Goal: Task Accomplishment & Management: Manage account settings

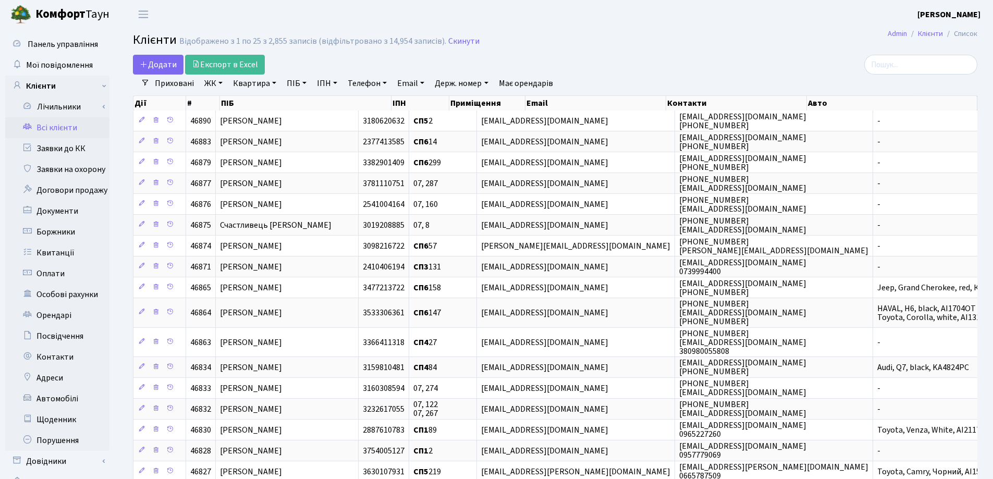
select select "25"
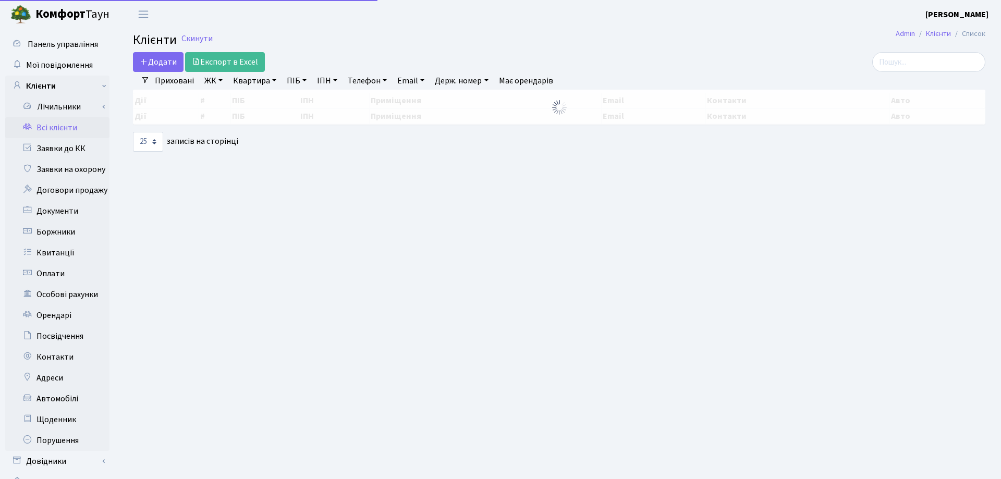
select select "25"
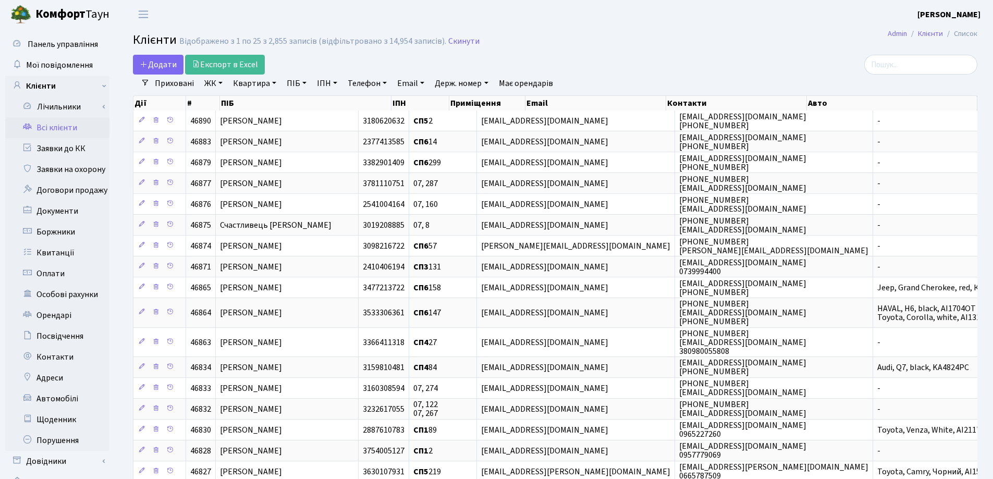
click at [276, 83] on link "Квартира" at bounding box center [255, 84] width 52 height 18
click at [70, 146] on link "Заявки до КК" at bounding box center [57, 148] width 104 height 21
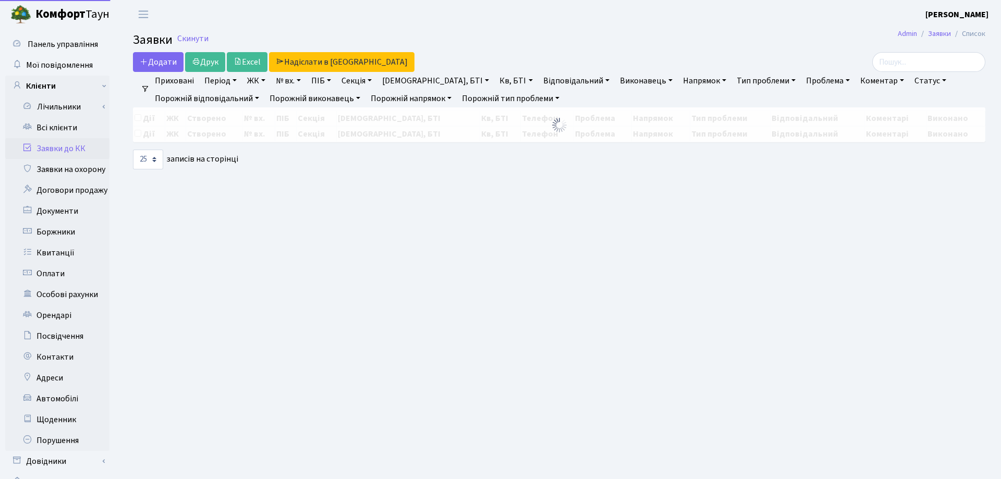
select select "25"
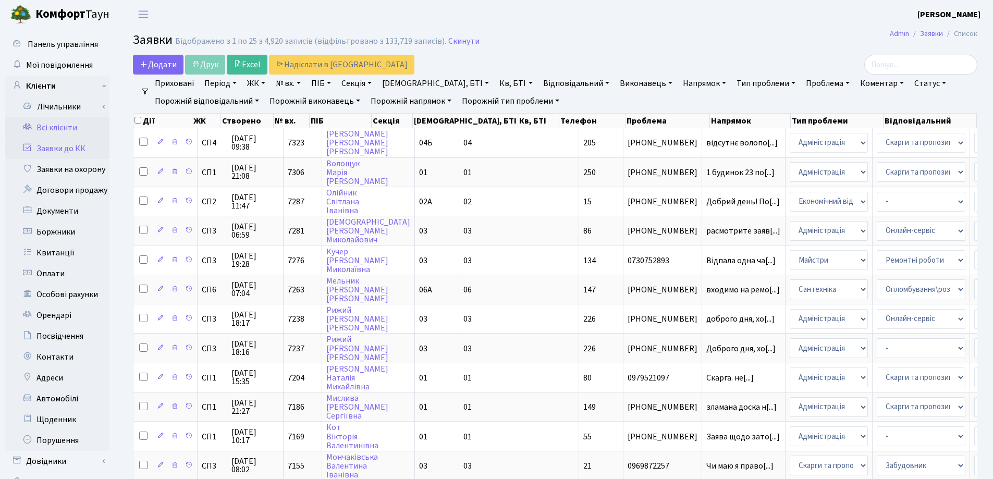
click at [68, 128] on link "Всі клієнти" at bounding box center [57, 127] width 104 height 21
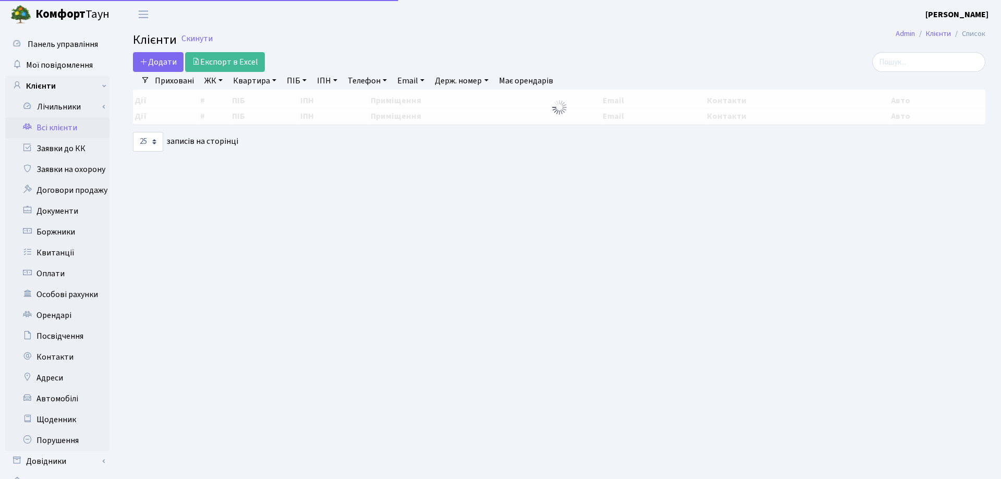
select select "25"
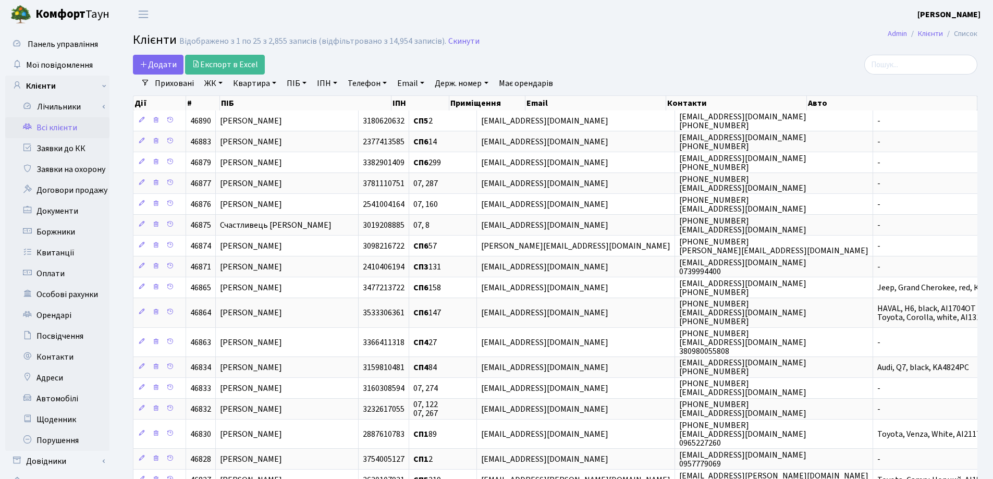
click at [274, 82] on link "Квартира" at bounding box center [255, 84] width 52 height 18
type input "89"
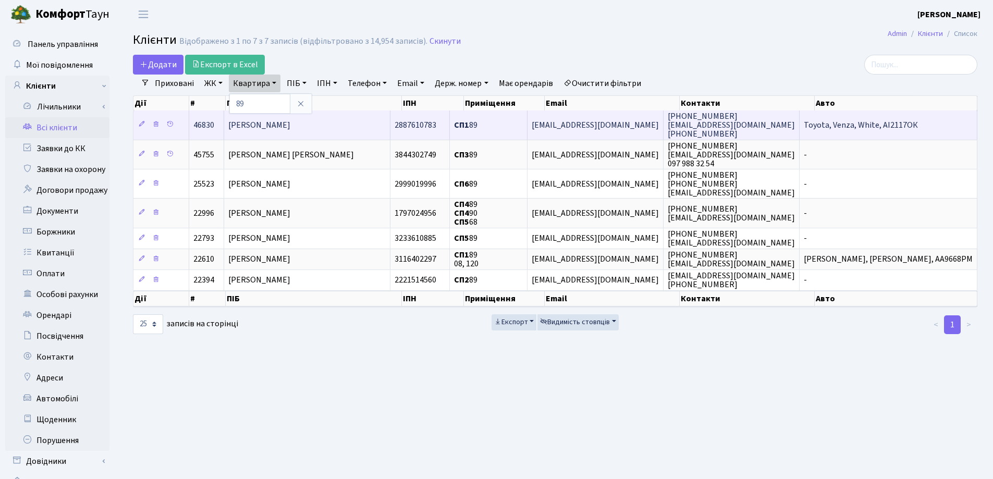
click at [290, 123] on span "[PERSON_NAME]" at bounding box center [259, 124] width 62 height 11
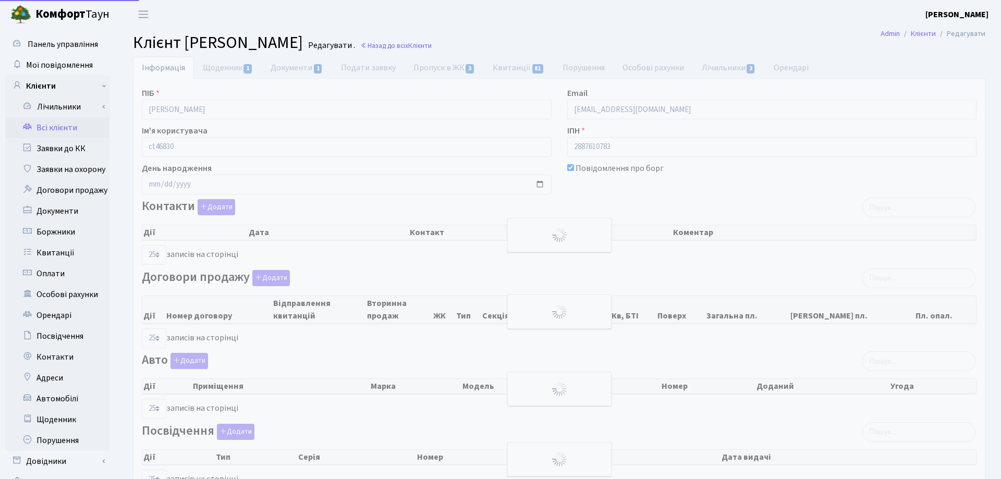
select select "25"
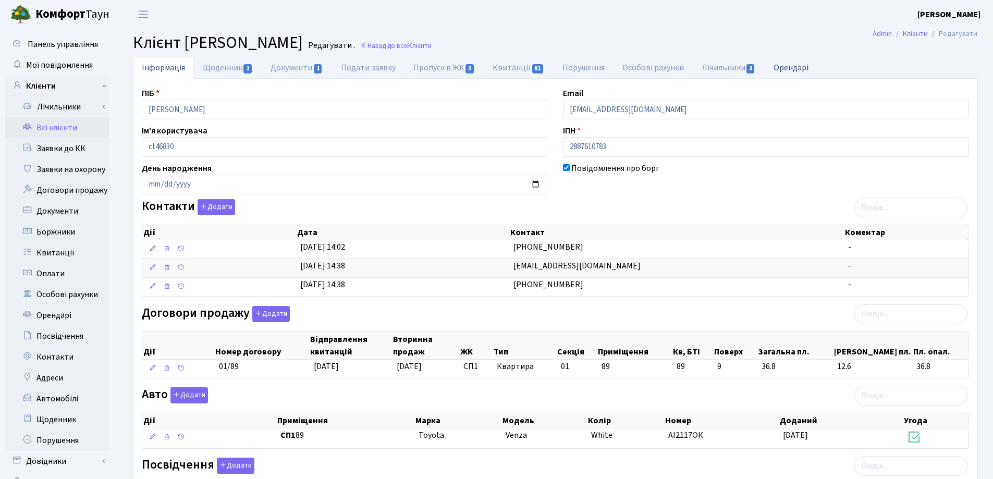
click at [787, 68] on link "Орендарі" at bounding box center [791, 67] width 53 height 21
select select "25"
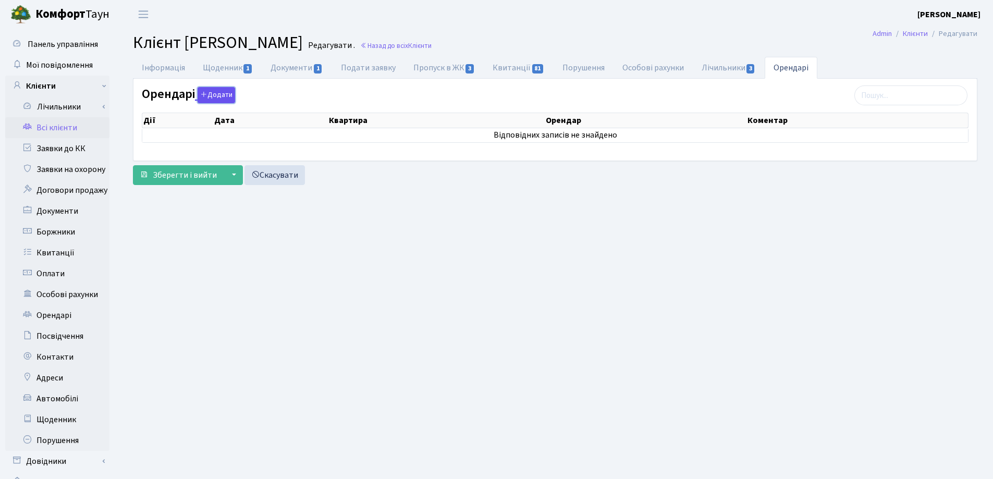
click at [224, 99] on button "Додати" at bounding box center [217, 95] width 38 height 16
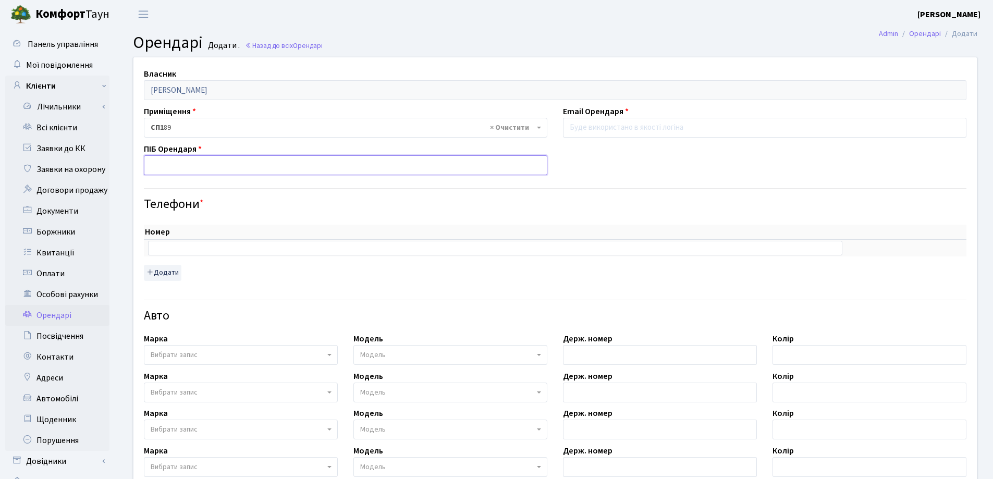
click at [316, 166] on input "text" at bounding box center [346, 165] width 404 height 20
type input "Корпалюк Сергій Олександрович"
click at [197, 251] on input "text" at bounding box center [495, 248] width 695 height 15
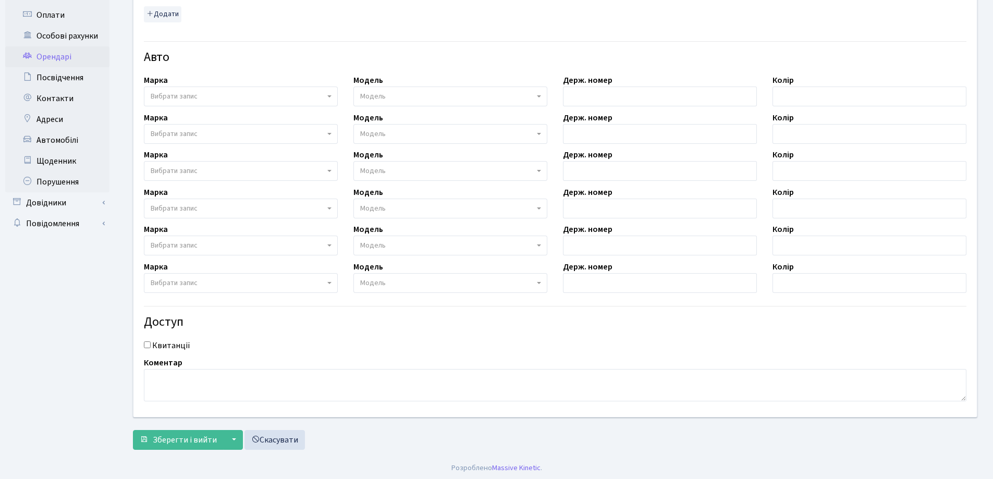
scroll to position [261, 0]
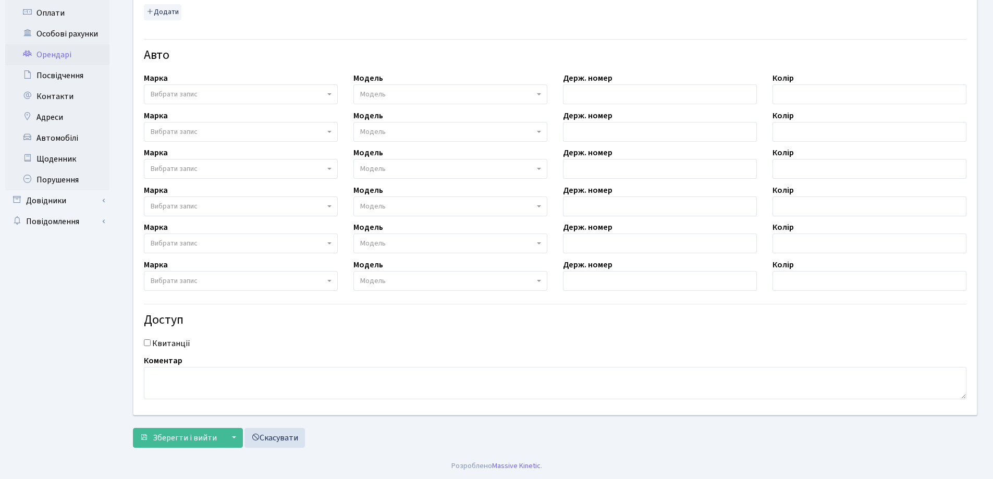
type input "0505627002"
click at [147, 345] on input "Квитанції" at bounding box center [147, 343] width 7 height 7
checkbox input "true"
click at [166, 436] on span "Зберегти і вийти" at bounding box center [185, 437] width 64 height 11
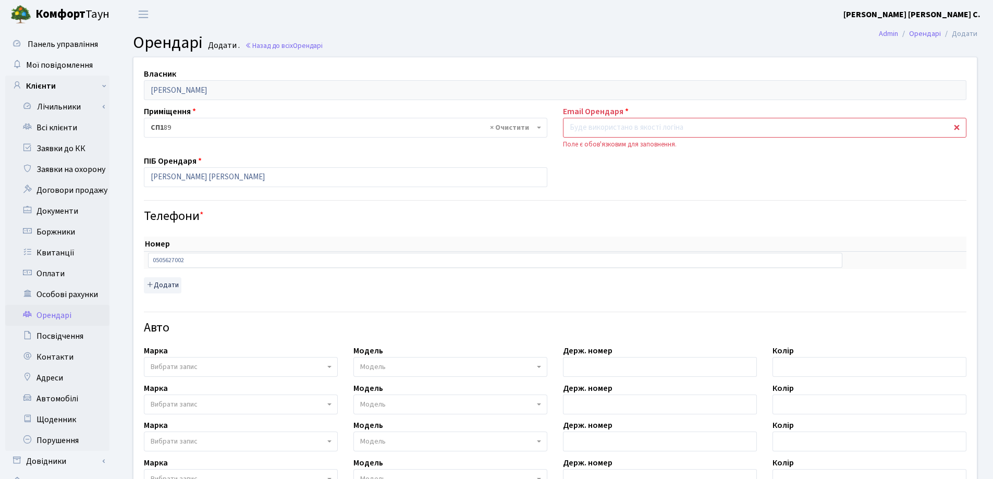
click at [795, 118] on input "email" at bounding box center [765, 128] width 404 height 20
click at [301, 175] on input "Корпалюк Сергій Олександрович" at bounding box center [346, 177] width 404 height 20
drag, startPoint x: 301, startPoint y: 175, endPoint x: 137, endPoint y: 177, distance: 163.8
click at [137, 177] on div "ПІБ Орендаря Корпалюк Сергій Олександрович" at bounding box center [345, 171] width 419 height 32
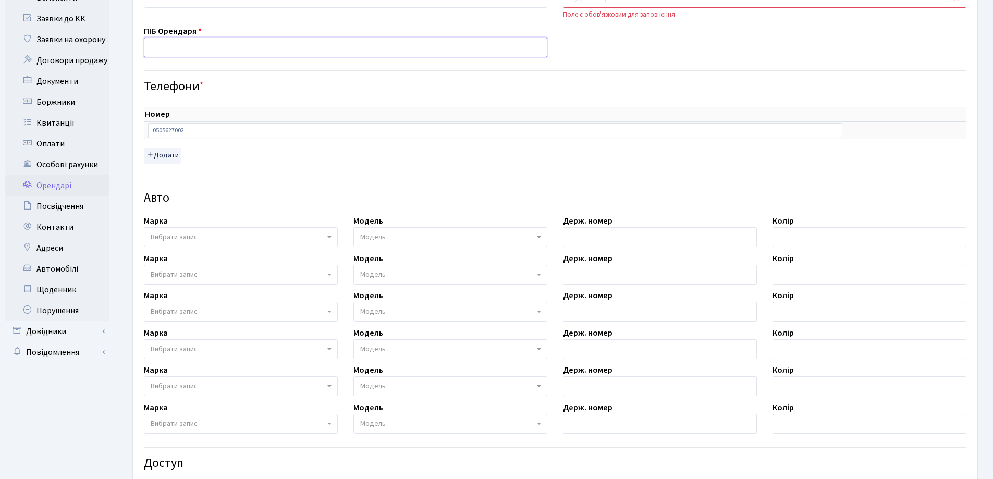
scroll to position [116, 0]
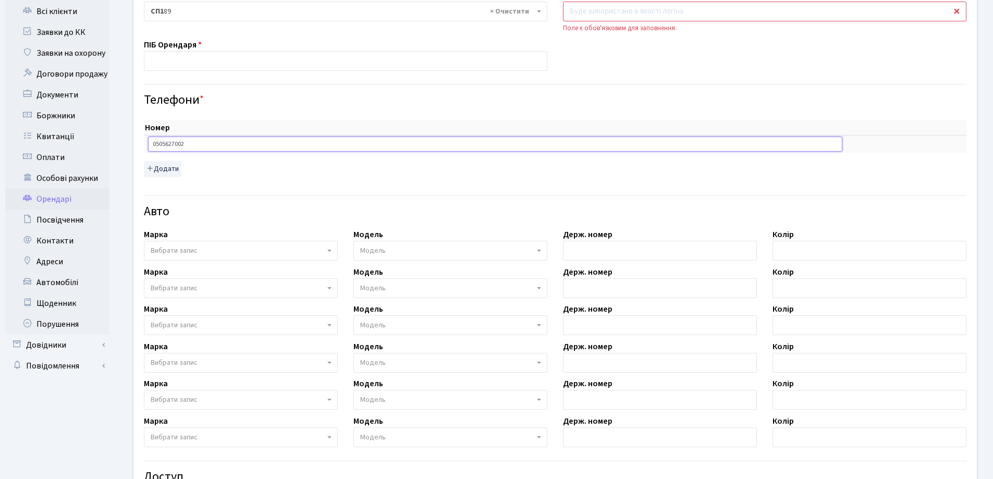
click at [218, 143] on input "0505627002" at bounding box center [495, 144] width 695 height 15
type input "0"
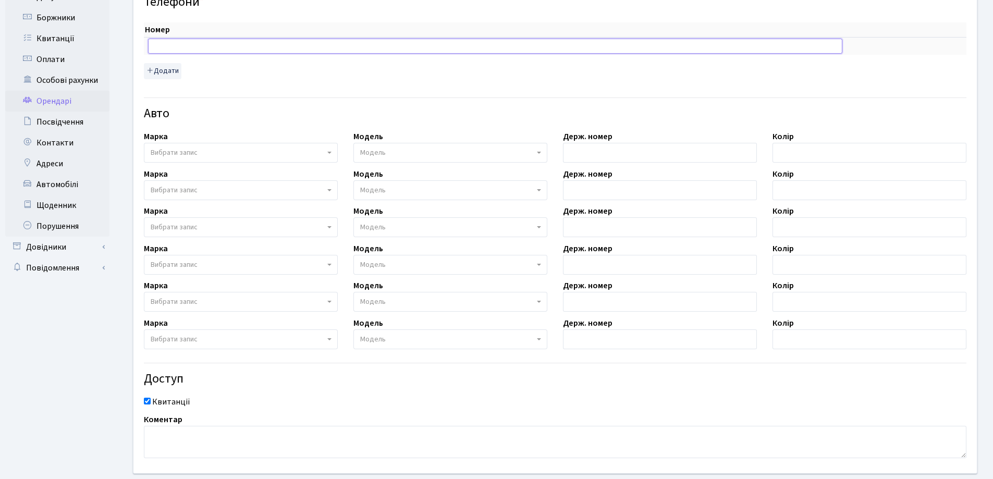
scroll to position [273, 0]
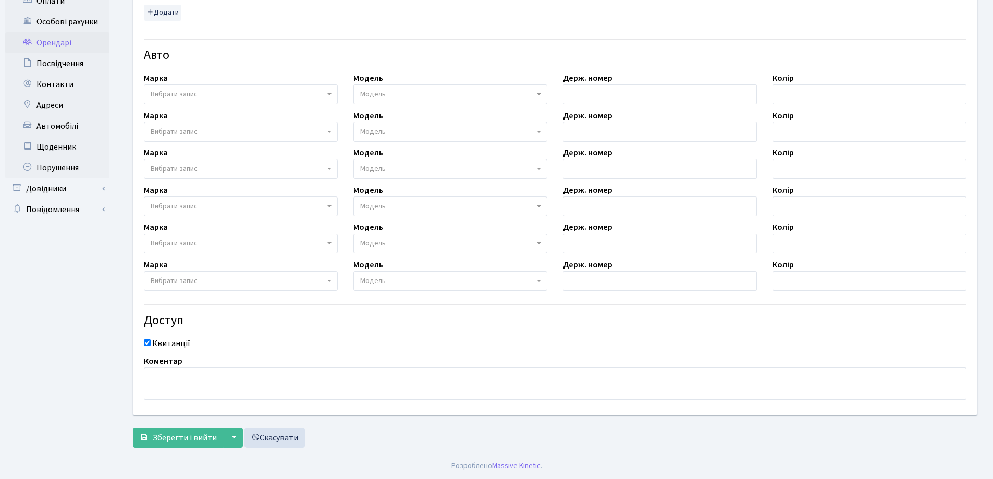
click at [150, 343] on input "Квитанції" at bounding box center [147, 343] width 7 height 7
checkbox input "false"
click at [190, 442] on span "Зберегти і вийти" at bounding box center [185, 437] width 64 height 11
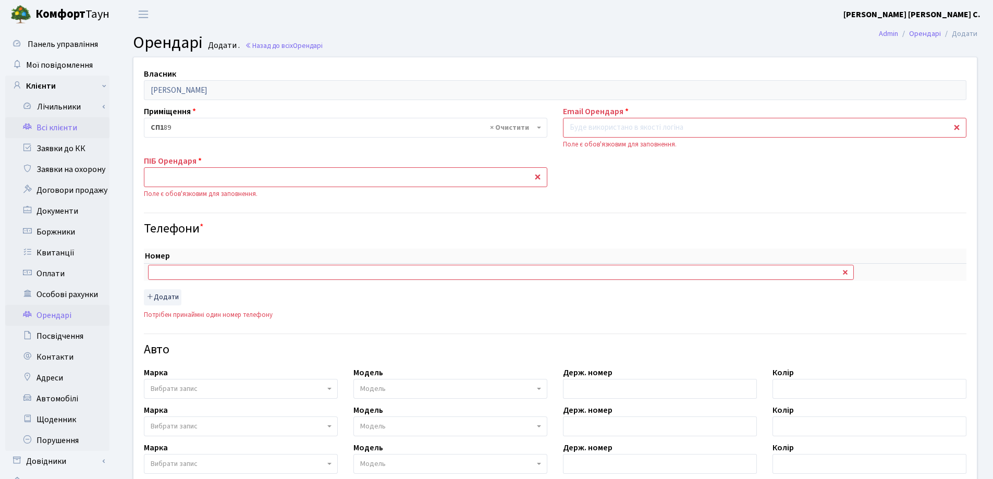
click at [68, 126] on link "Всі клієнти" at bounding box center [57, 127] width 104 height 21
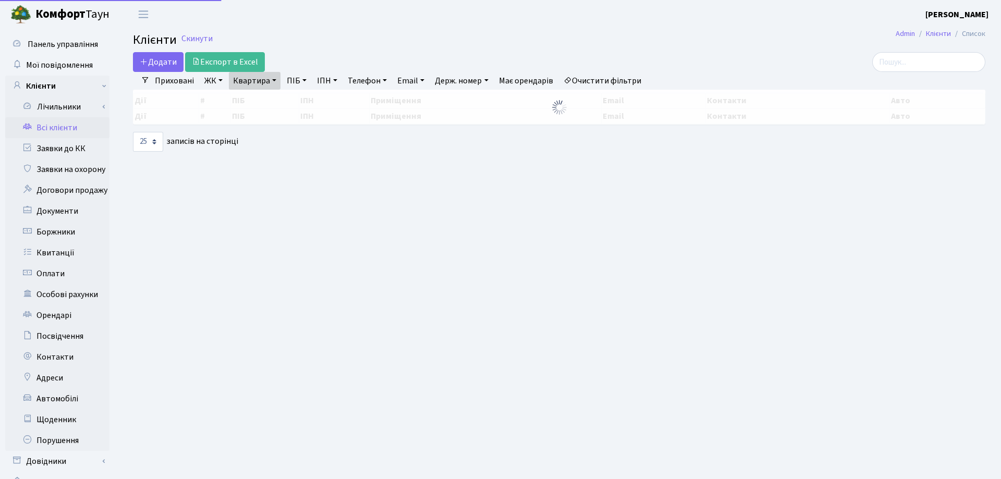
select select "25"
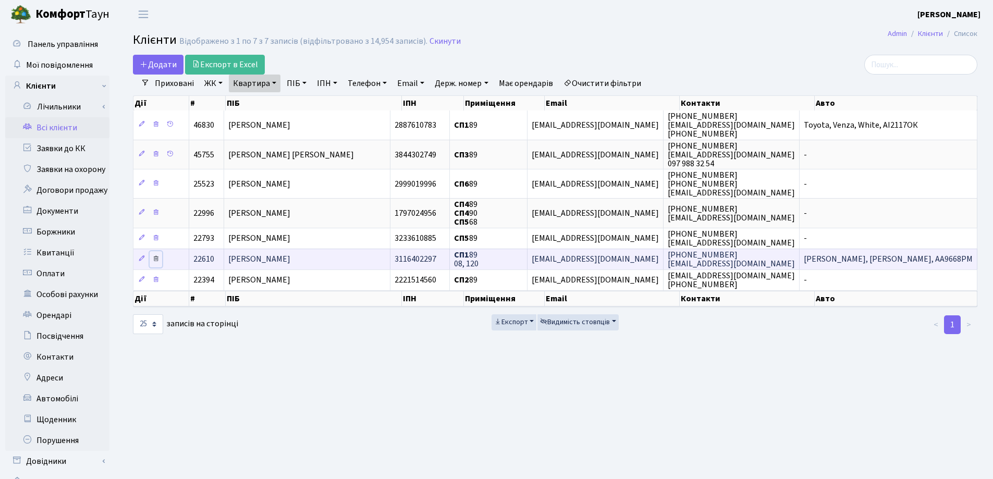
click at [154, 259] on icon at bounding box center [155, 258] width 7 height 7
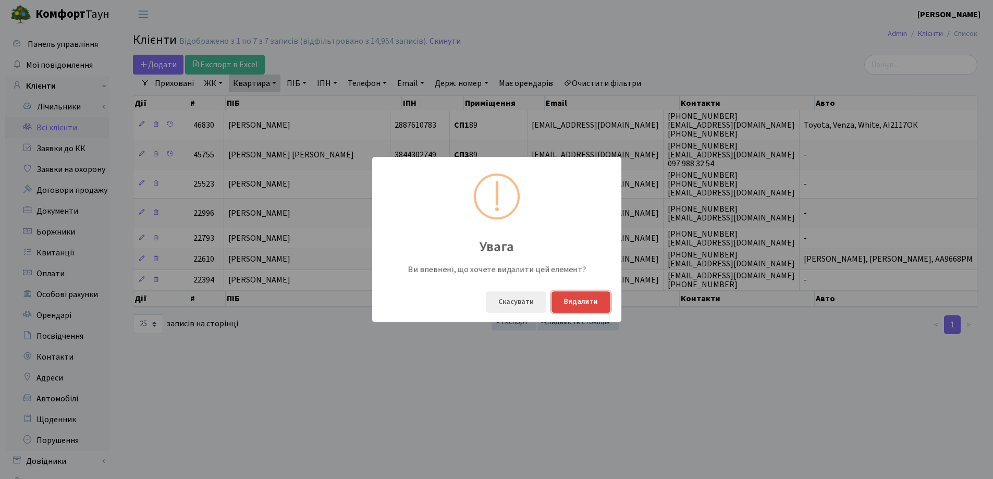
click at [579, 305] on button "Видалити" at bounding box center [581, 302] width 59 height 21
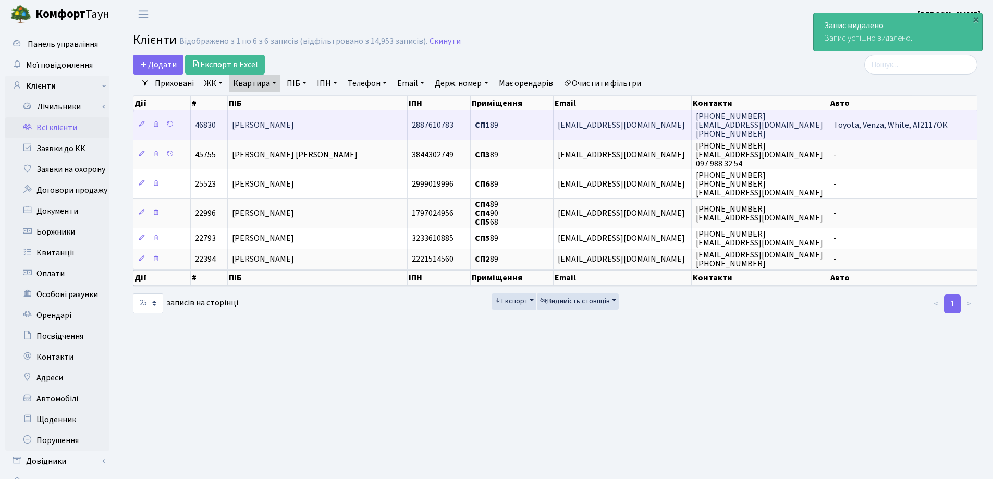
click at [294, 124] on span "[PERSON_NAME]" at bounding box center [263, 124] width 62 height 11
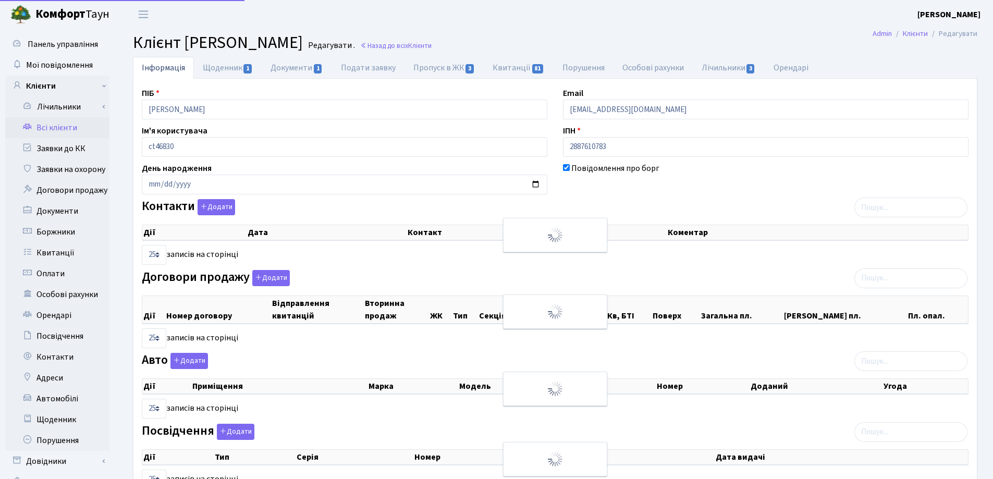
select select "25"
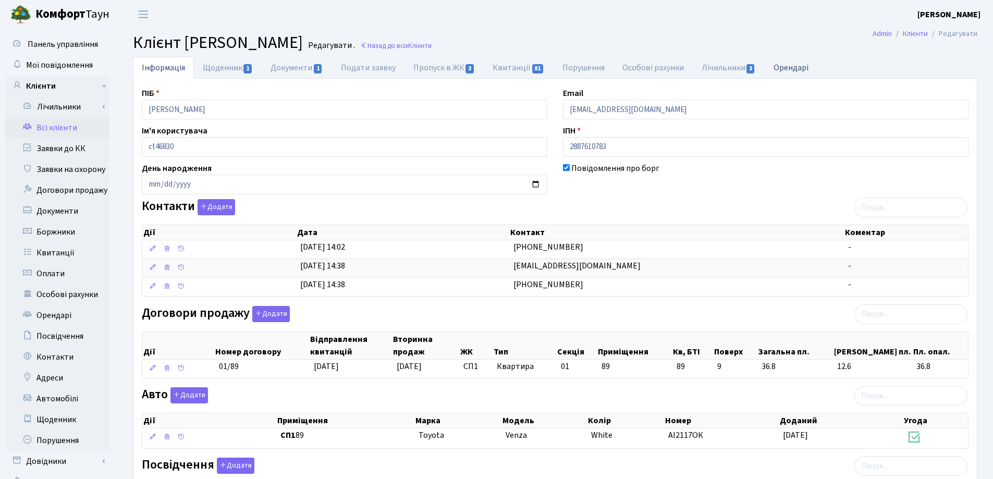
click at [783, 70] on link "Орендарі" at bounding box center [791, 67] width 53 height 21
select select "25"
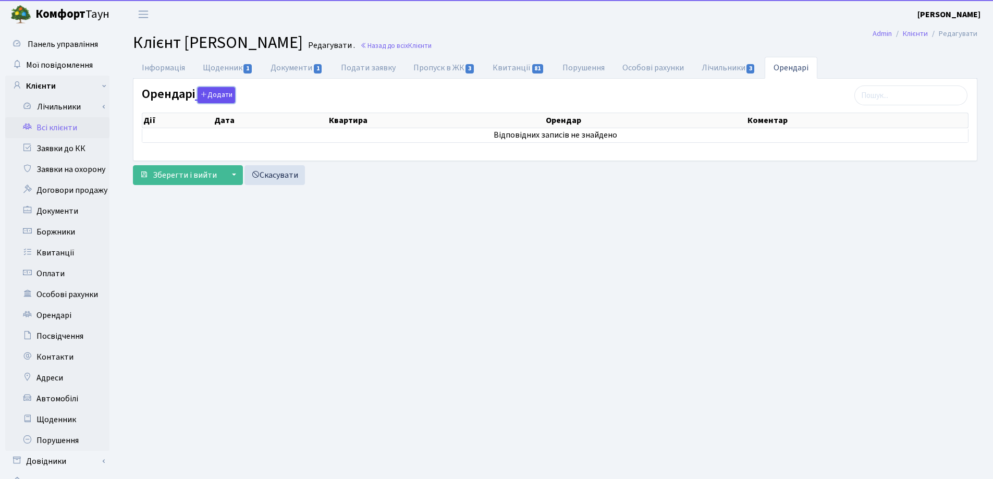
click at [214, 91] on button "Додати" at bounding box center [217, 95] width 38 height 16
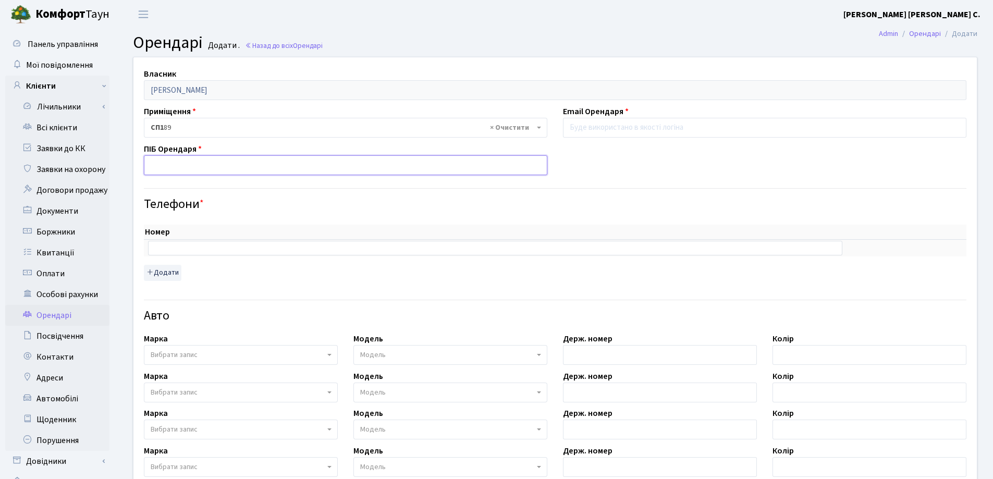
paste input "Корпалюк Сергій Олександрович"
type input "Корпалюк Сергій Олександрович"
click at [241, 245] on input "text" at bounding box center [495, 248] width 695 height 15
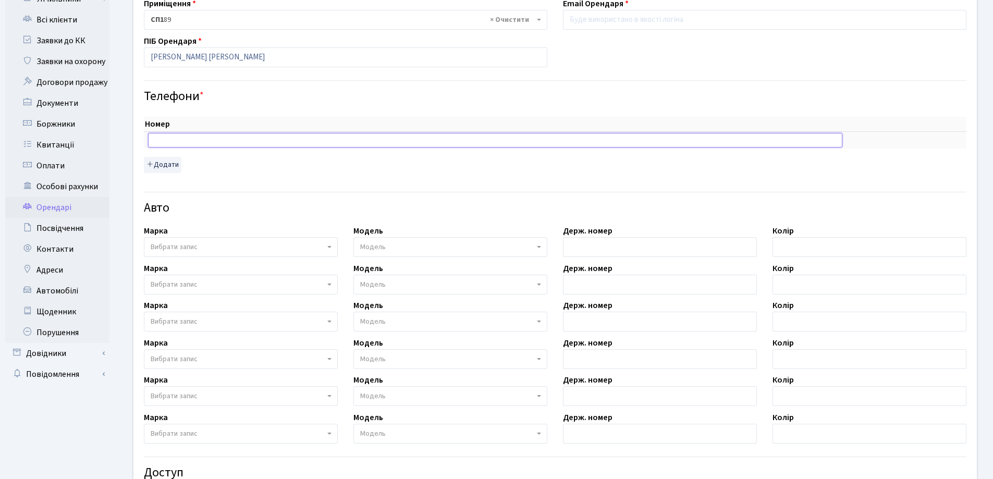
scroll to position [104, 0]
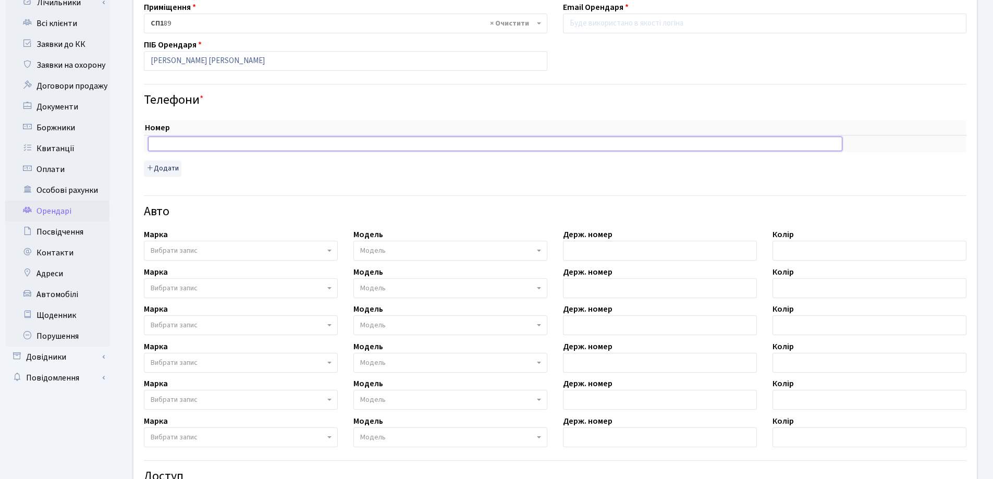
click at [196, 144] on input "text" at bounding box center [495, 144] width 695 height 15
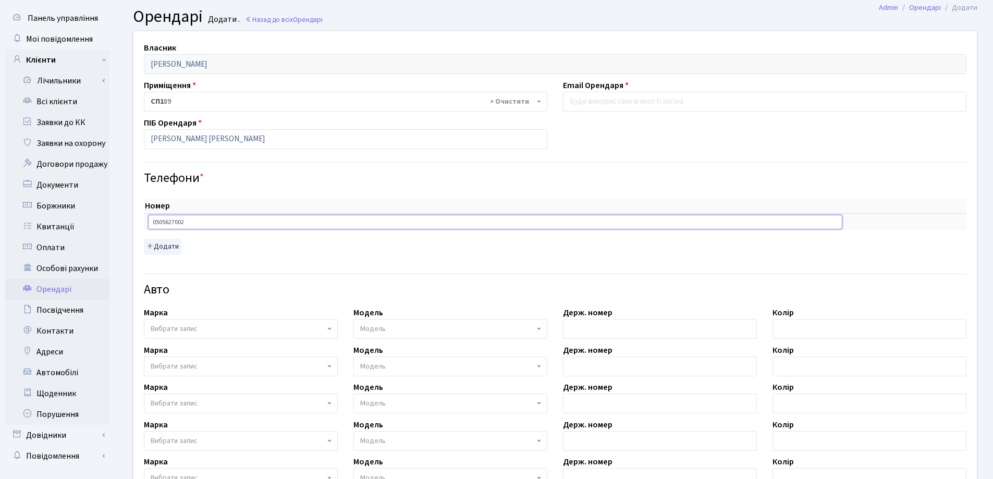
scroll to position [0, 0]
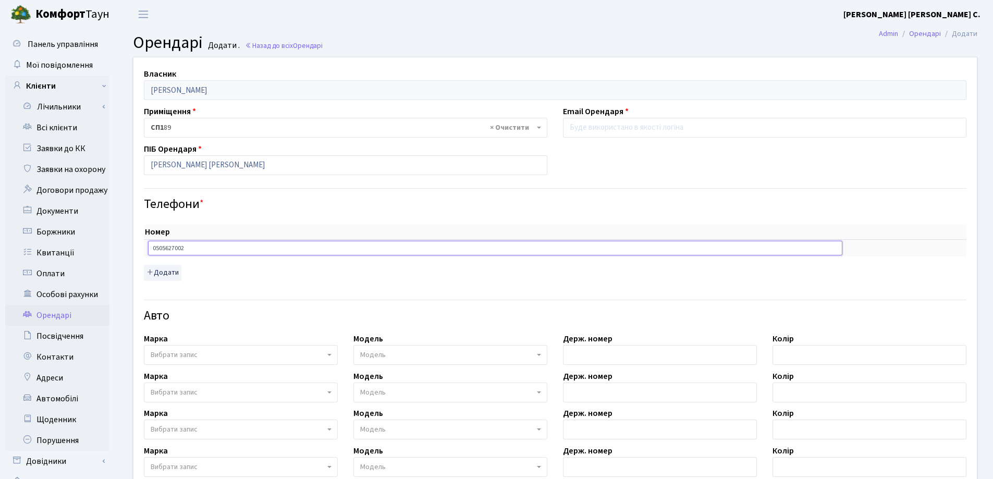
type input "0505627002"
click at [616, 129] on input "email" at bounding box center [765, 128] width 404 height 20
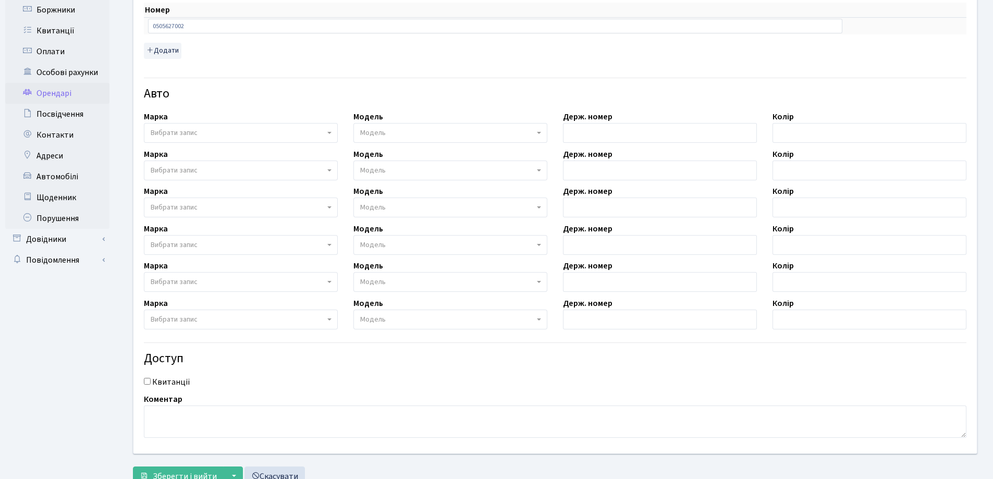
scroll to position [261, 0]
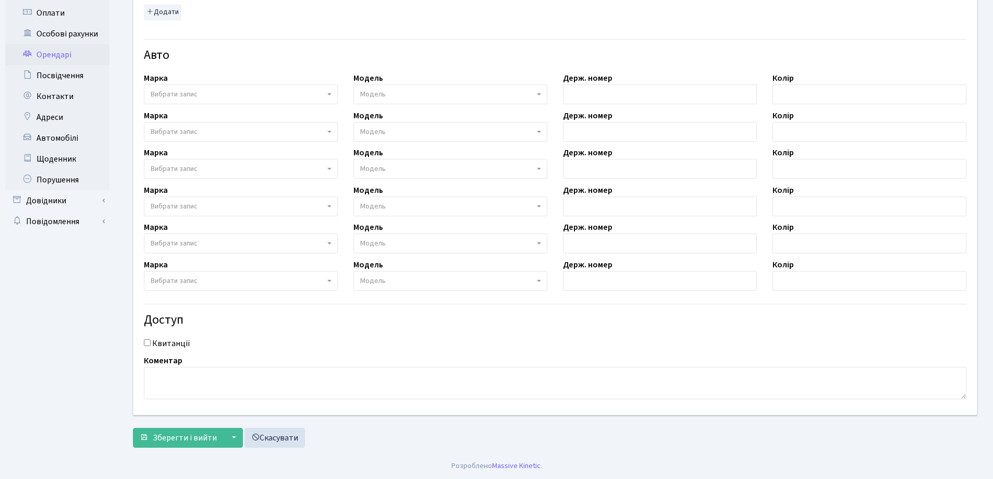
type input "skorpaluk@gmail.com"
click at [149, 344] on input "Квитанції" at bounding box center [147, 343] width 7 height 7
checkbox input "true"
click at [184, 438] on span "Зберегти і вийти" at bounding box center [185, 437] width 64 height 11
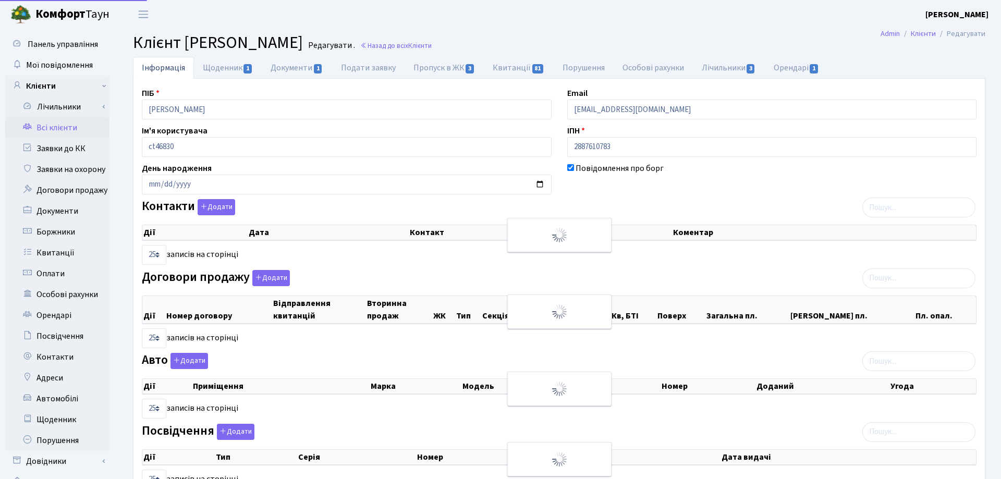
select select "25"
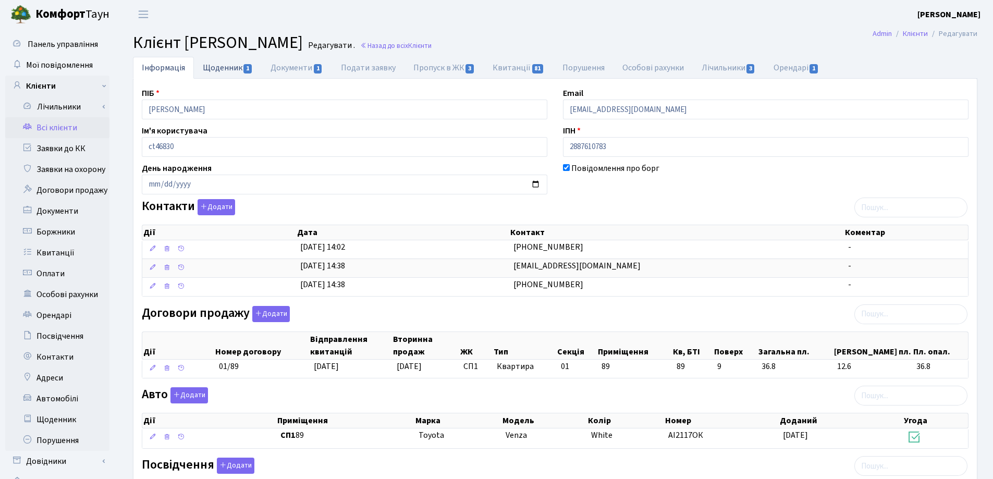
click at [215, 67] on link "Щоденник 1" at bounding box center [228, 67] width 68 height 21
select select "25"
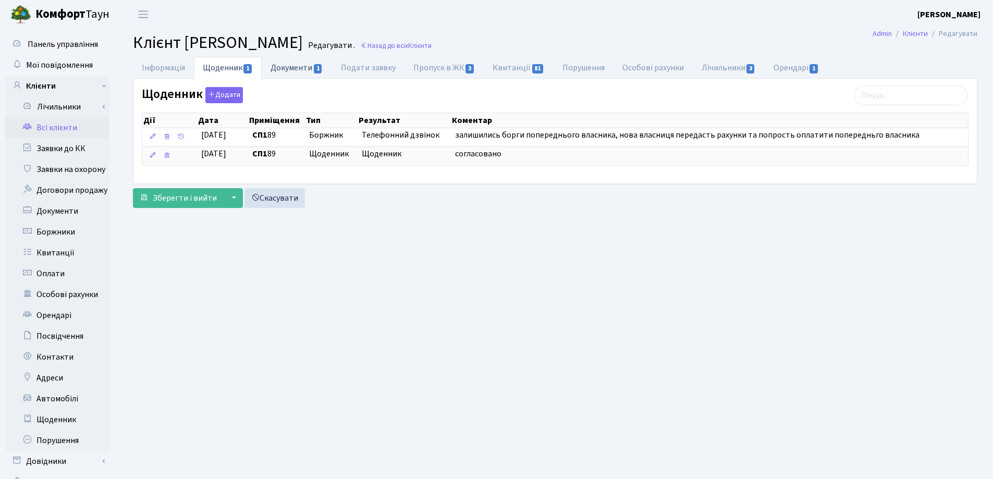
click at [284, 65] on link "Документи 1" at bounding box center [297, 67] width 70 height 21
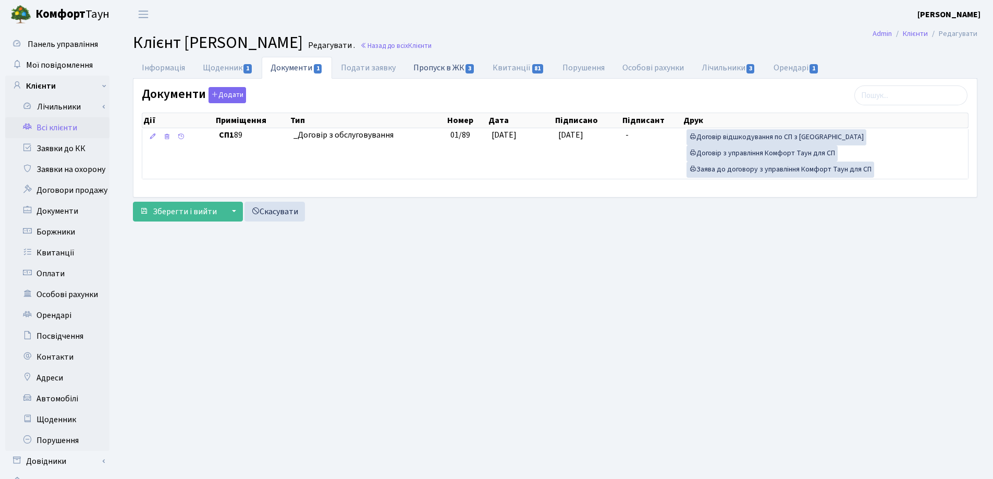
click at [435, 69] on link "Пропуск в ЖК 3" at bounding box center [444, 67] width 79 height 21
select select "25"
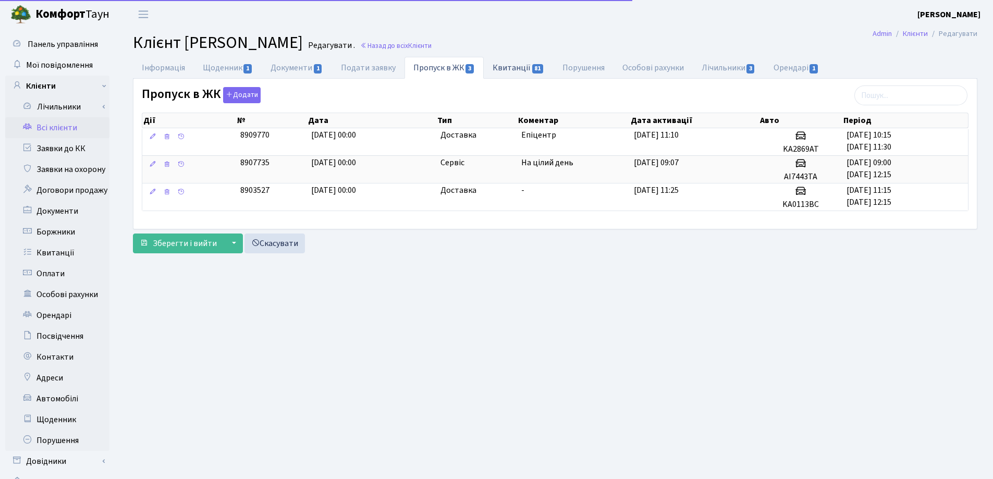
click at [499, 72] on link "Квитанції 81" at bounding box center [518, 67] width 69 height 21
select select "25"
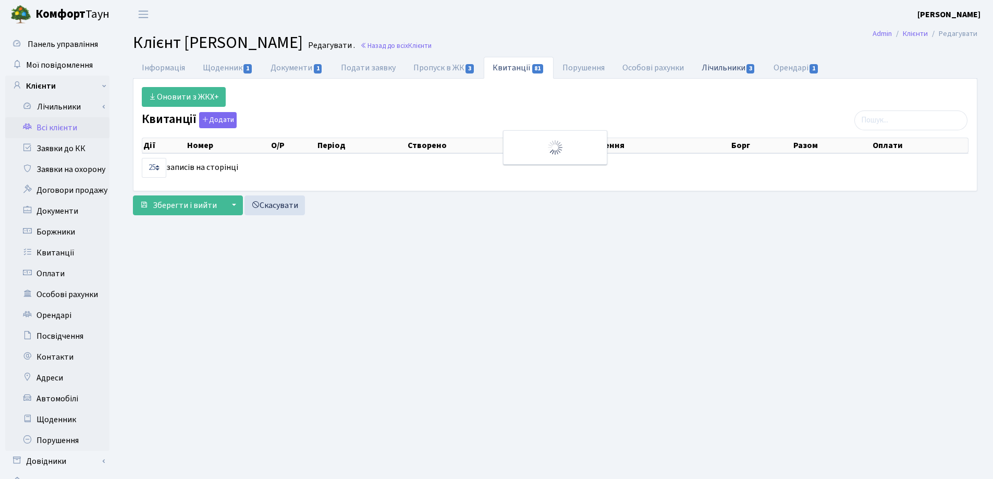
click at [740, 75] on link "Лічильники 3" at bounding box center [729, 67] width 72 height 21
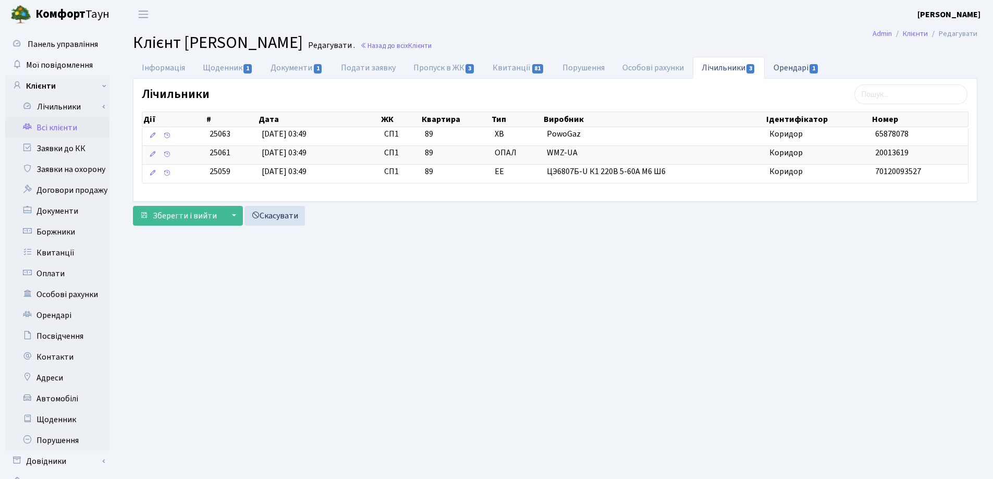
click at [782, 67] on link "Орендарі 1" at bounding box center [796, 67] width 63 height 21
select select "25"
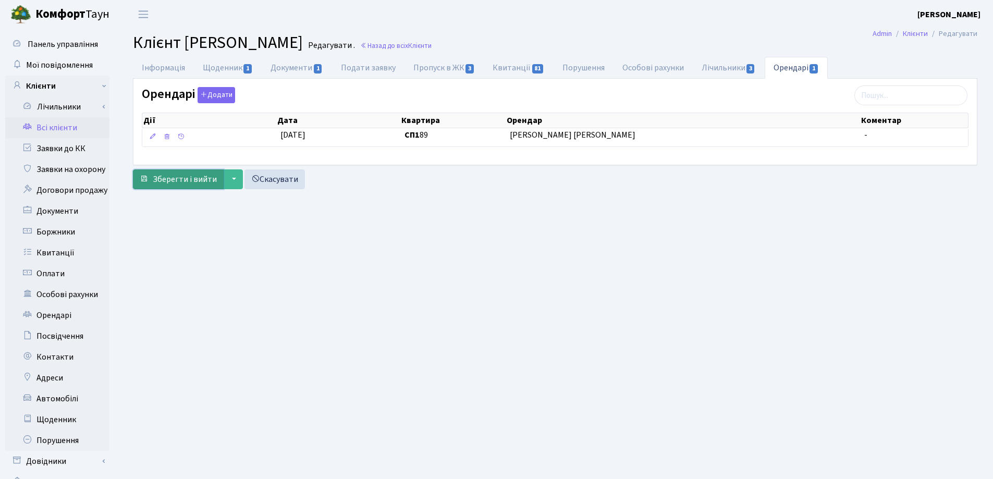
click at [187, 175] on span "Зберегти і вийти" at bounding box center [185, 179] width 64 height 11
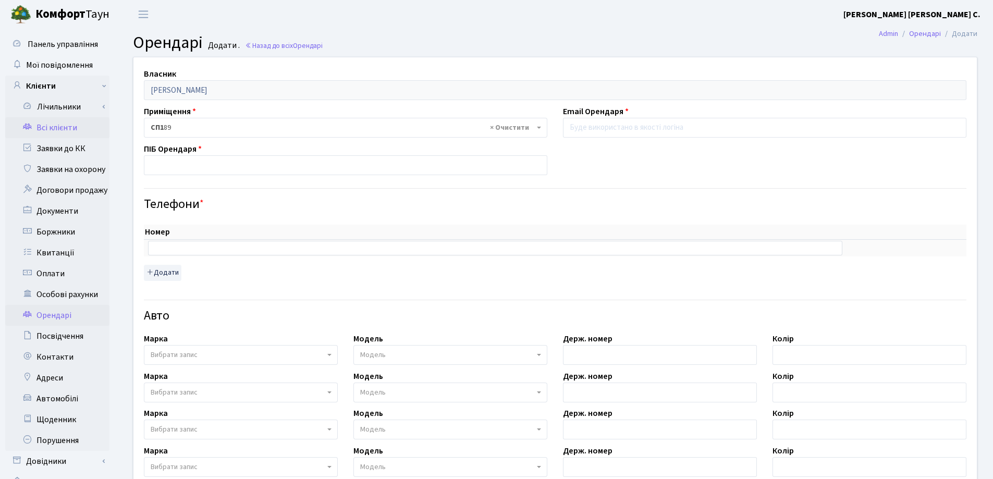
click at [62, 124] on link "Всі клієнти" at bounding box center [57, 127] width 104 height 21
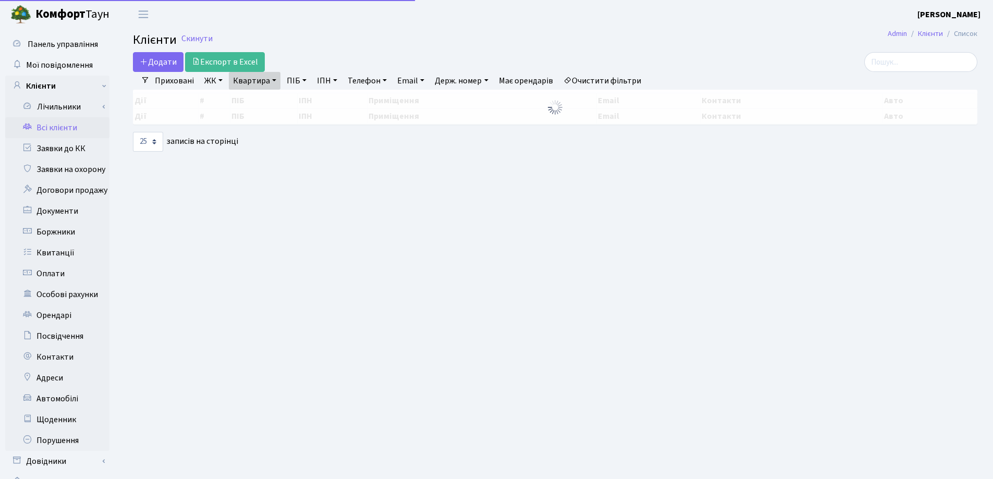
select select "25"
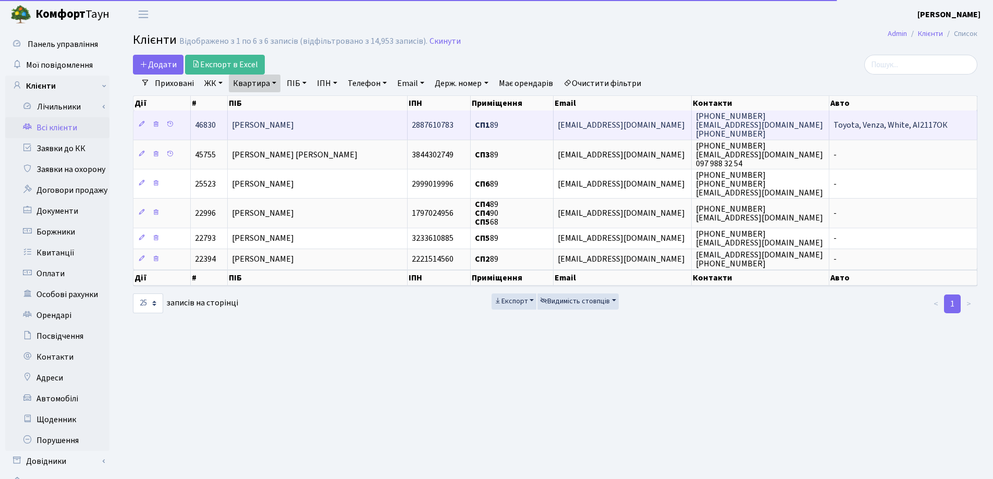
click at [294, 122] on span "[PERSON_NAME]" at bounding box center [263, 124] width 62 height 11
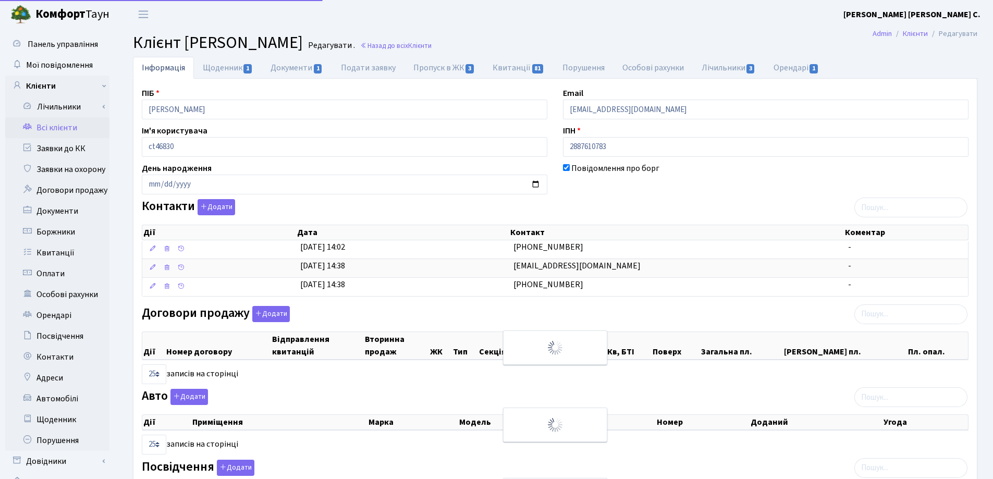
select select "25"
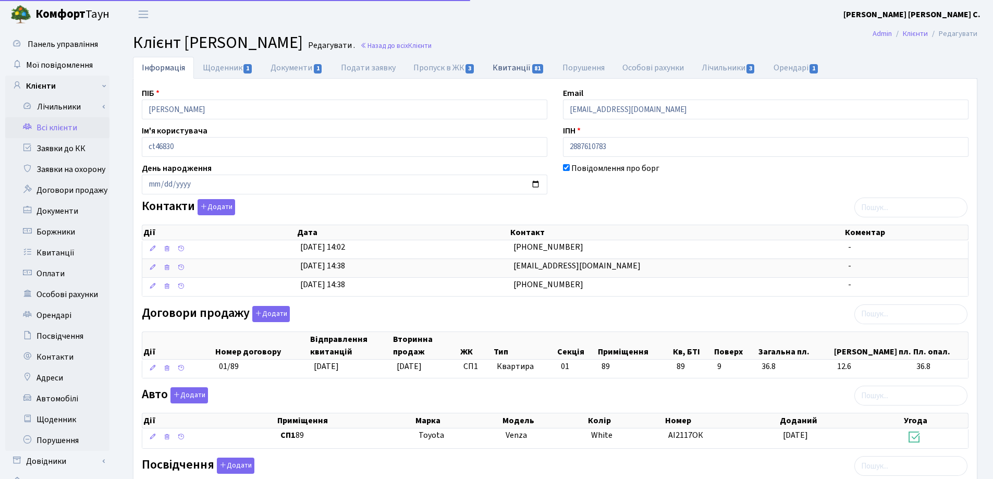
click at [506, 72] on link "Квитанції 81" at bounding box center [518, 67] width 69 height 21
select select "25"
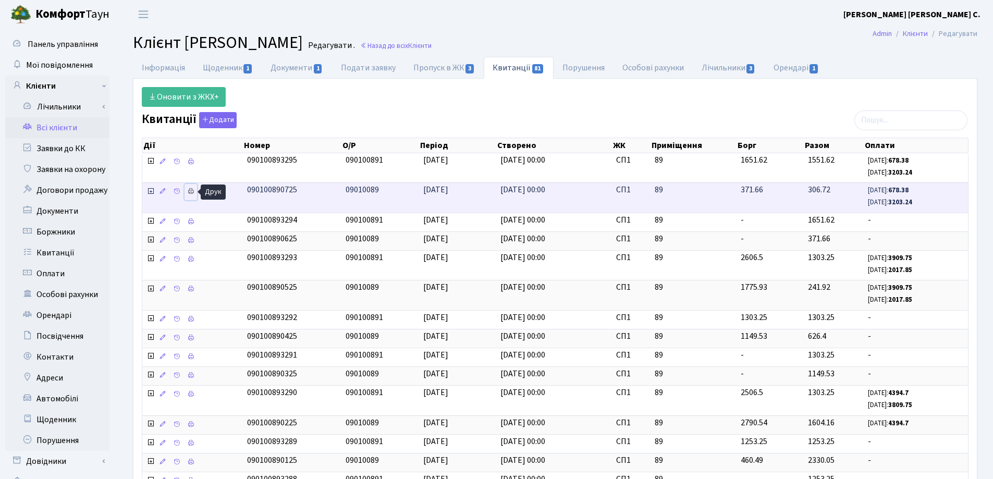
click at [191, 189] on icon at bounding box center [190, 191] width 7 height 7
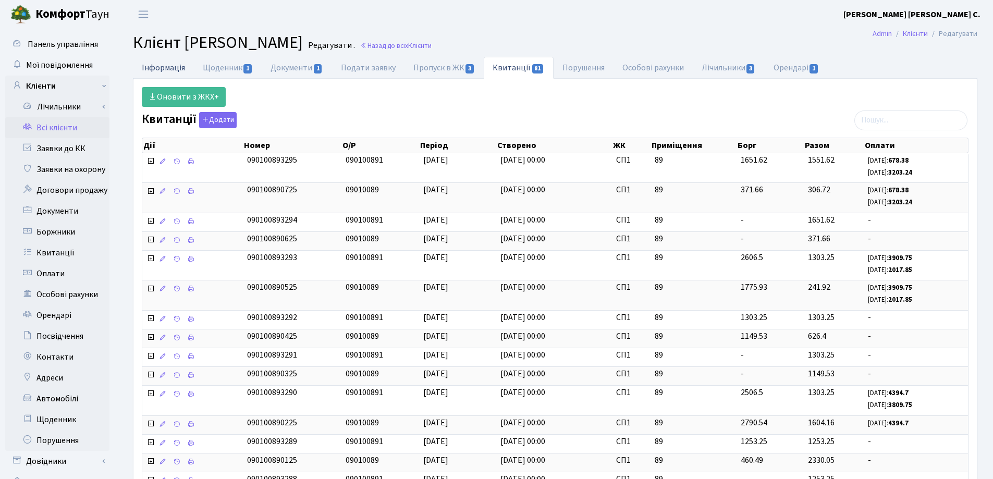
click at [151, 65] on link "Інформація" at bounding box center [163, 67] width 61 height 21
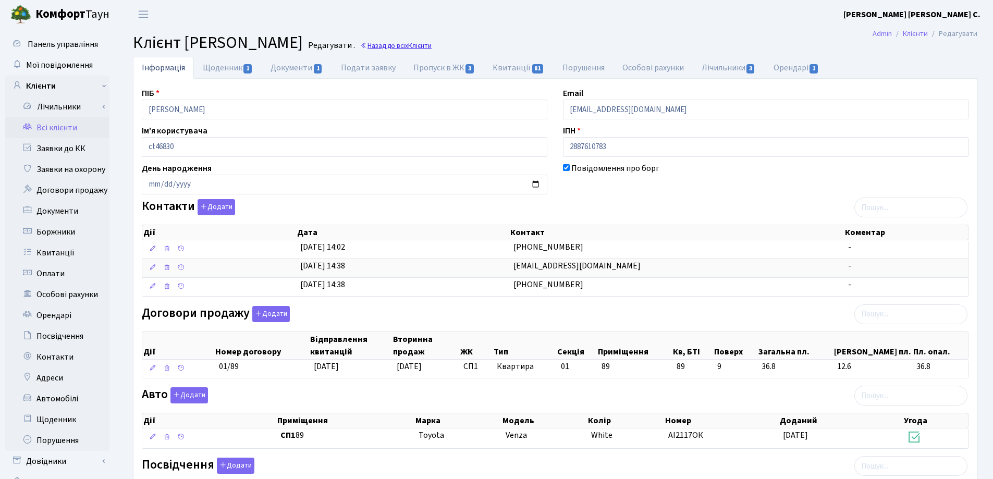
click at [432, 45] on link "Назад до всіх Клієнти" at bounding box center [395, 46] width 71 height 10
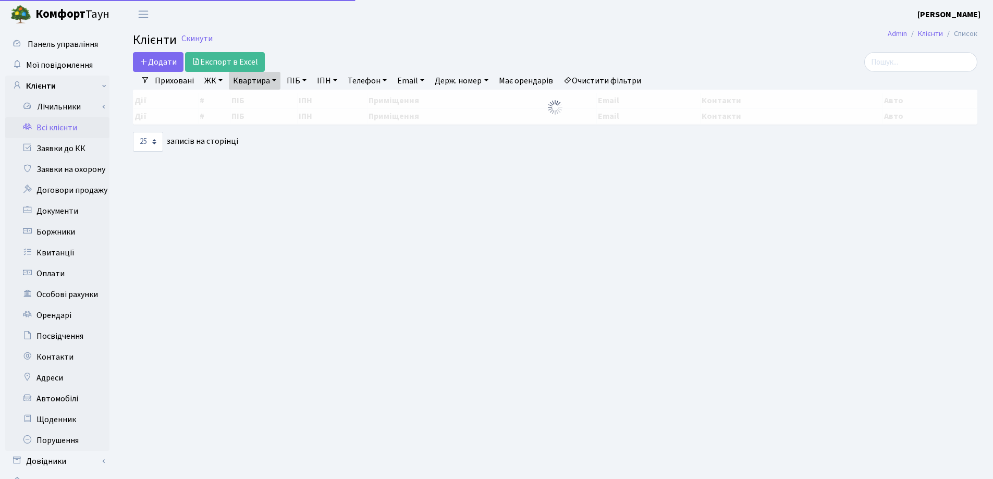
select select "25"
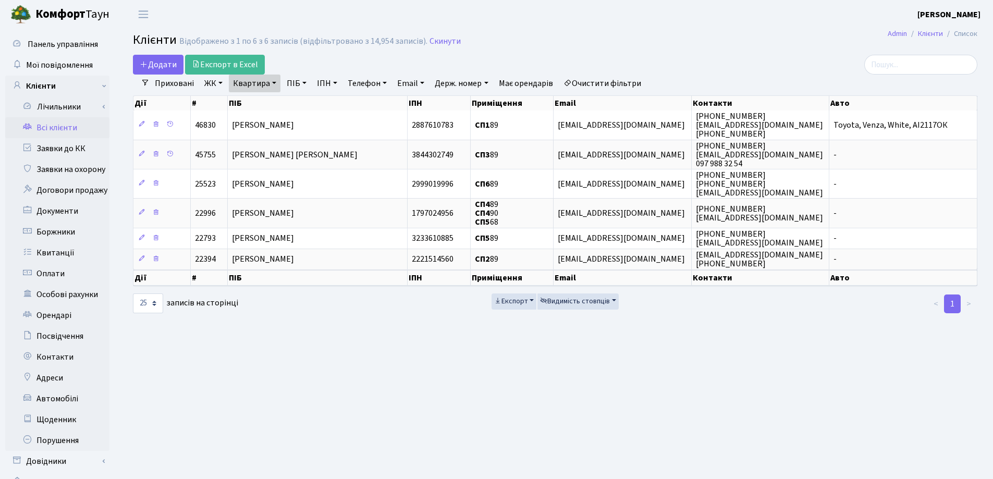
click at [277, 84] on link "Квартира" at bounding box center [255, 84] width 52 height 18
click at [300, 106] on icon at bounding box center [301, 104] width 8 height 8
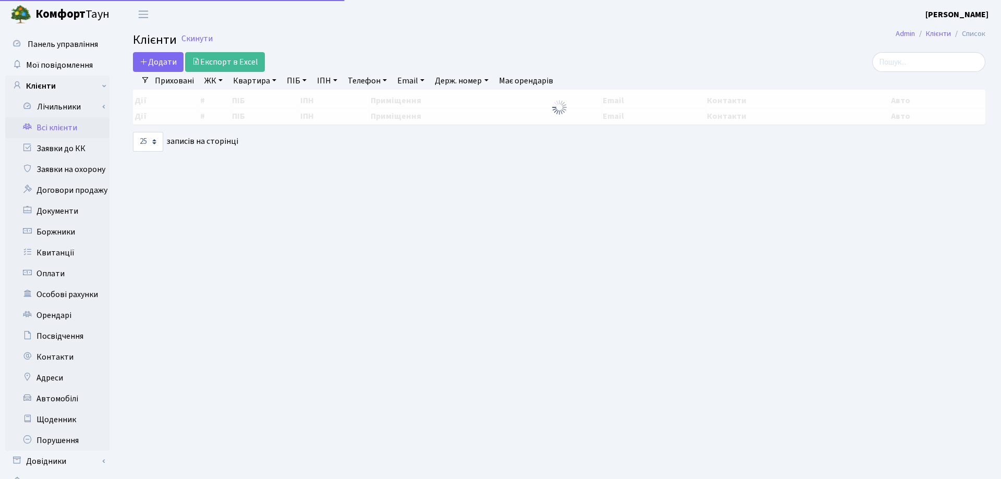
select select "25"
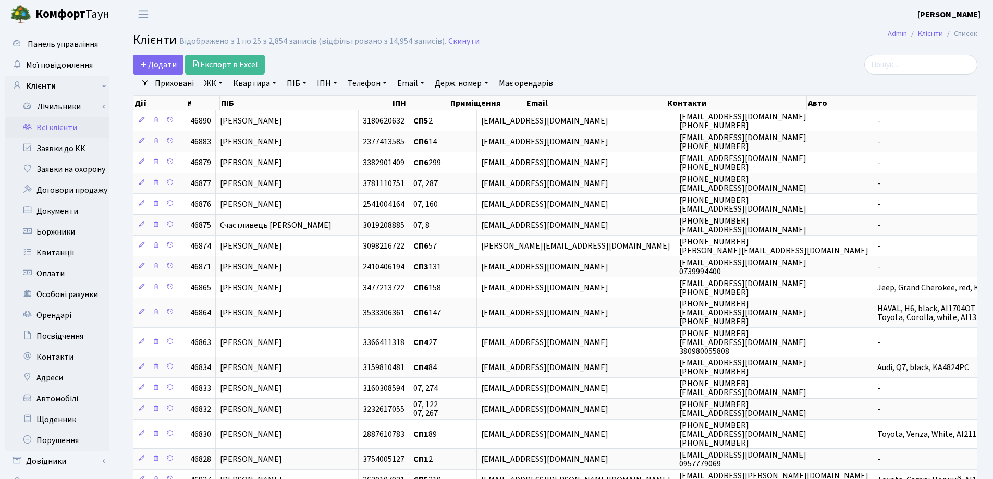
click at [273, 84] on link "Квартира" at bounding box center [255, 84] width 52 height 18
type input "198"
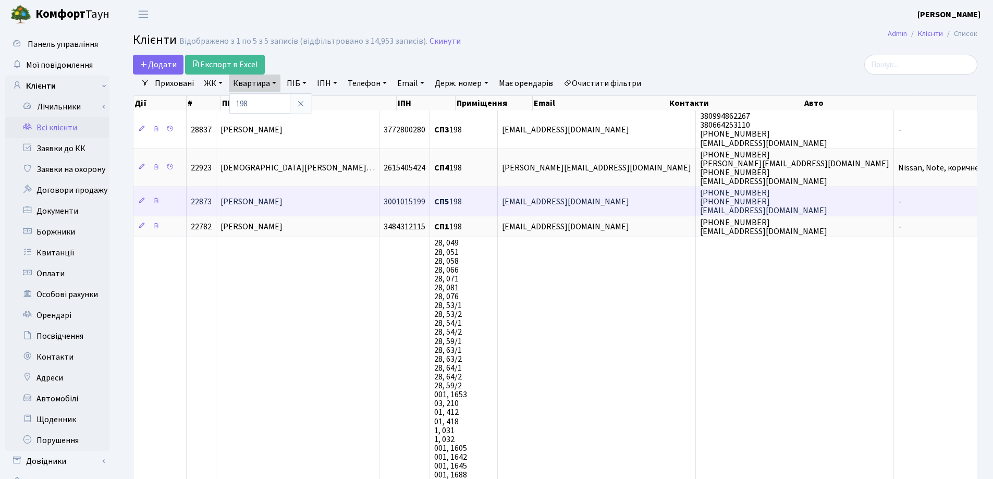
click at [280, 205] on span "[PERSON_NAME]" at bounding box center [252, 201] width 62 height 11
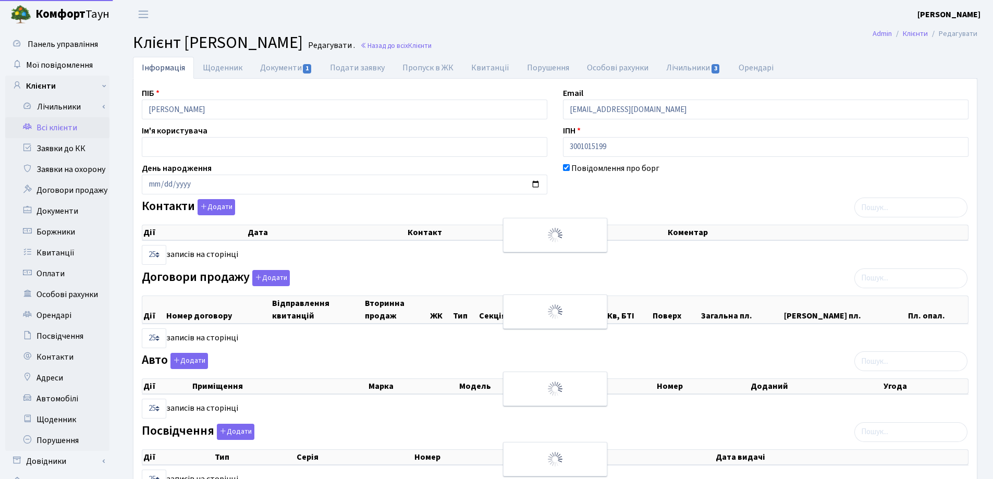
select select "25"
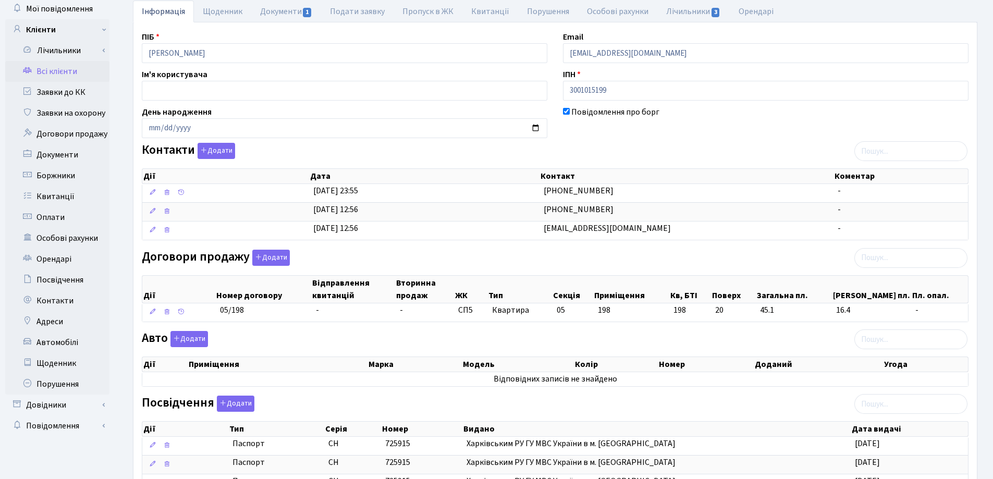
scroll to position [52, 0]
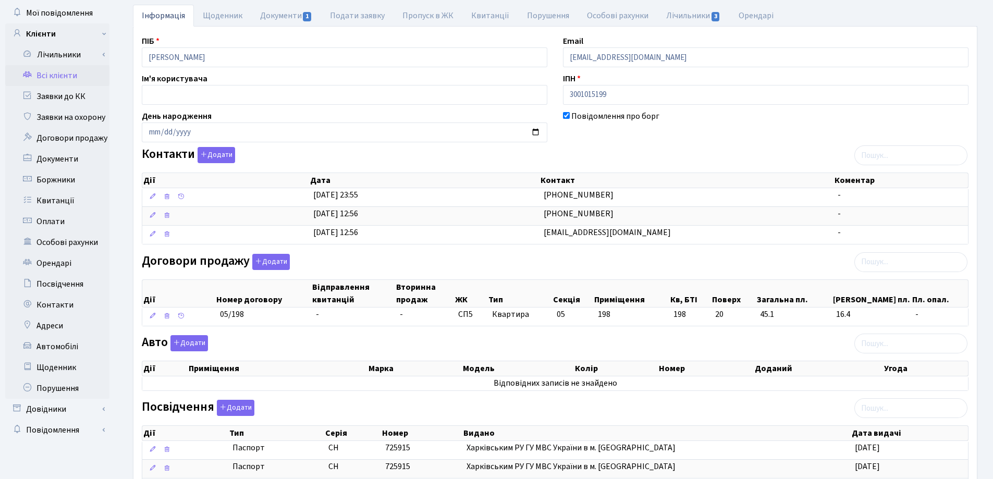
click at [374, 184] on th "Дата" at bounding box center [424, 180] width 231 height 15
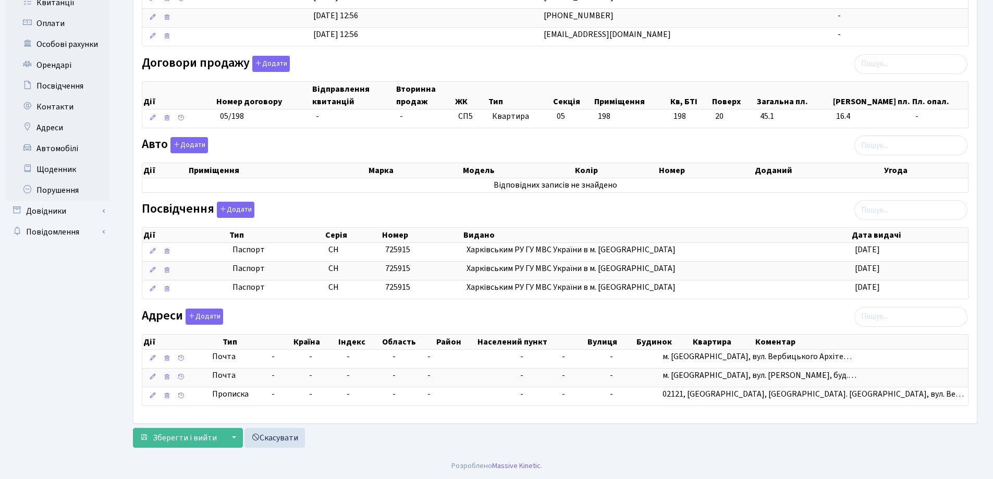
scroll to position [0, 0]
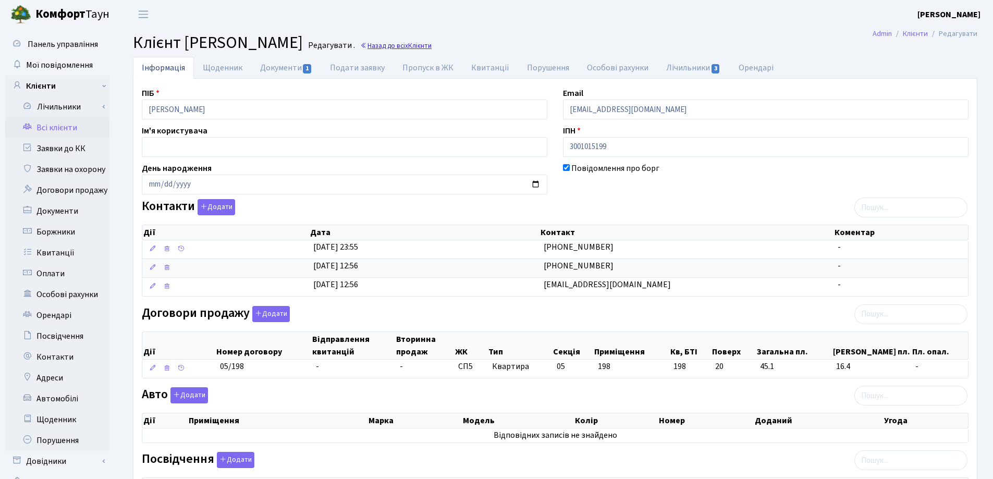
click at [432, 44] on link "Назад до всіх Клієнти" at bounding box center [395, 46] width 71 height 10
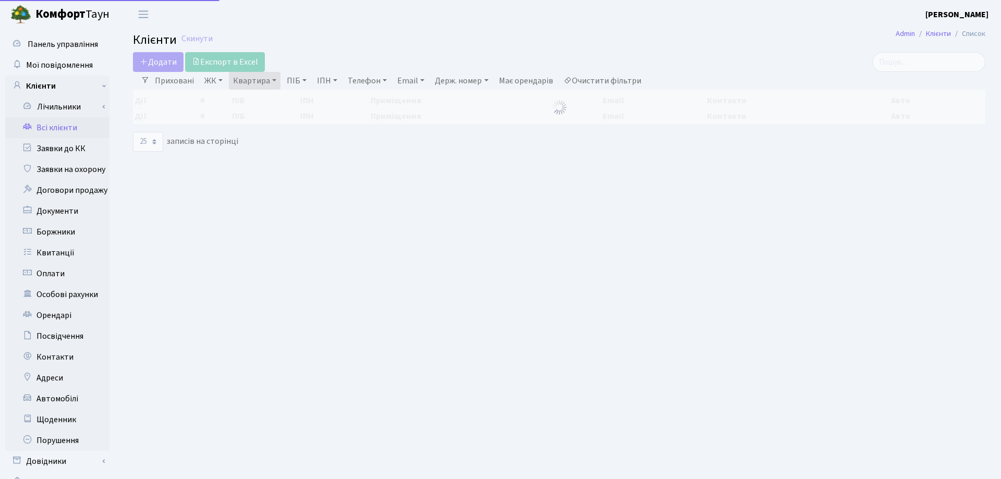
select select "25"
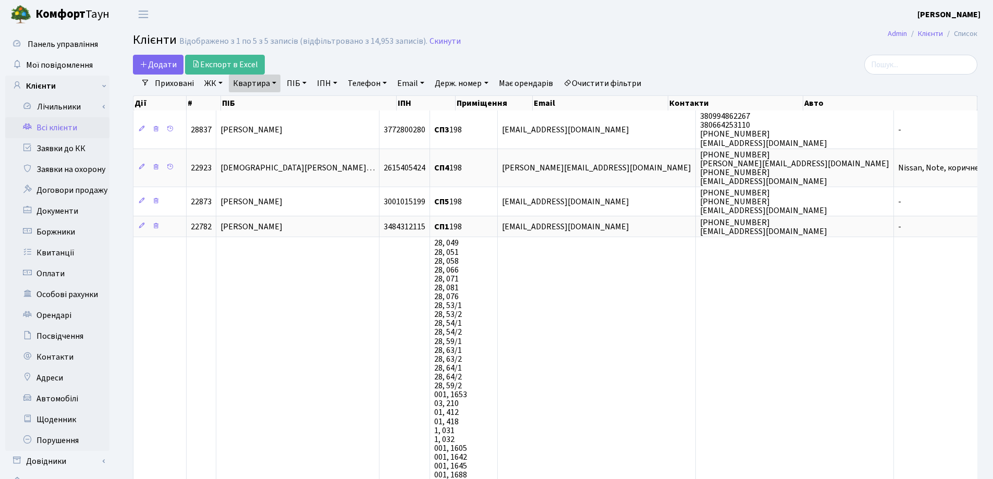
click at [273, 86] on link "Квартира" at bounding box center [255, 84] width 52 height 18
click at [300, 102] on icon at bounding box center [301, 104] width 8 height 8
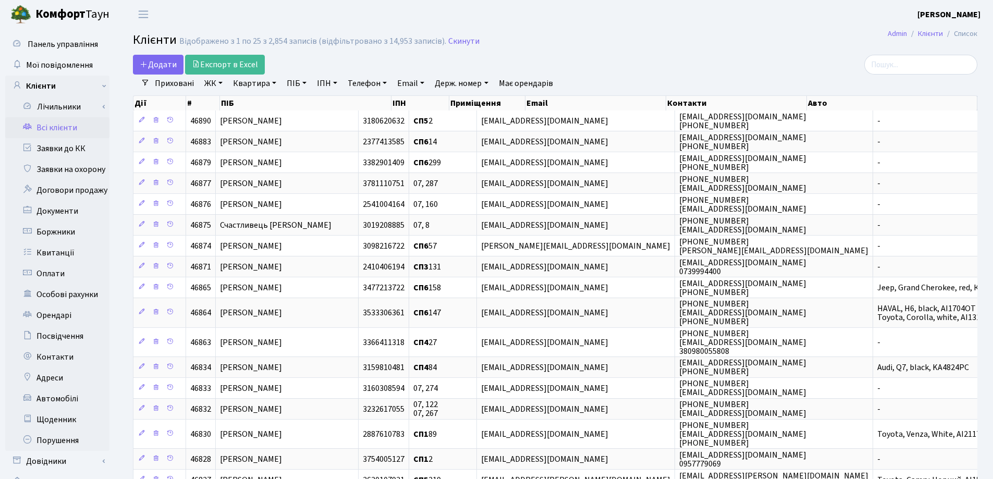
click at [274, 83] on link "Квартира" at bounding box center [255, 84] width 52 height 18
click at [270, 103] on input "text" at bounding box center [259, 104] width 61 height 20
type input "132"
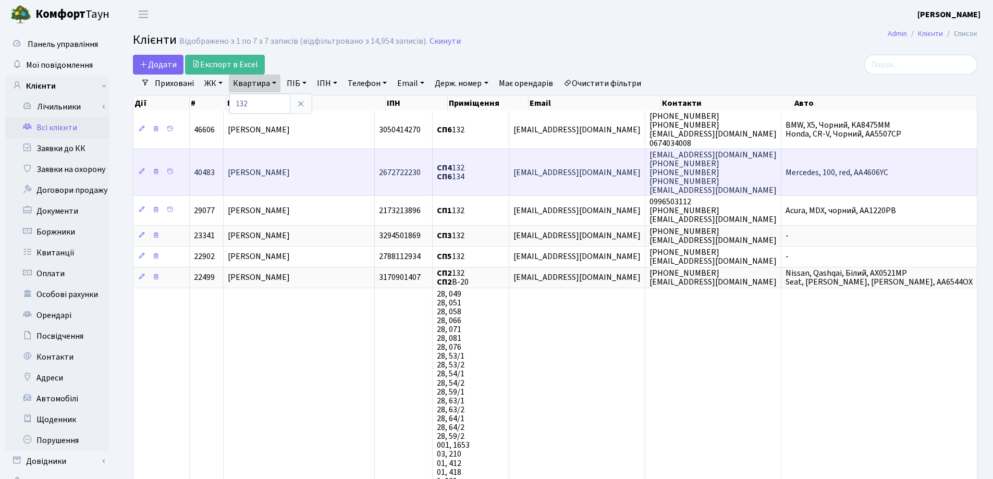
click at [279, 168] on td "[PERSON_NAME]" at bounding box center [299, 172] width 151 height 47
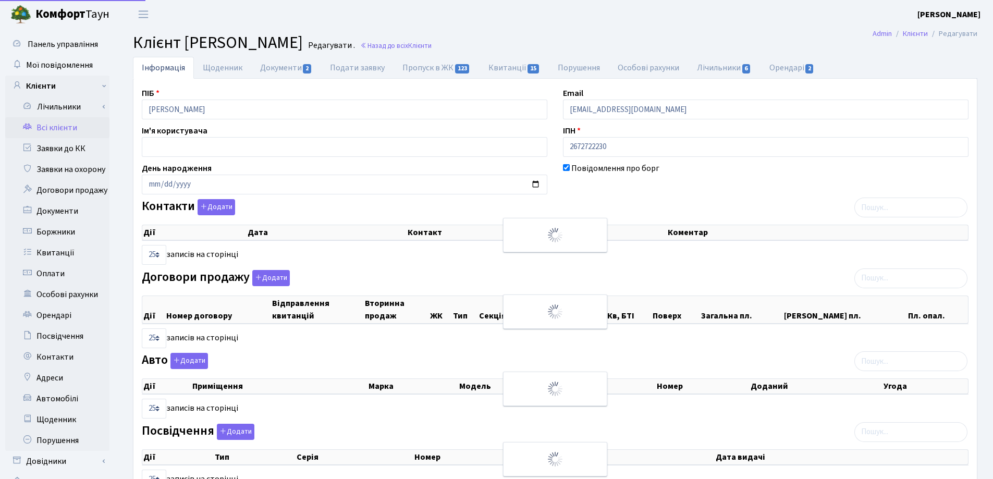
select select "25"
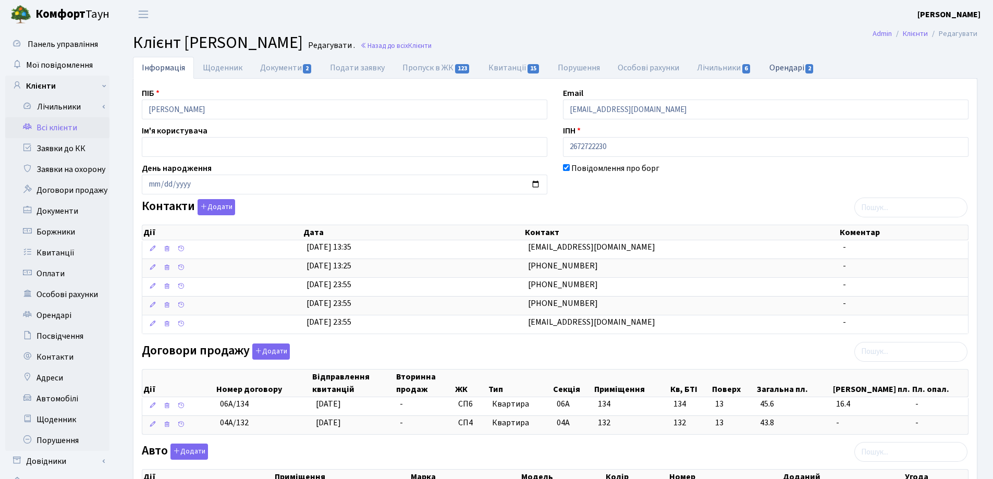
click at [781, 66] on link "Орендарі 2" at bounding box center [792, 67] width 63 height 21
select select "25"
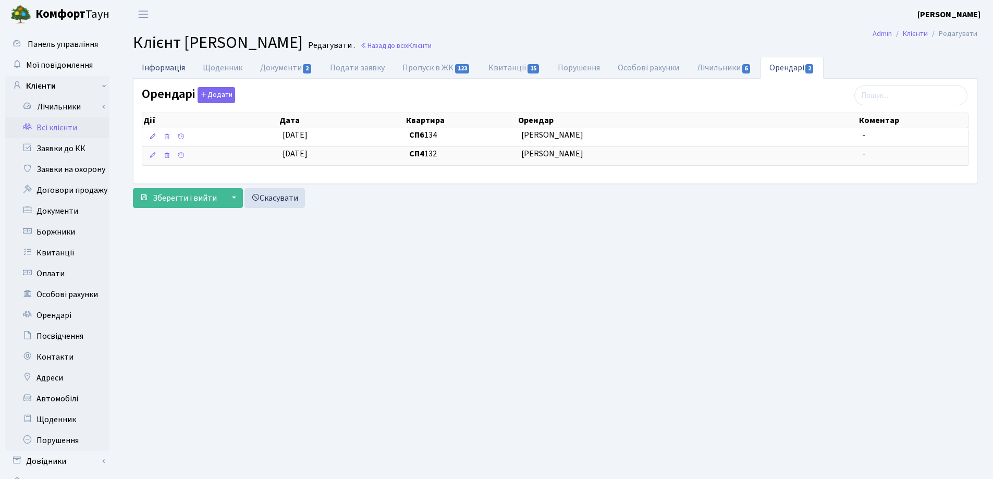
click at [166, 65] on link "Інформація" at bounding box center [163, 67] width 61 height 21
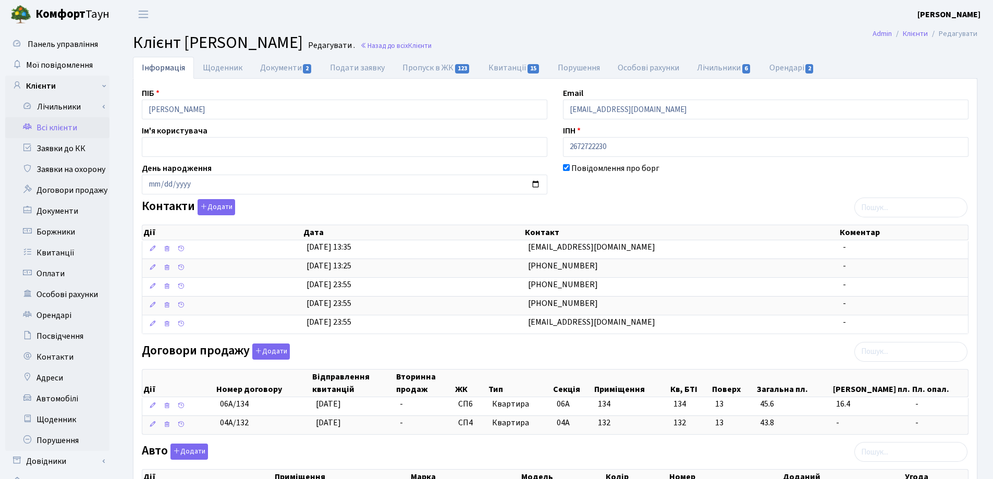
click at [342, 52] on h2 "Клієнт Товім Шай Редагувати . Назад до всіх Клієнти" at bounding box center [555, 43] width 845 height 20
click at [360, 46] on link "Назад до всіх Клієнти" at bounding box center [395, 46] width 71 height 10
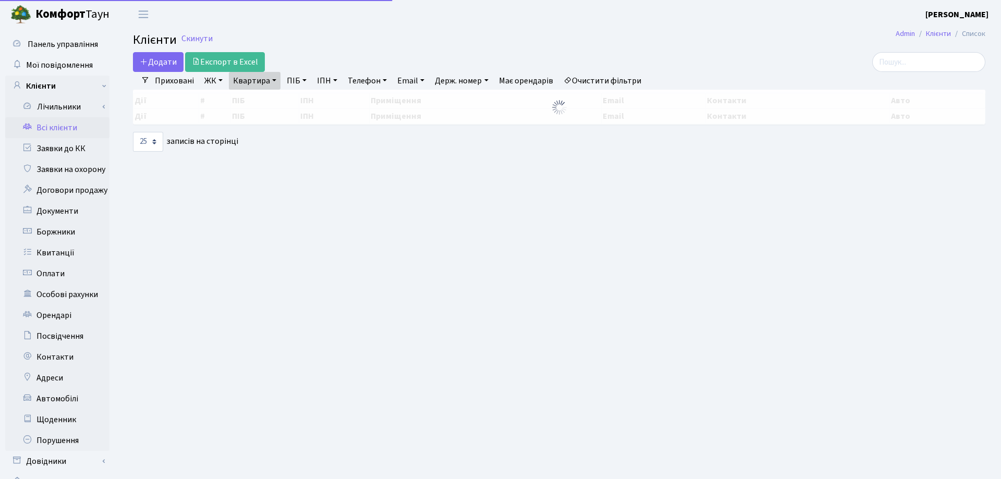
select select "25"
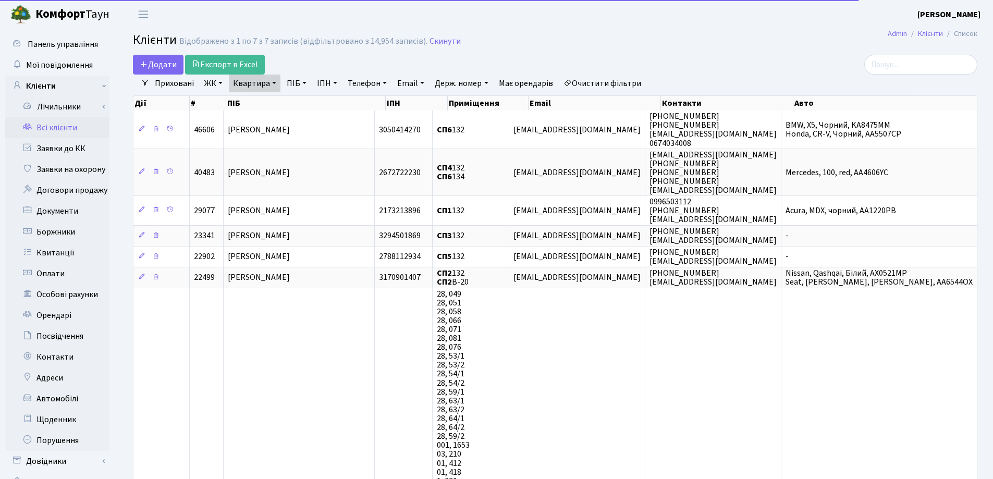
click at [275, 82] on link "Квартира" at bounding box center [255, 84] width 52 height 18
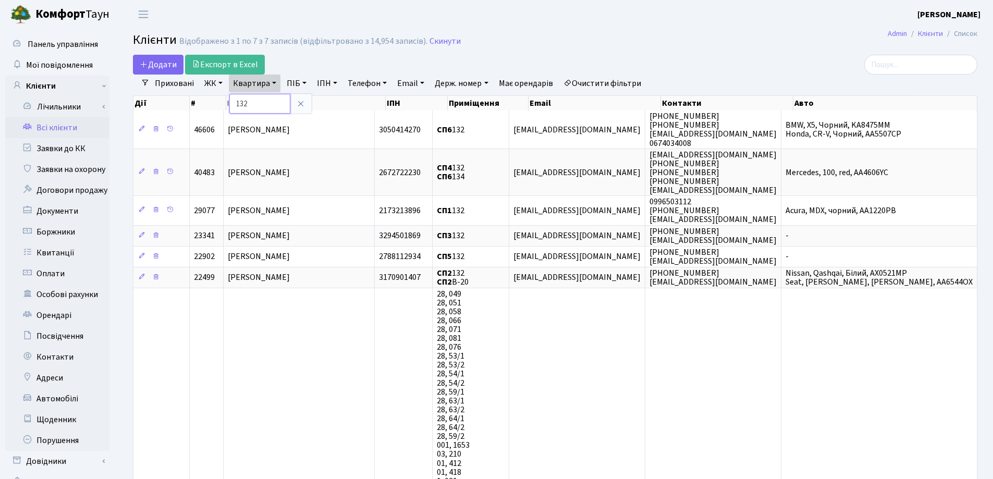
click at [273, 98] on input "132" at bounding box center [259, 104] width 61 height 20
type input "1"
type input "19"
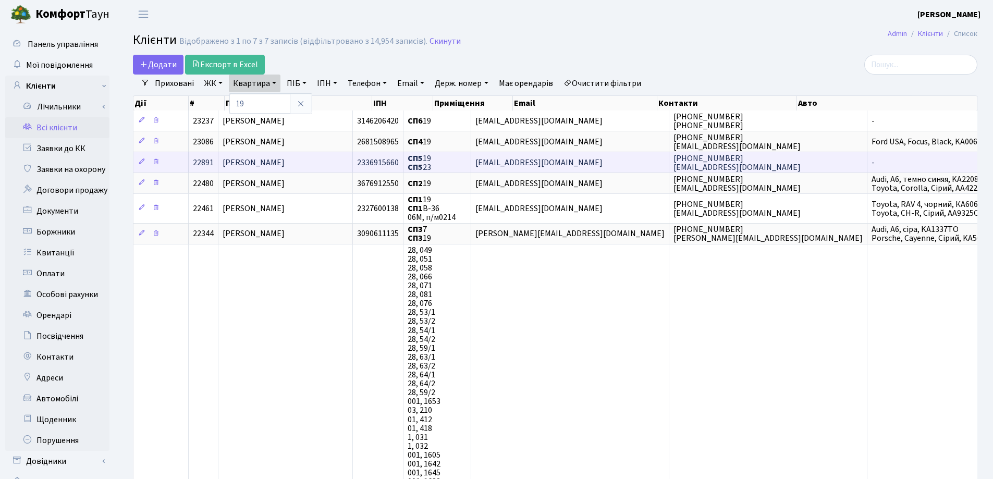
click at [285, 158] on span "[PERSON_NAME]" at bounding box center [254, 162] width 62 height 11
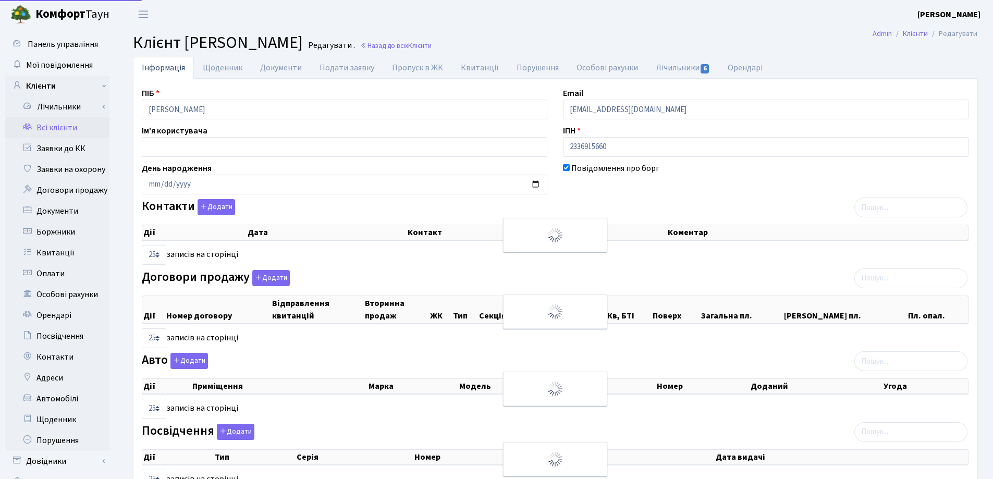
select select "25"
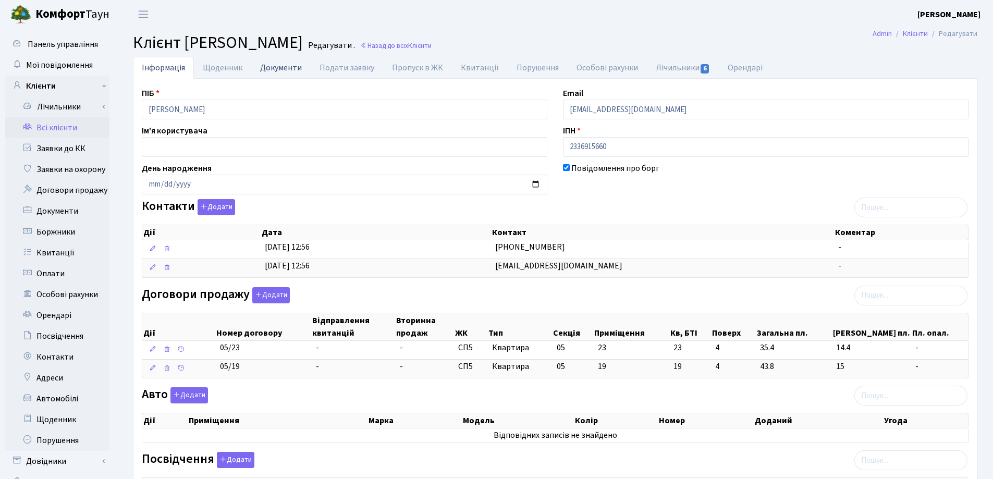
click at [265, 67] on link "Документи" at bounding box center [280, 67] width 59 height 21
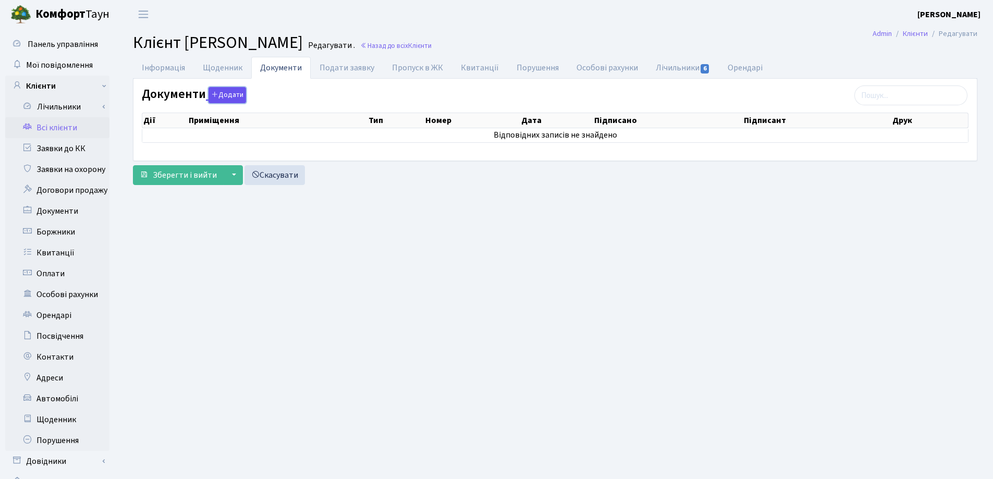
click at [222, 98] on button "Додати" at bounding box center [228, 95] width 38 height 16
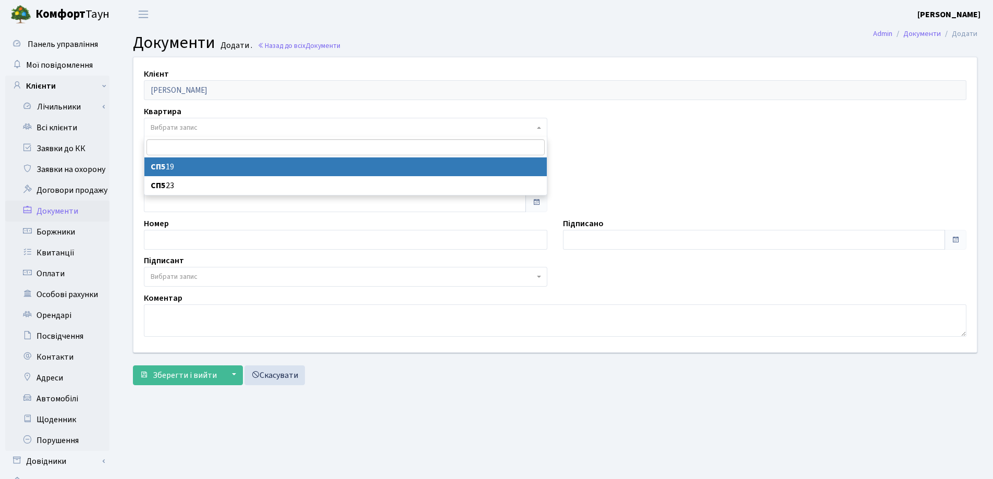
click at [216, 128] on span "Вибрати запис" at bounding box center [343, 128] width 384 height 10
select select "36416"
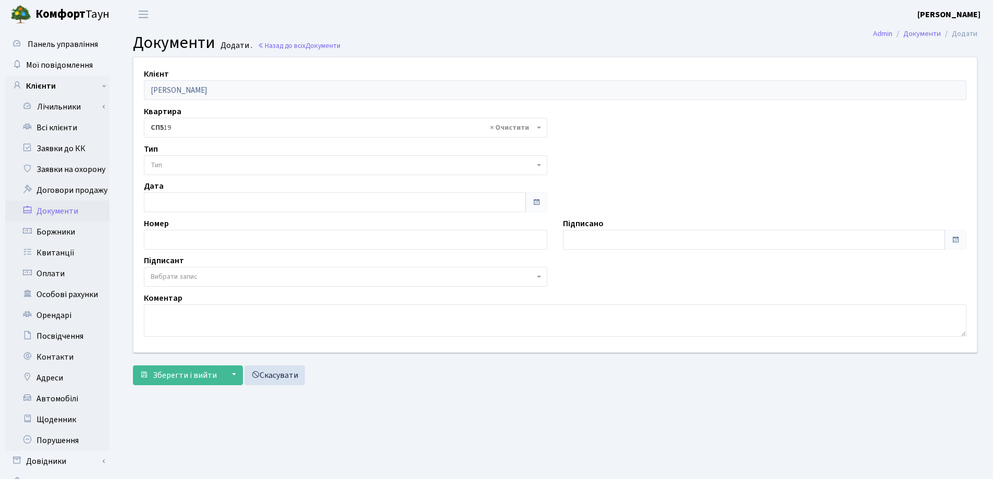
click at [216, 167] on span "Тип" at bounding box center [343, 165] width 384 height 10
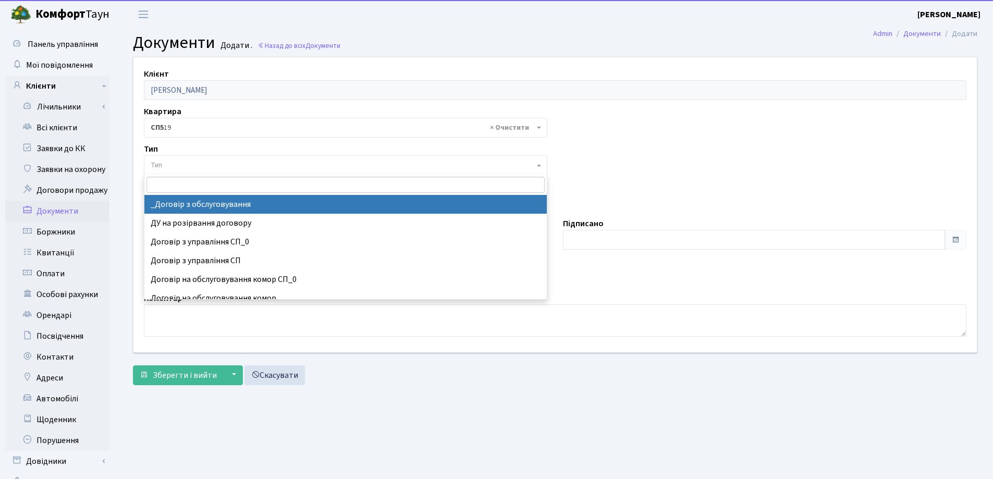
select select "289"
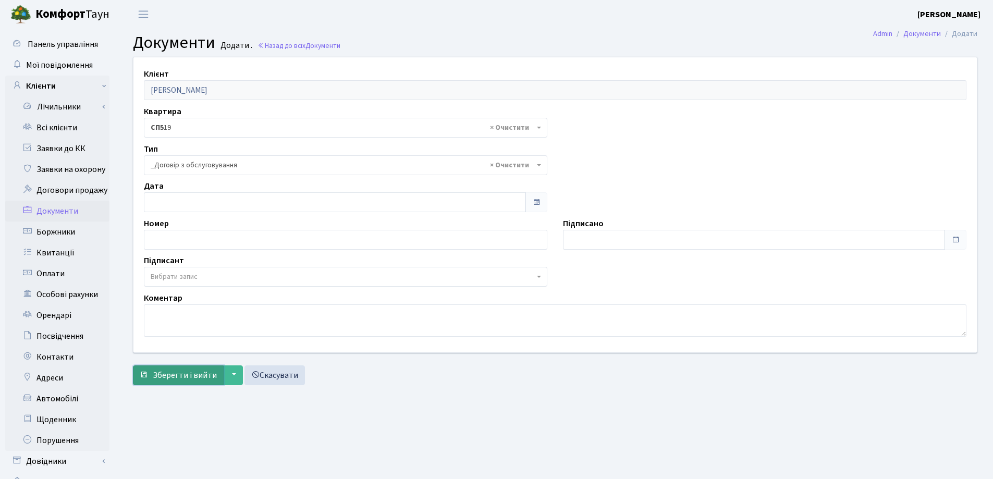
click at [190, 373] on span "Зберегти і вийти" at bounding box center [185, 375] width 64 height 11
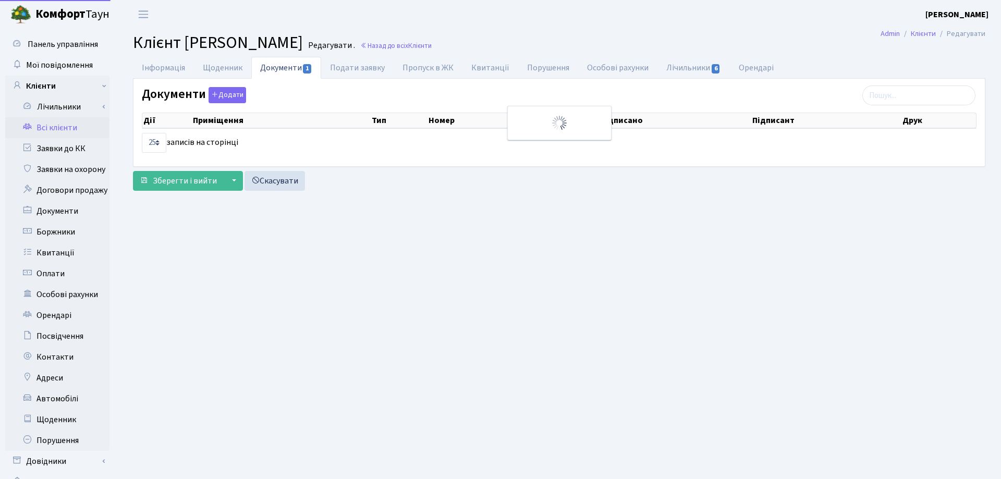
select select "25"
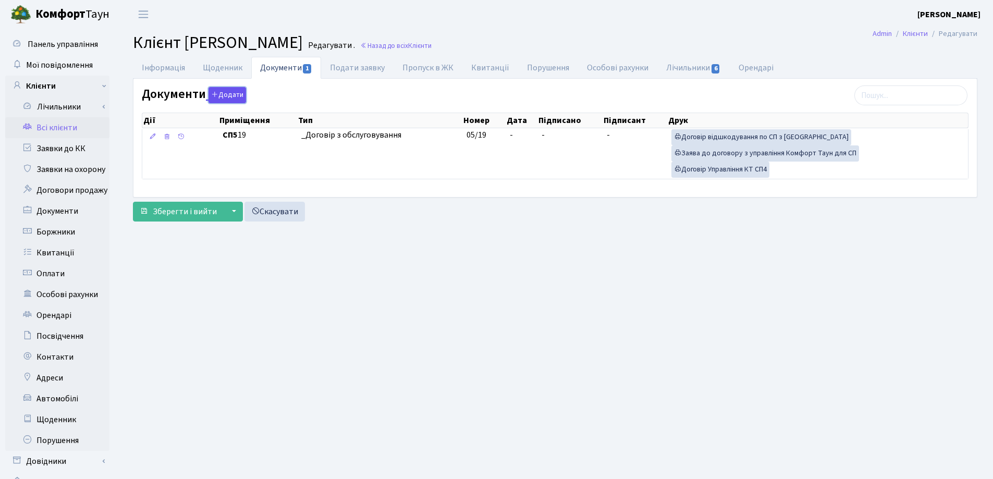
click at [225, 97] on button "Додати" at bounding box center [228, 95] width 38 height 16
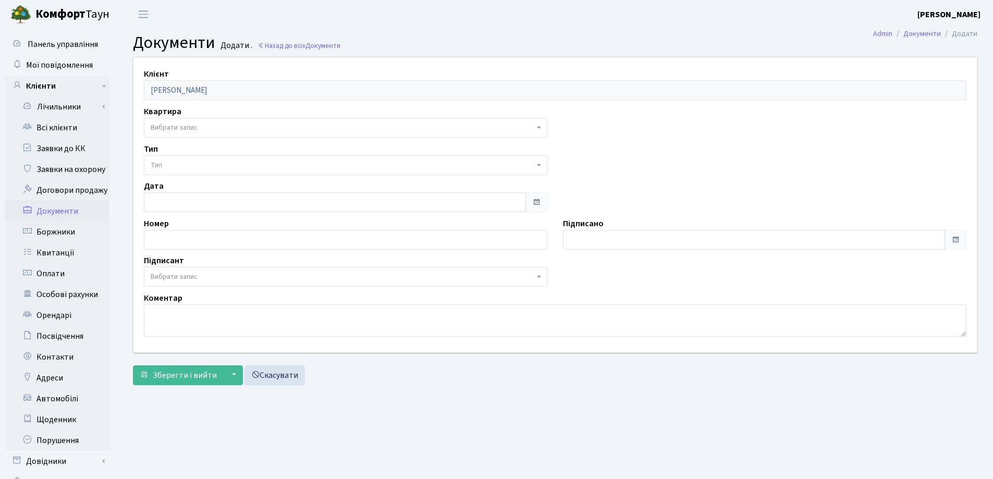
click at [199, 126] on span "Вибрати запис" at bounding box center [343, 128] width 384 height 10
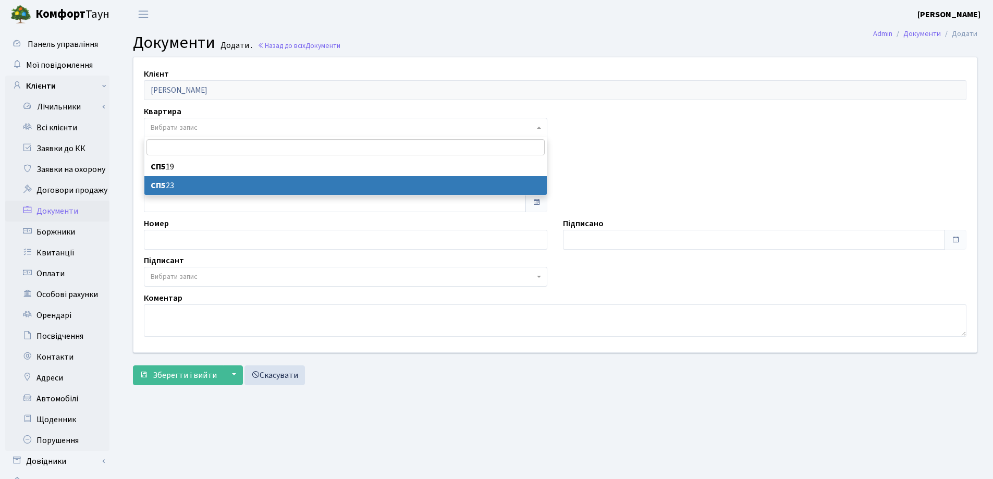
select select "36417"
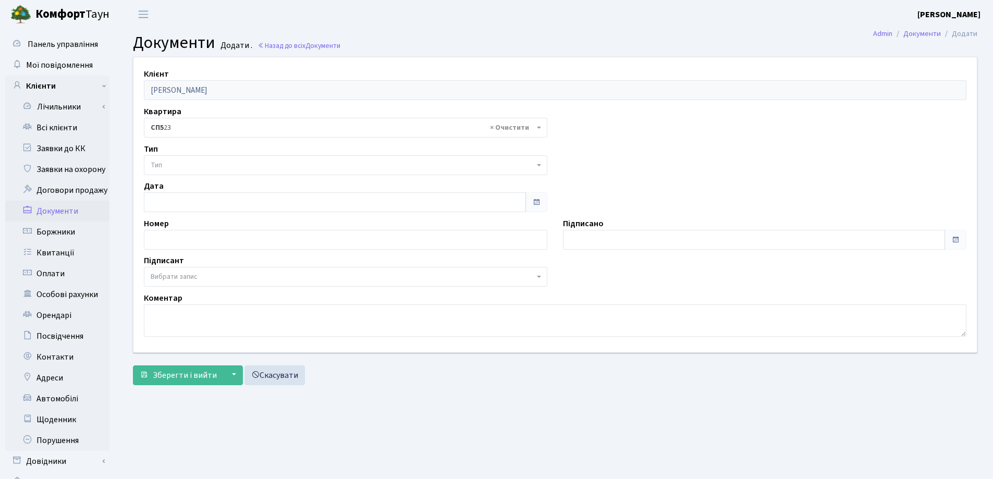
click at [191, 162] on span "Тип" at bounding box center [343, 165] width 384 height 10
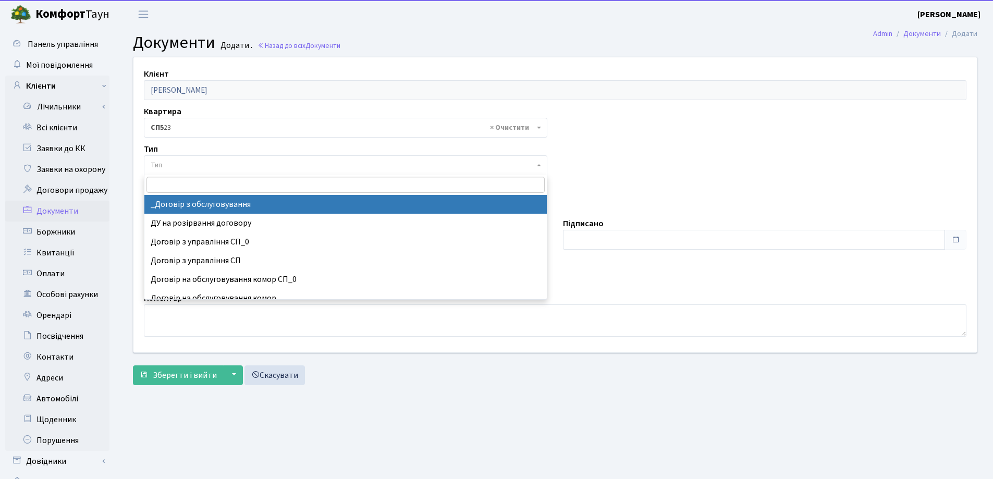
select select "289"
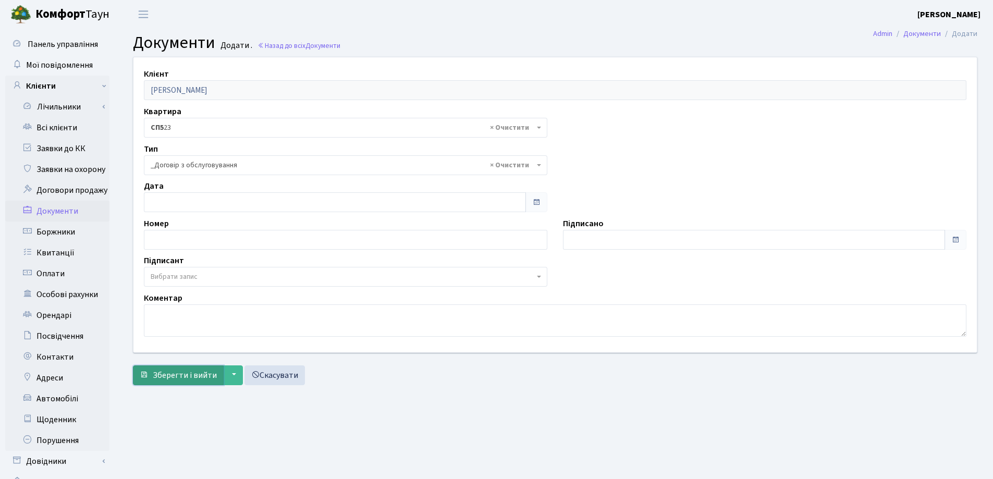
click at [187, 371] on span "Зберегти і вийти" at bounding box center [185, 375] width 64 height 11
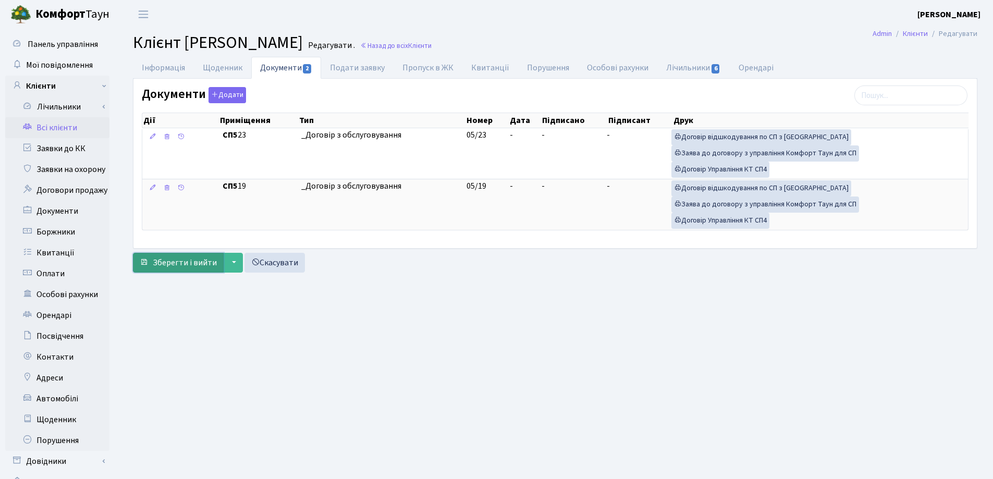
click at [189, 272] on button "Зберегти і вийти" at bounding box center [178, 263] width 91 height 20
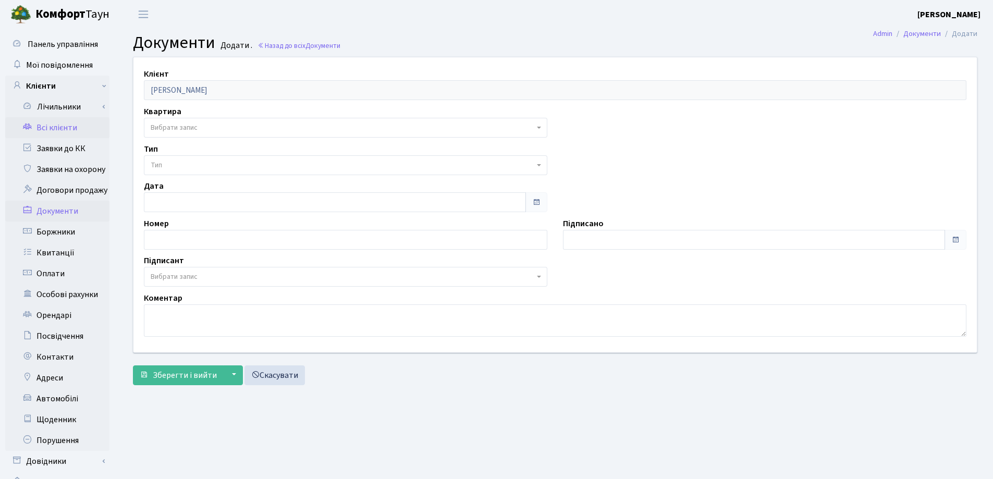
click at [67, 134] on link "Всі клієнти" at bounding box center [57, 127] width 104 height 21
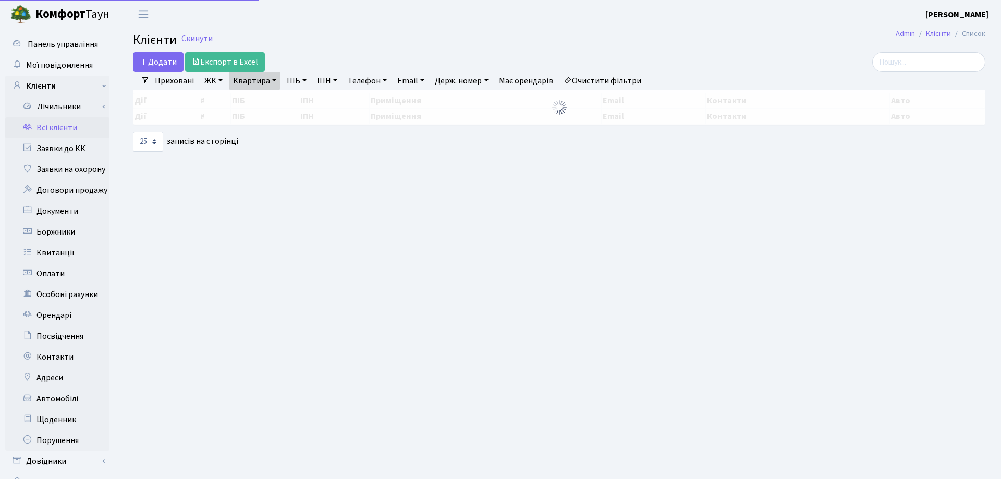
select select "25"
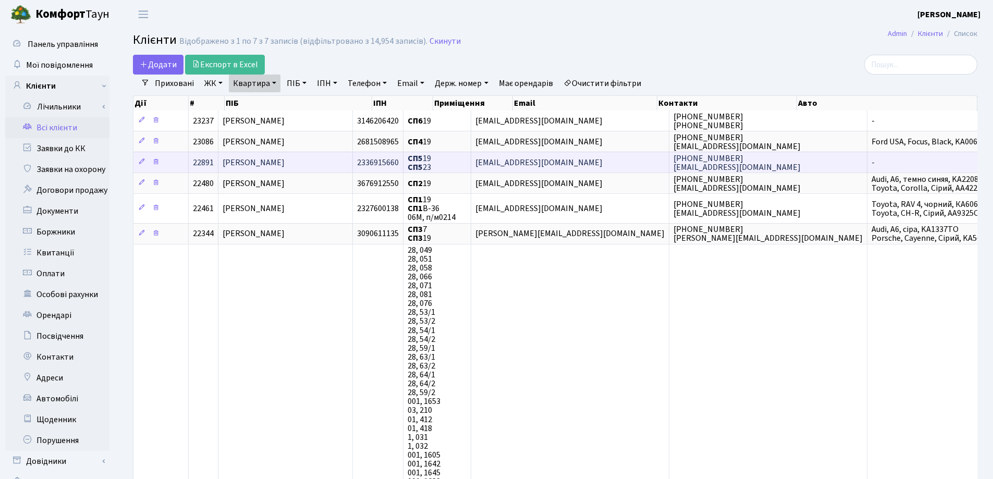
click at [343, 157] on td "[PERSON_NAME]" at bounding box center [286, 162] width 135 height 21
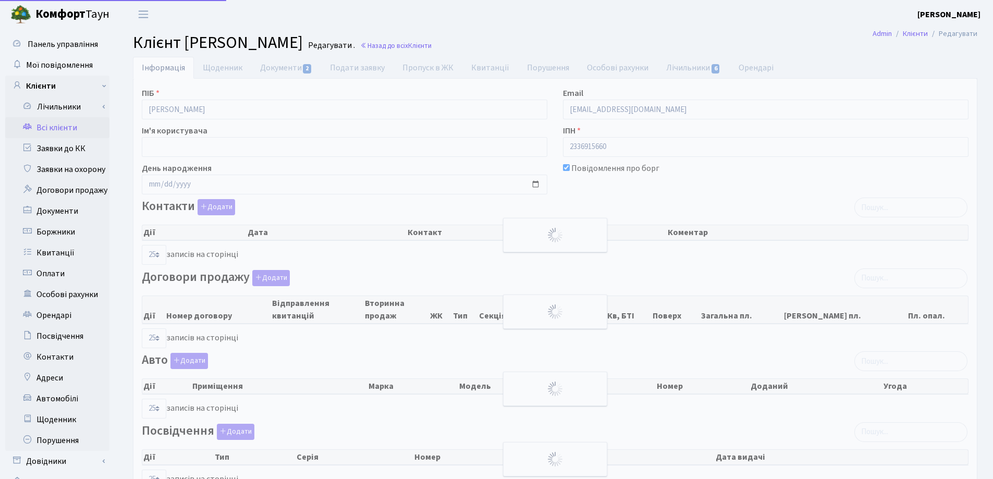
select select "25"
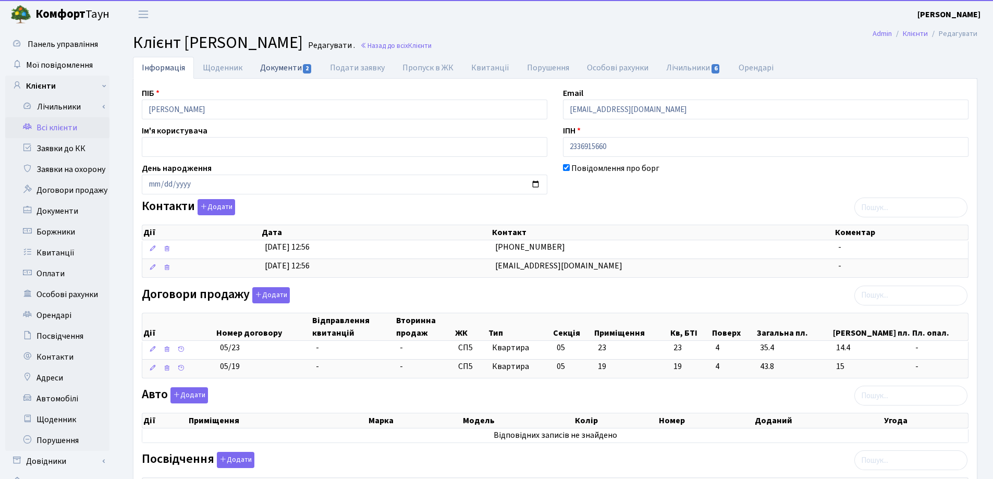
click at [274, 66] on link "Документи 2" at bounding box center [286, 67] width 70 height 21
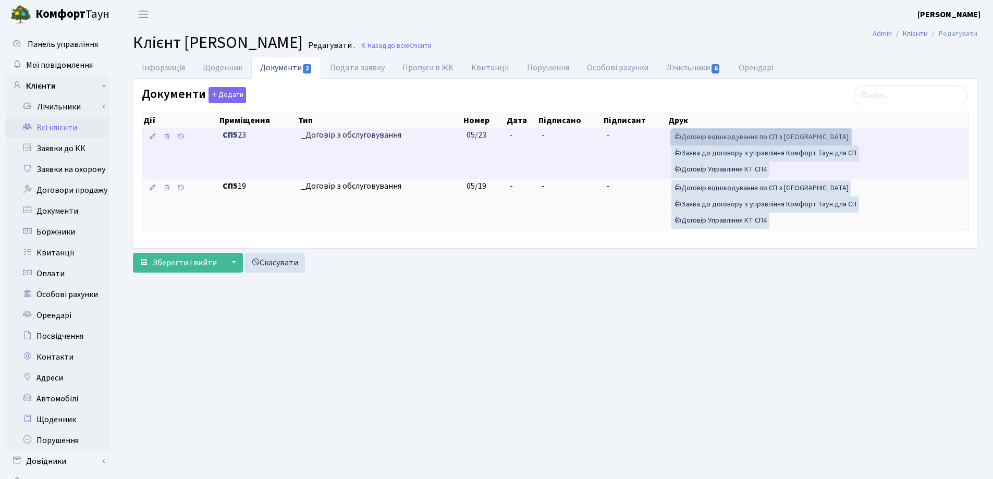
click at [707, 134] on link "Договір відшкодування по СП з [GEOGRAPHIC_DATA]" at bounding box center [762, 137] width 180 height 16
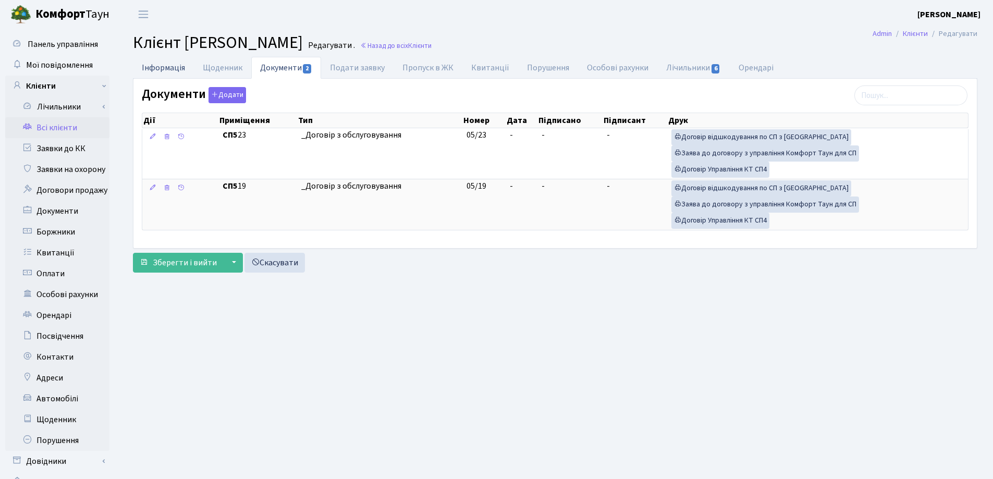
click at [152, 68] on link "Інформація" at bounding box center [163, 67] width 61 height 21
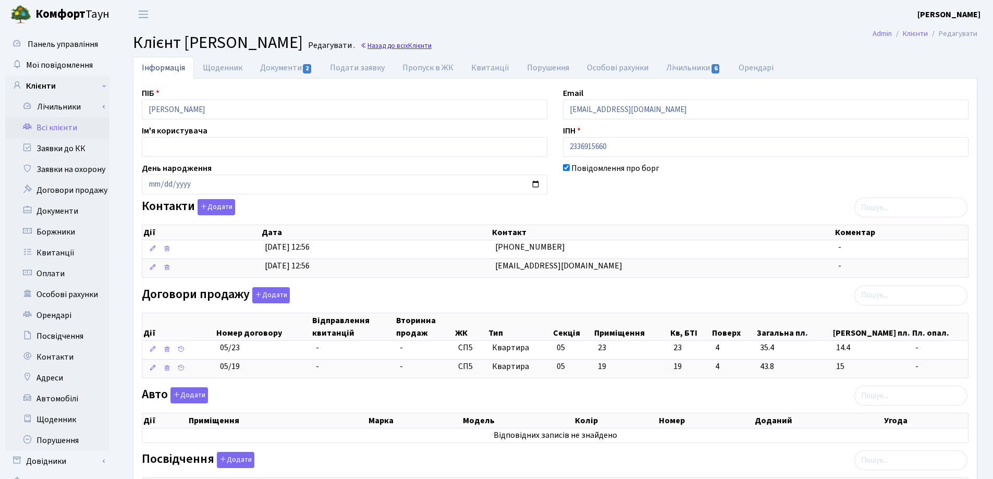
click at [432, 47] on link "Назад до всіх Клієнти" at bounding box center [395, 46] width 71 height 10
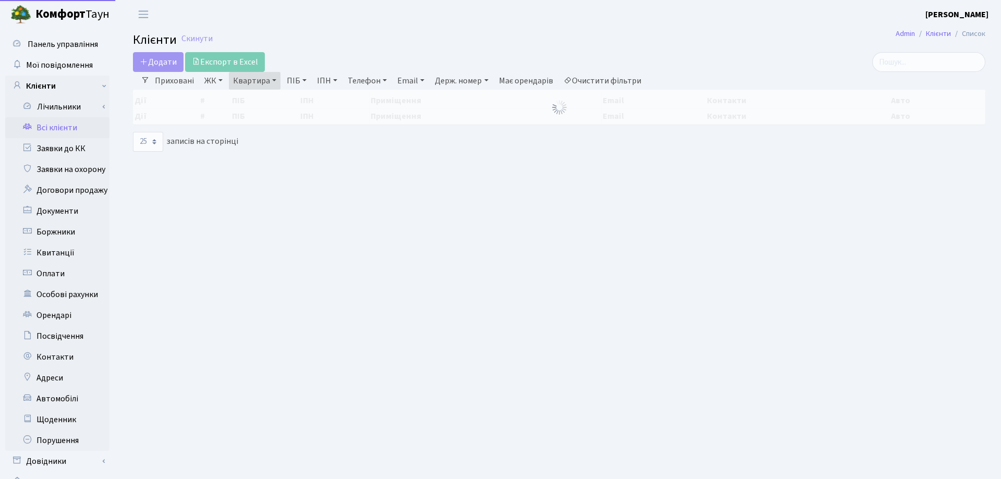
select select "25"
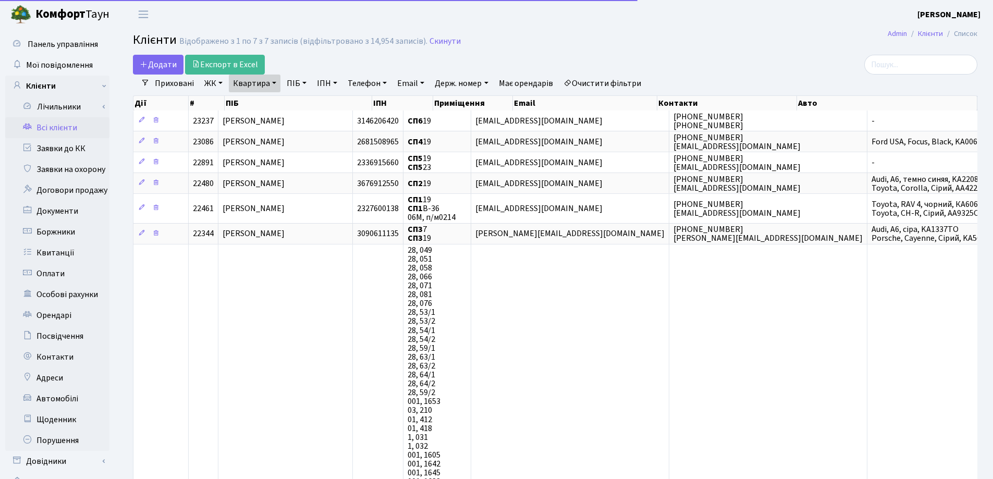
click at [273, 82] on link "Квартира" at bounding box center [255, 84] width 52 height 18
click at [269, 105] on input "19" at bounding box center [259, 104] width 61 height 20
type input "158"
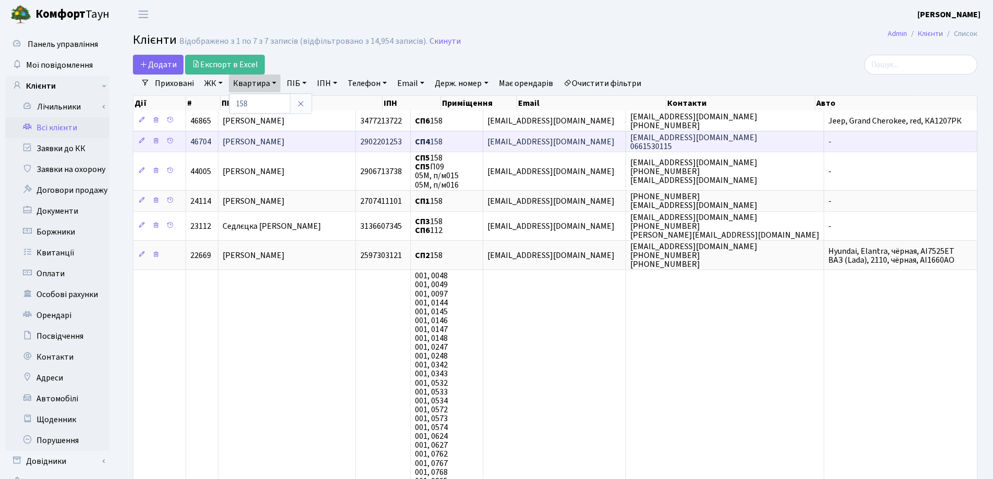
click at [271, 137] on span "[PERSON_NAME] [PERSON_NAME]" at bounding box center [254, 141] width 62 height 11
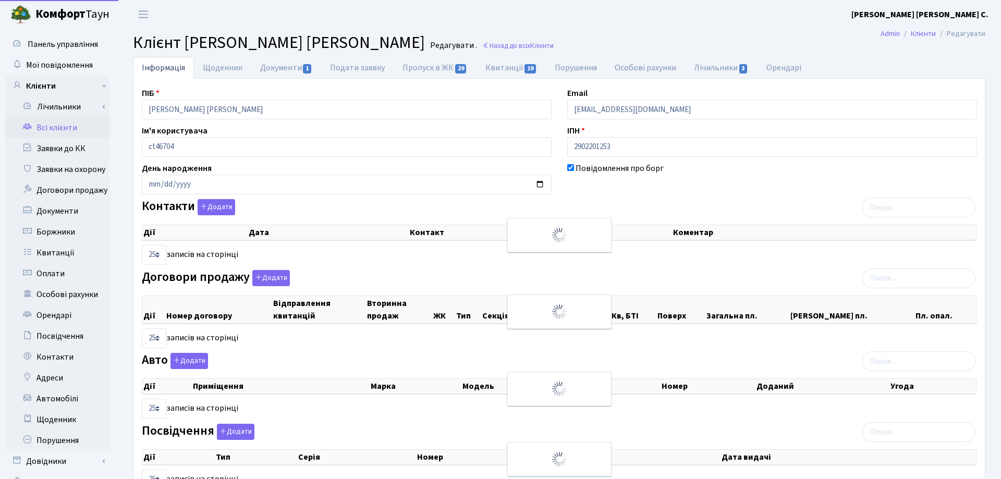
select select "25"
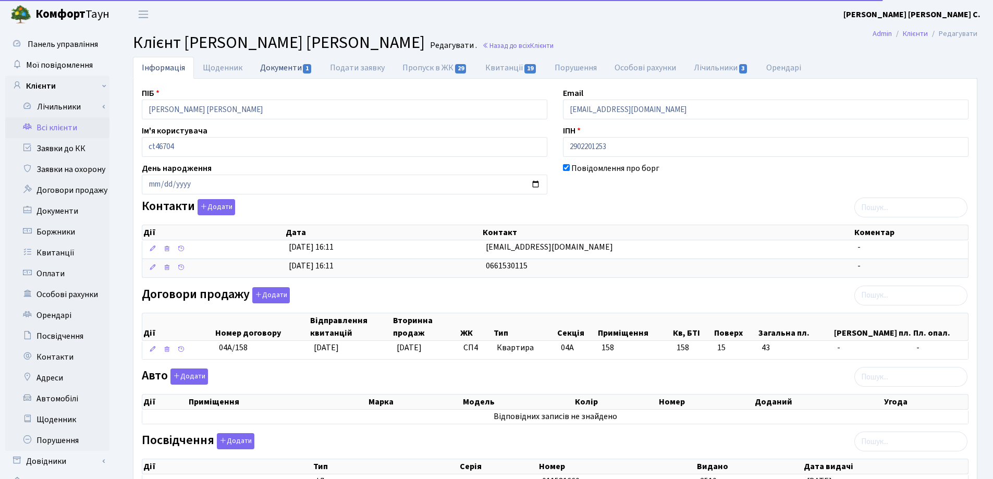
click at [283, 69] on link "Документи 1" at bounding box center [286, 67] width 70 height 21
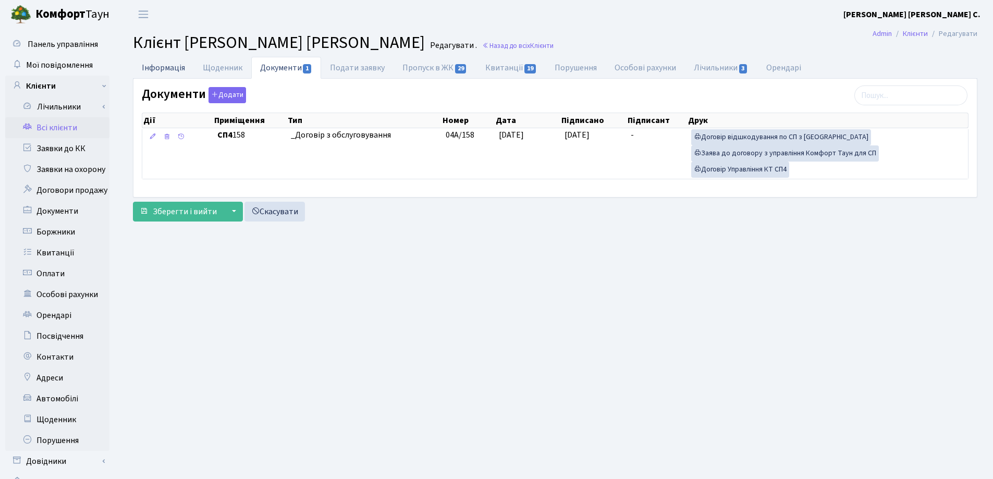
click at [160, 66] on link "Інформація" at bounding box center [163, 67] width 61 height 21
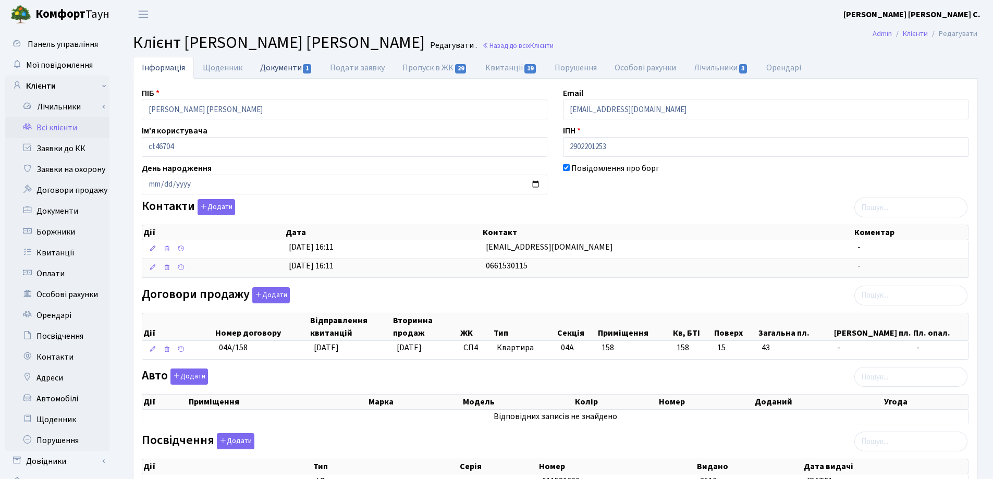
click at [283, 68] on link "Документи 1" at bounding box center [286, 67] width 70 height 21
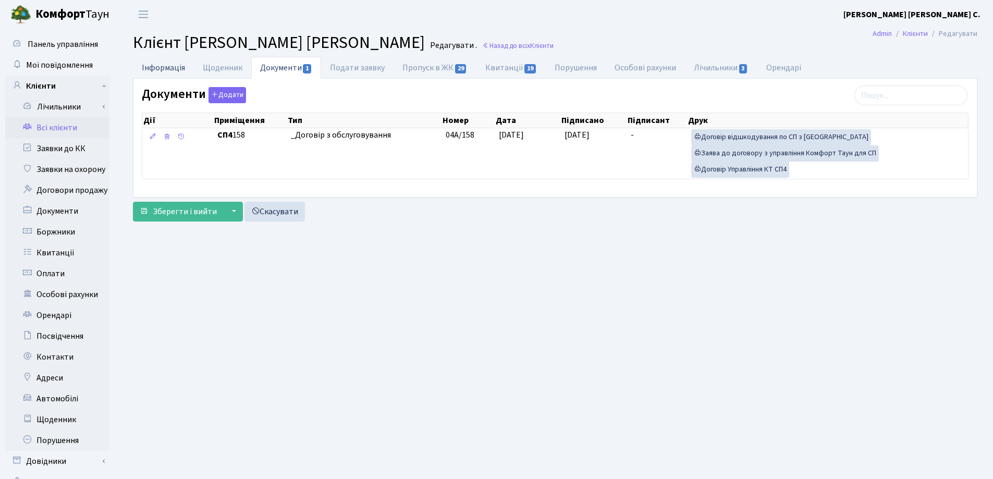
click at [157, 67] on link "Інформація" at bounding box center [163, 67] width 61 height 21
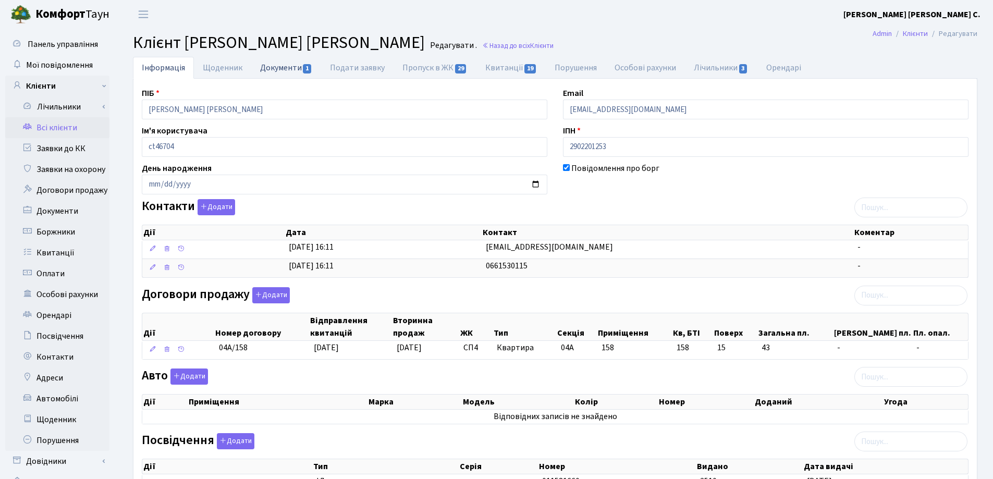
click at [266, 69] on link "Документи 1" at bounding box center [286, 67] width 70 height 21
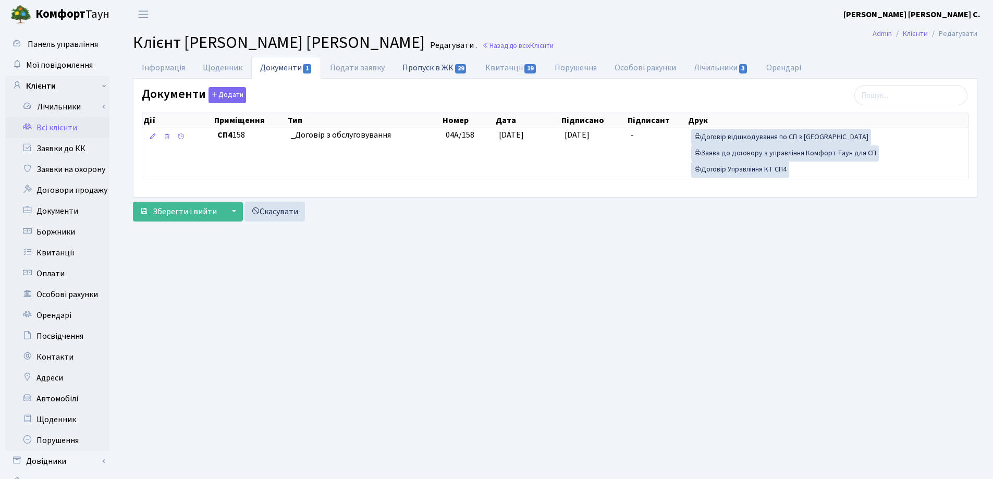
click at [423, 68] on link "Пропуск в ЖК 29" at bounding box center [435, 67] width 82 height 21
select select "25"
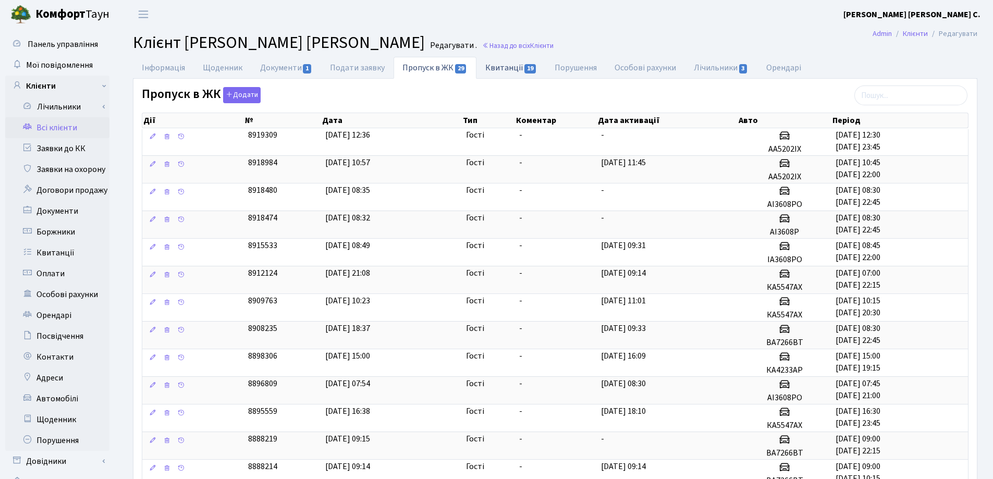
click at [498, 68] on link "Квитанції 19" at bounding box center [511, 67] width 69 height 21
select select "25"
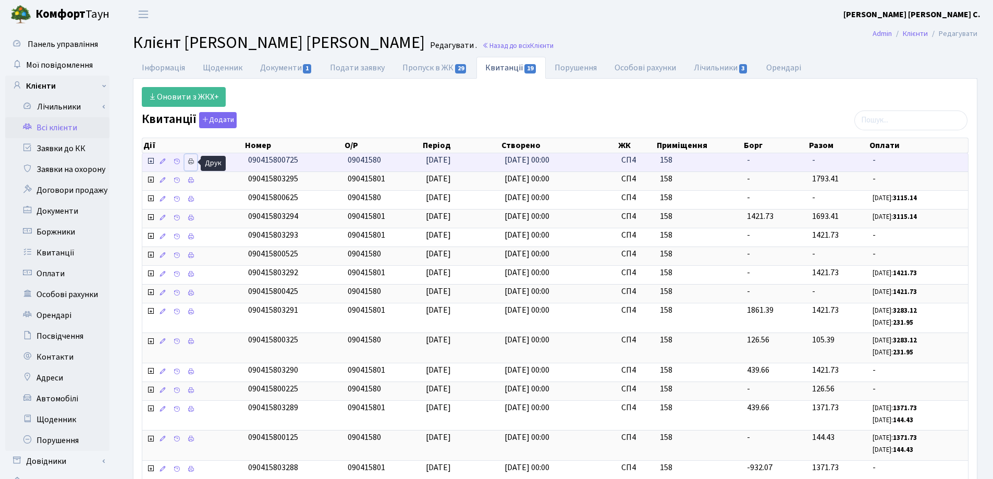
click at [191, 161] on icon at bounding box center [190, 161] width 7 height 7
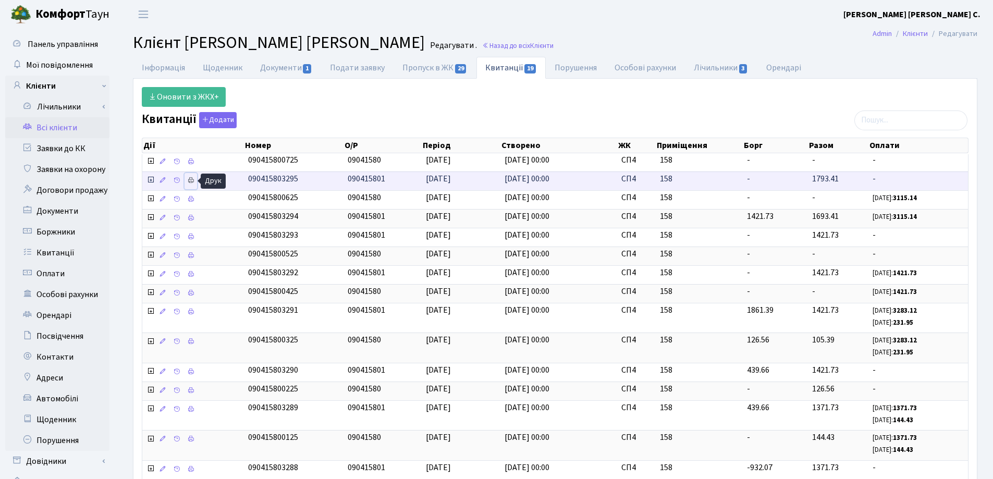
click at [192, 178] on icon at bounding box center [190, 180] width 7 height 7
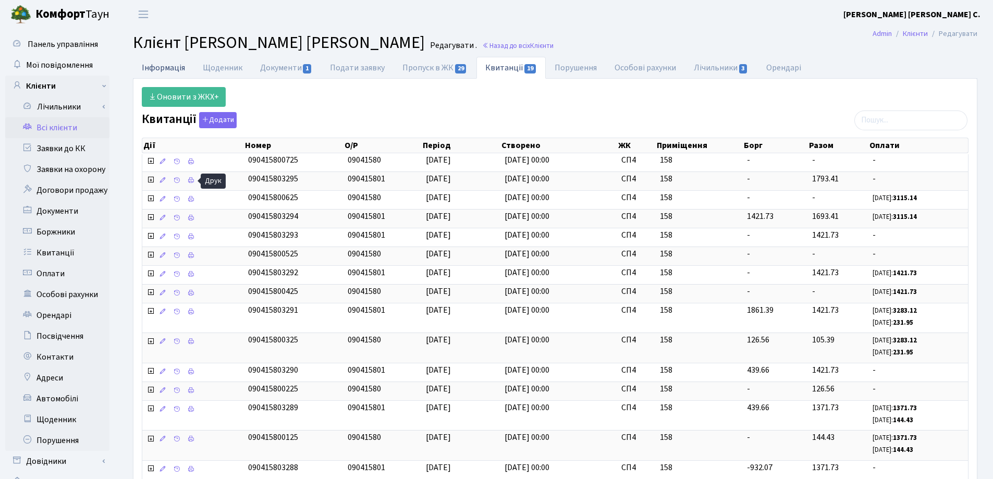
drag, startPoint x: 167, startPoint y: 68, endPoint x: 538, endPoint y: 9, distance: 375.9
click at [168, 68] on link "Інформація" at bounding box center [163, 67] width 61 height 21
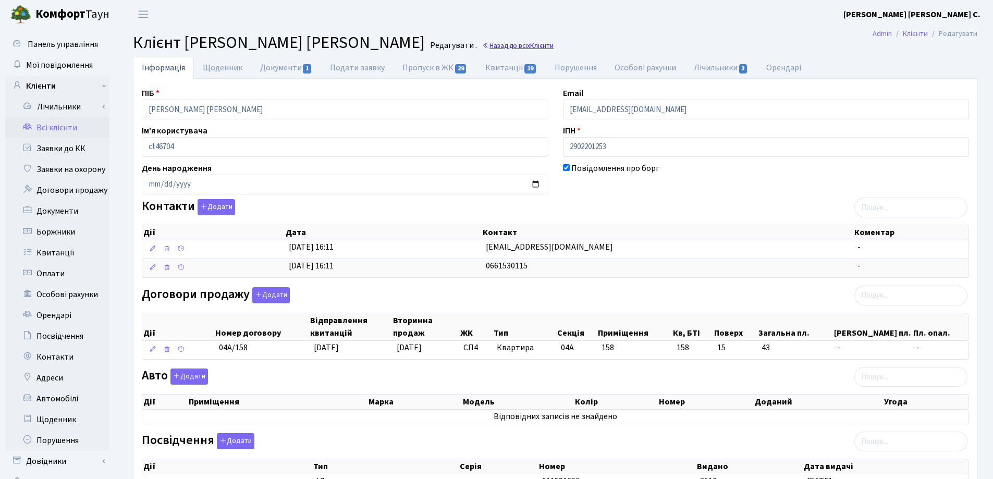
click at [482, 45] on link "Назад до всіх Клієнти" at bounding box center [517, 46] width 71 height 10
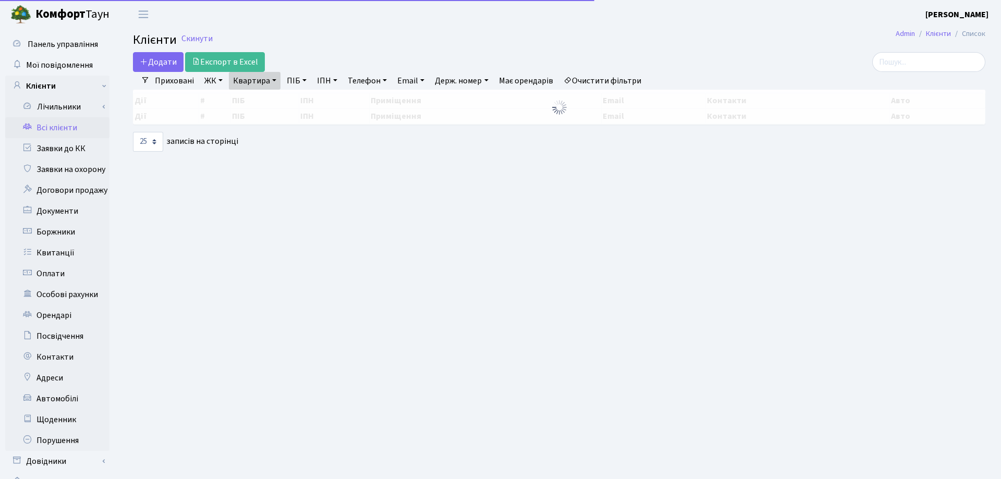
select select "25"
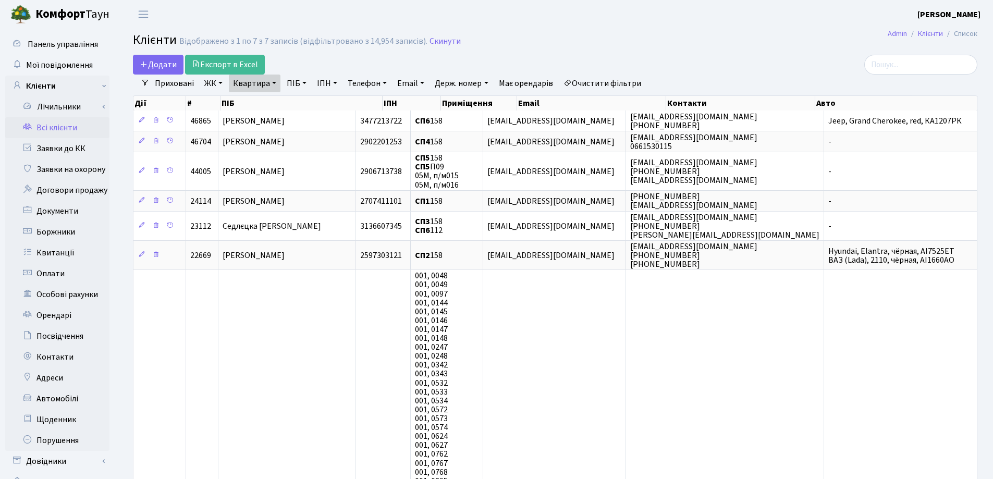
click at [274, 81] on link "Квартира" at bounding box center [255, 84] width 52 height 18
drag, startPoint x: 274, startPoint y: 103, endPoint x: 298, endPoint y: 100, distance: 24.3
click at [274, 104] on input "158" at bounding box center [259, 104] width 61 height 20
type input "1"
type input "23"
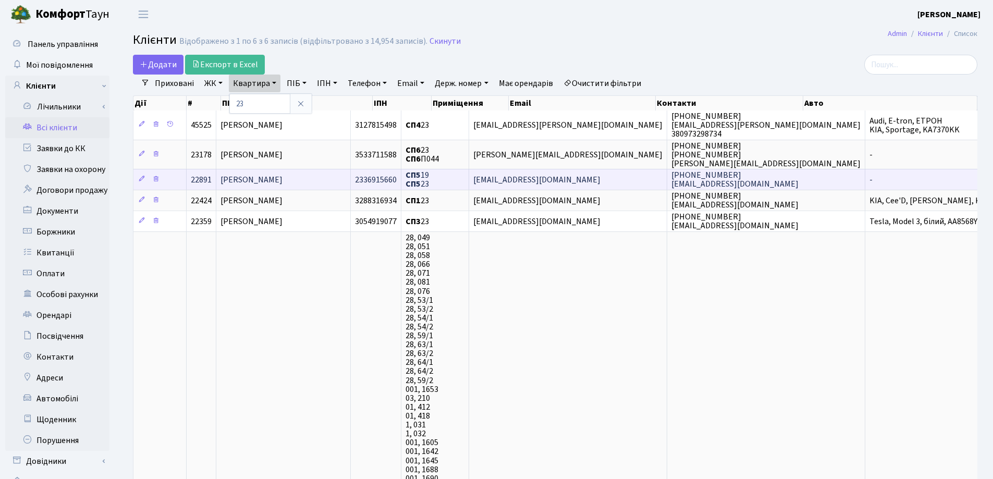
click at [283, 174] on span "[PERSON_NAME]" at bounding box center [252, 179] width 62 height 11
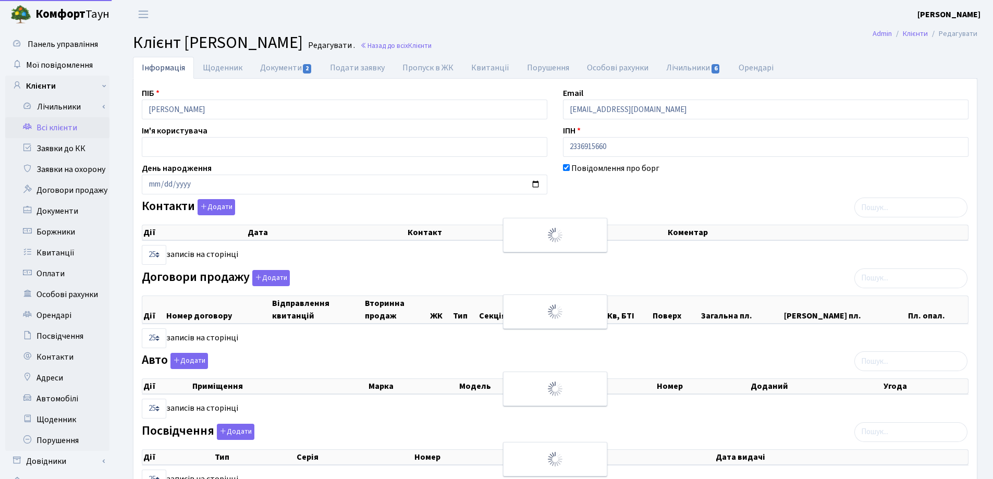
select select "25"
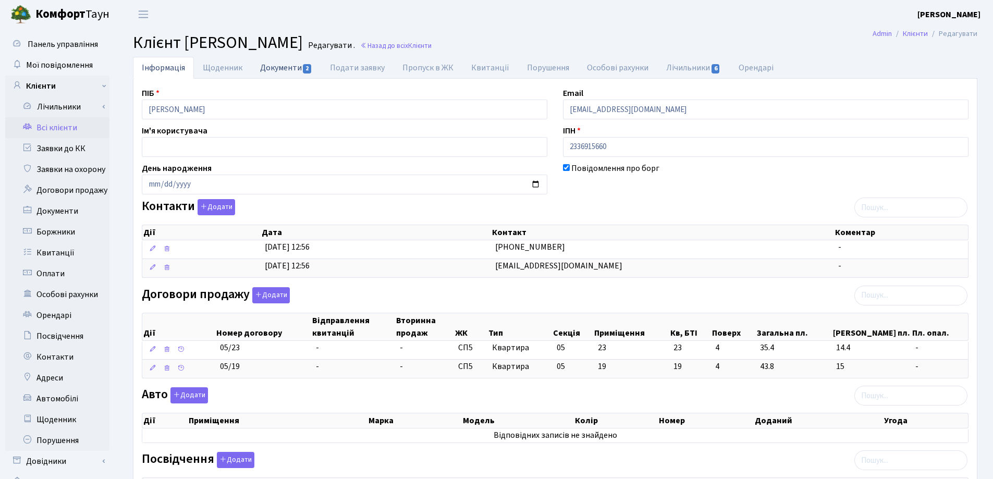
click at [264, 70] on link "Документи 2" at bounding box center [286, 67] width 70 height 21
select select "25"
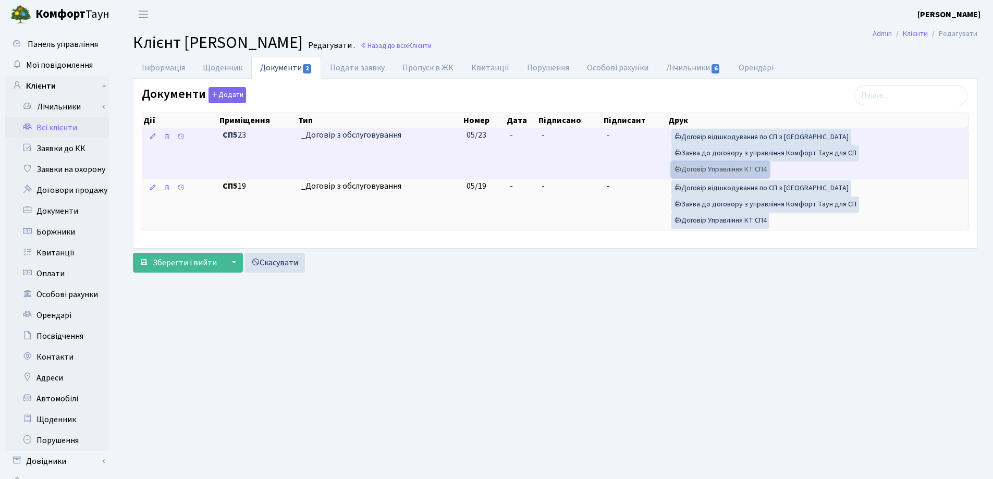
click at [708, 168] on link "Договір Управління КТ СП4" at bounding box center [721, 170] width 98 height 16
click at [721, 152] on link "Заява до договору з управління Комфорт Таун для СП" at bounding box center [766, 154] width 188 height 16
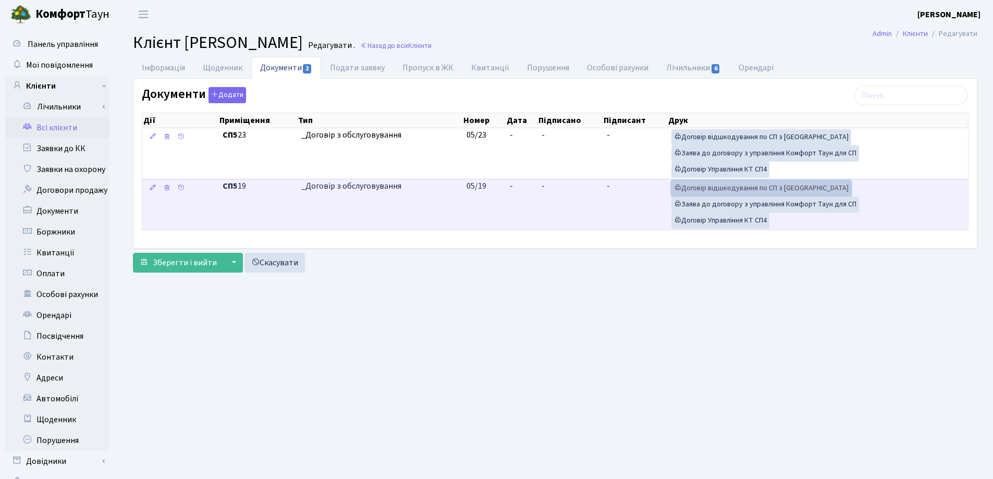
click at [707, 187] on link "Договір відшкодування по СП з Екві" at bounding box center [762, 188] width 180 height 16
click at [717, 221] on link "Договір Управління КТ СП4" at bounding box center [721, 221] width 98 height 16
click at [775, 204] on link "Заява до договору з управління Комфорт Таун для СП" at bounding box center [766, 205] width 188 height 16
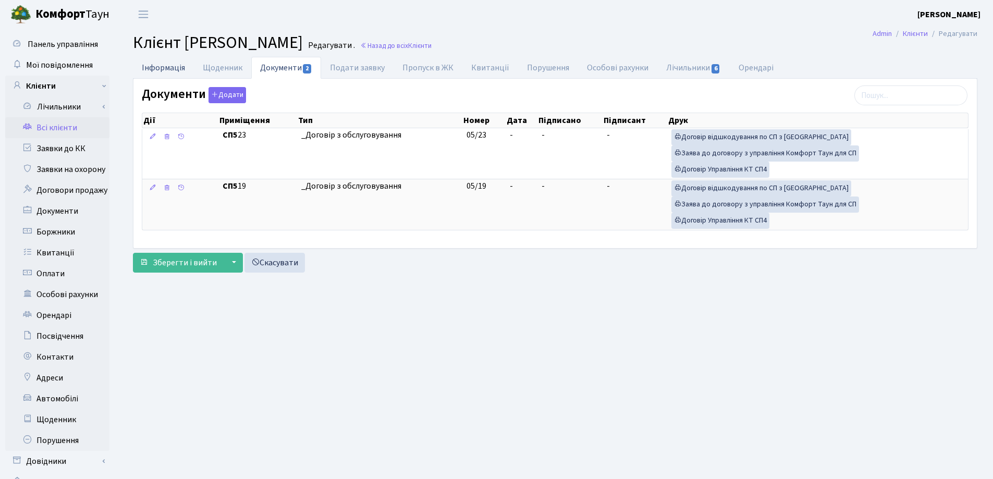
click at [164, 69] on link "Інформація" at bounding box center [163, 67] width 61 height 21
select select "25"
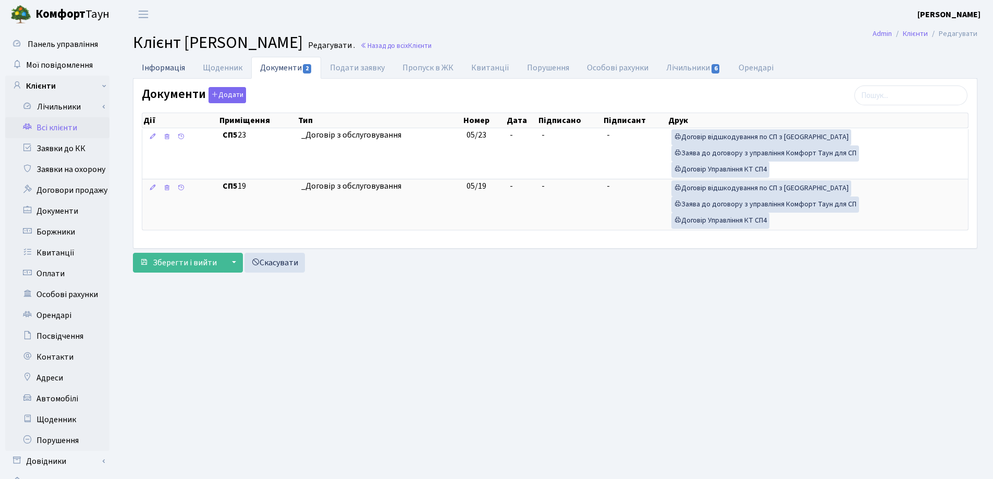
select select "25"
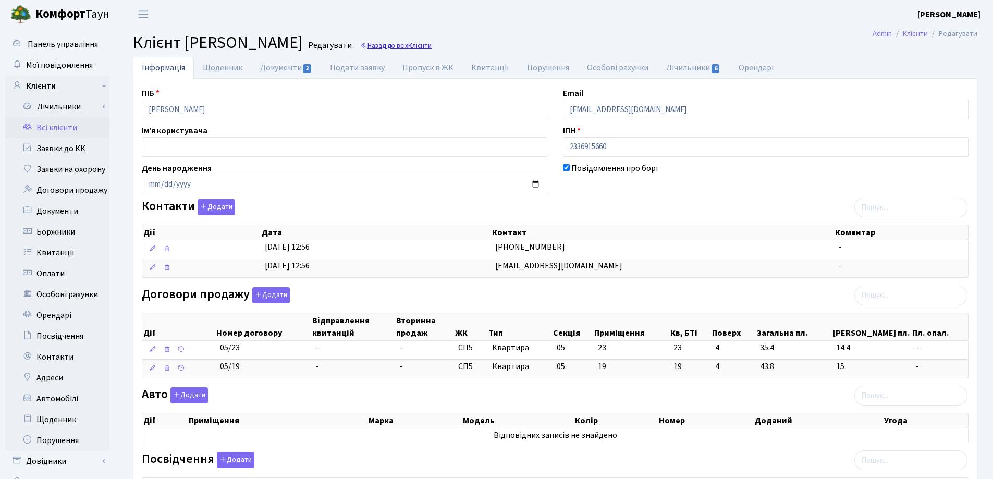
click at [432, 45] on link "Назад до всіх Клієнти" at bounding box center [395, 46] width 71 height 10
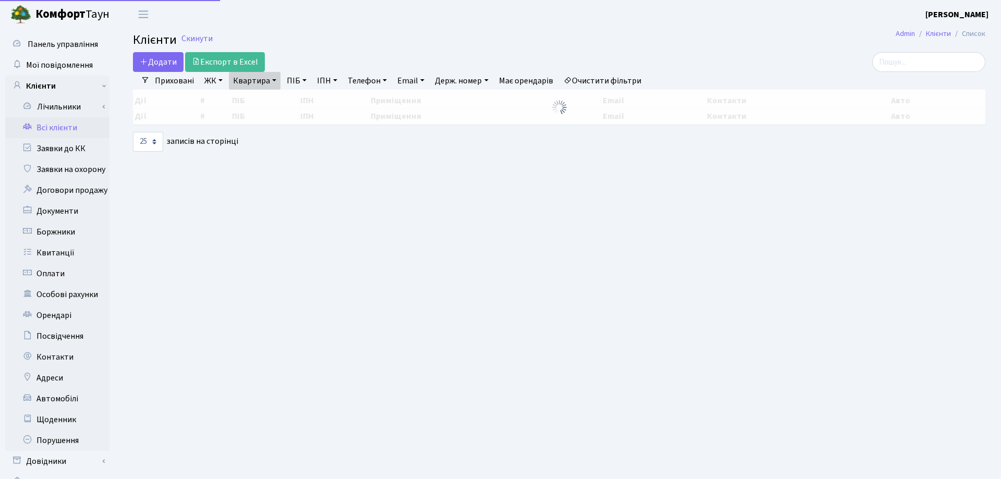
select select "25"
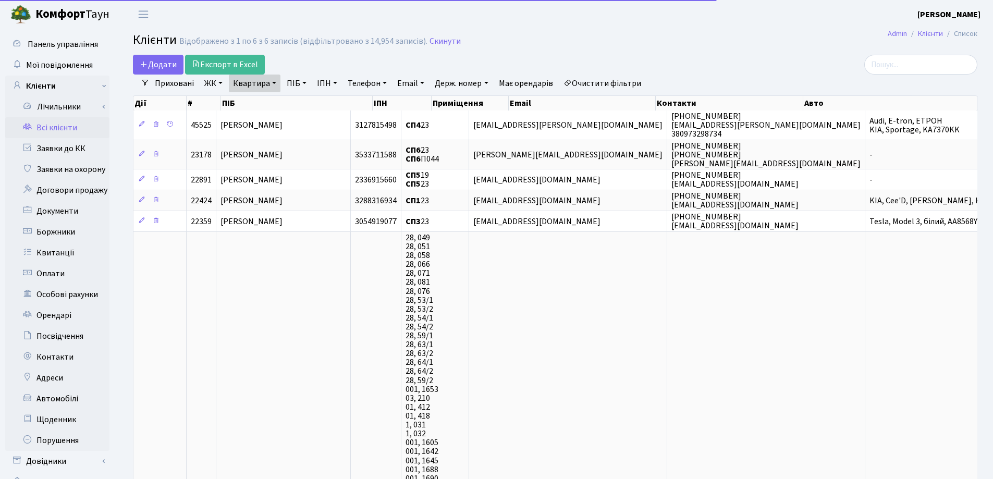
click at [279, 80] on link "Квартира" at bounding box center [255, 84] width 52 height 18
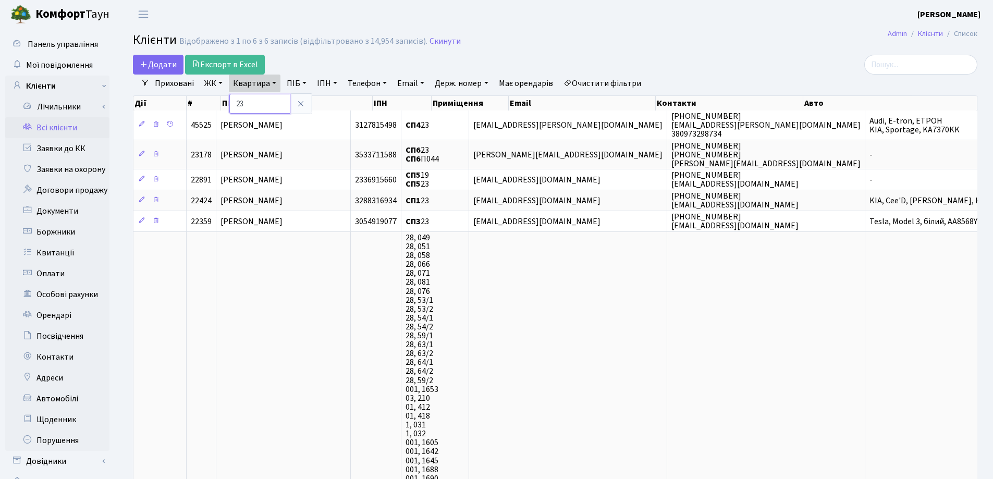
click at [268, 101] on input "23" at bounding box center [259, 104] width 61 height 20
type input "2"
type input "198"
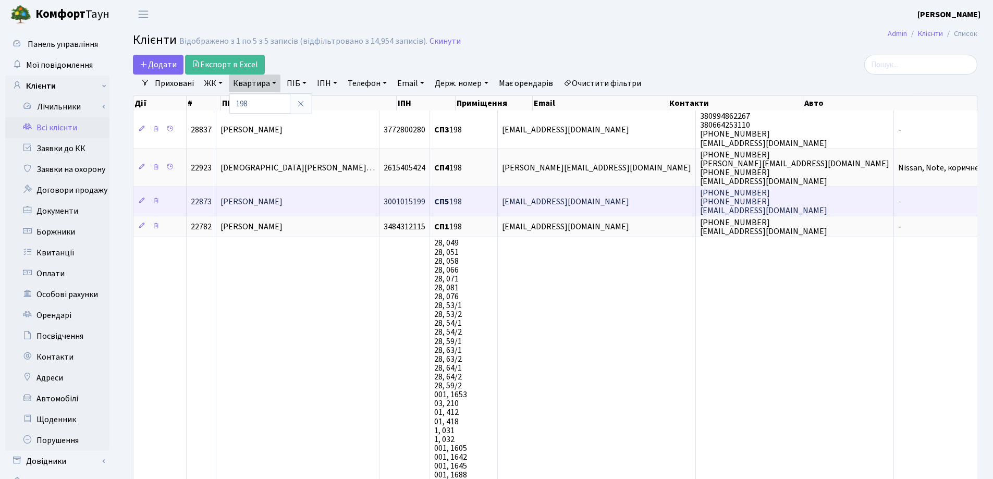
click at [361, 199] on td "Костенко Анатолій Анатолійович" at bounding box center [297, 201] width 163 height 29
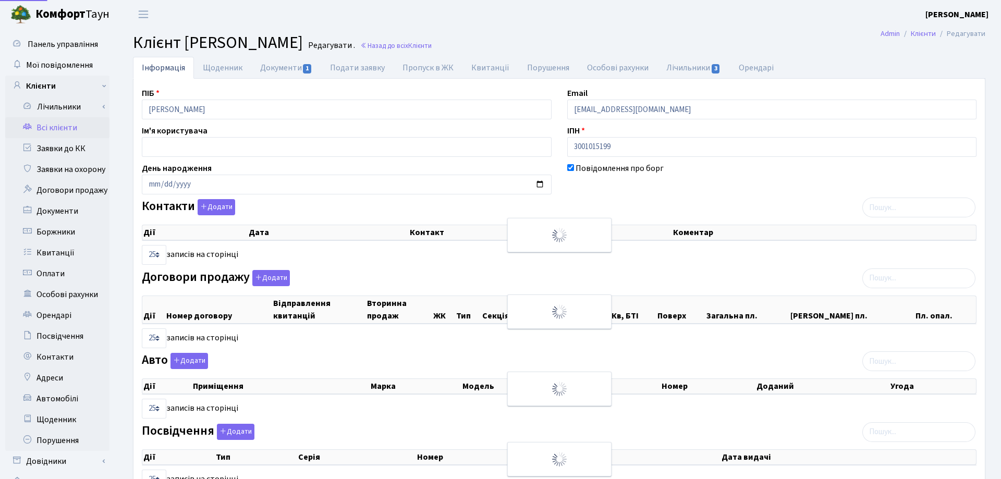
select select "25"
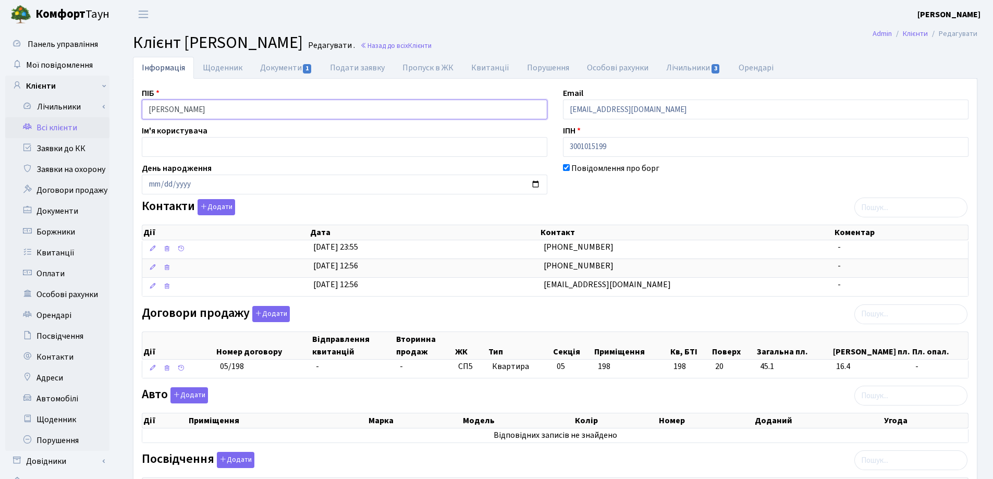
drag, startPoint x: 281, startPoint y: 112, endPoint x: 110, endPoint y: 105, distance: 171.7
click at [110, 105] on div "Панель управління Мої повідомлення Клієнти Лічильники Показання" at bounding box center [496, 366] width 993 height 675
click at [326, 21] on header "[PERSON_NAME] [PERSON_NAME] Мій обліковий запис Вийти" at bounding box center [496, 14] width 993 height 29
click at [536, 13] on header "[PERSON_NAME] [PERSON_NAME] Мій обліковий запис Вийти" at bounding box center [496, 14] width 993 height 29
click at [287, 67] on link "Документи 1" at bounding box center [286, 67] width 70 height 21
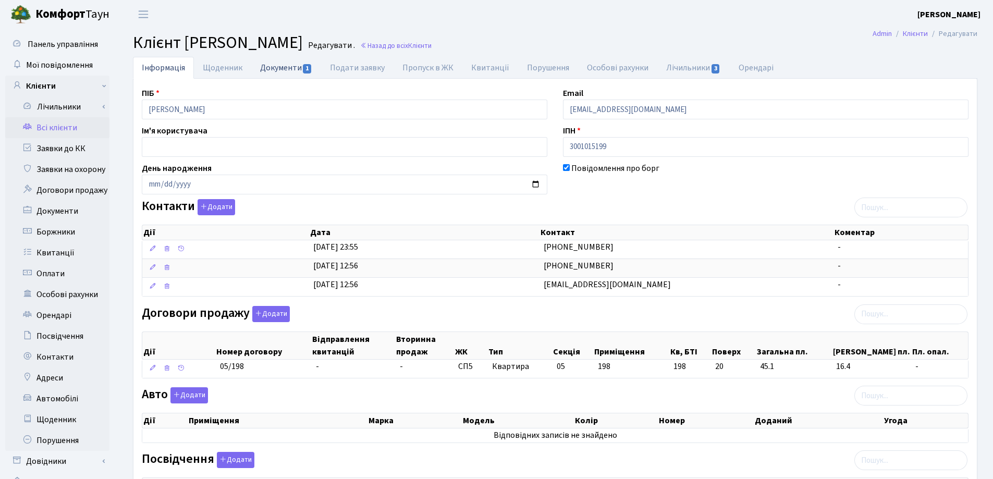
select select "25"
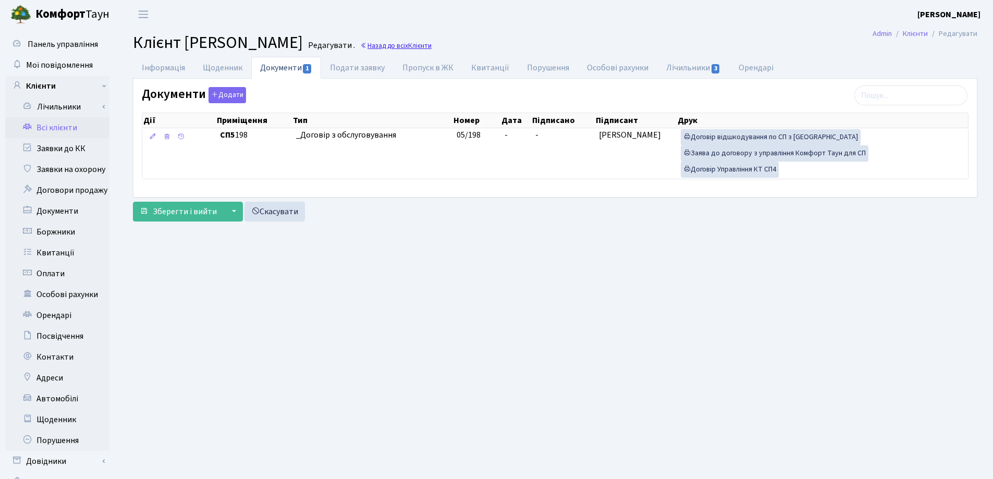
click at [432, 47] on link "Назад до всіх Клієнти" at bounding box center [395, 46] width 71 height 10
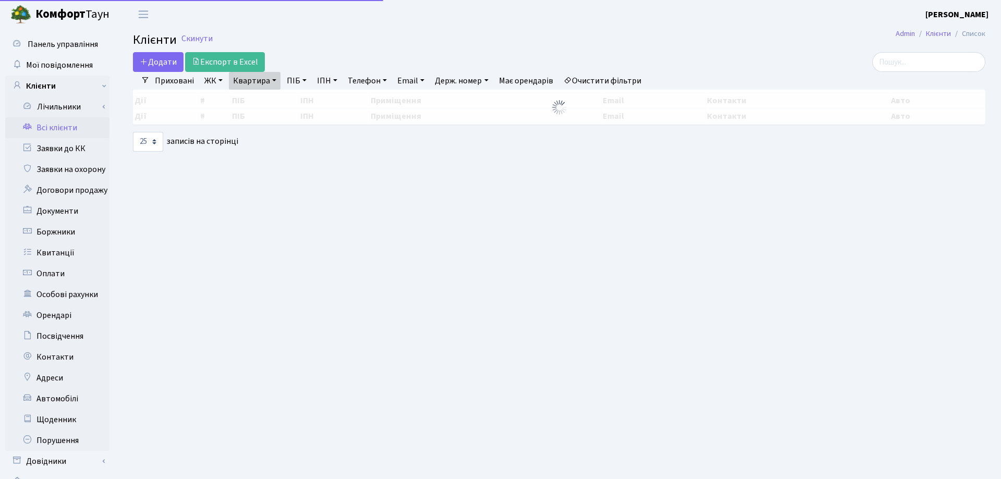
select select "25"
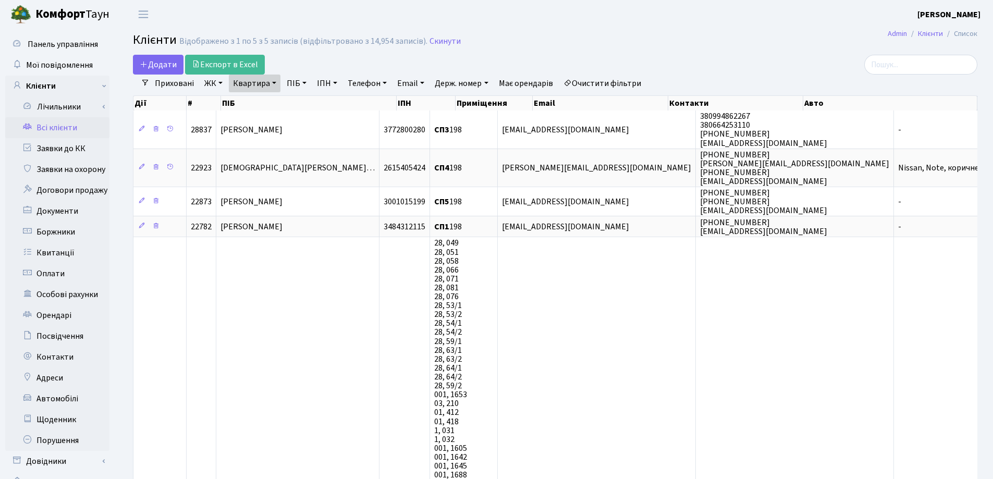
click at [273, 83] on link "Квартира" at bounding box center [255, 84] width 52 height 18
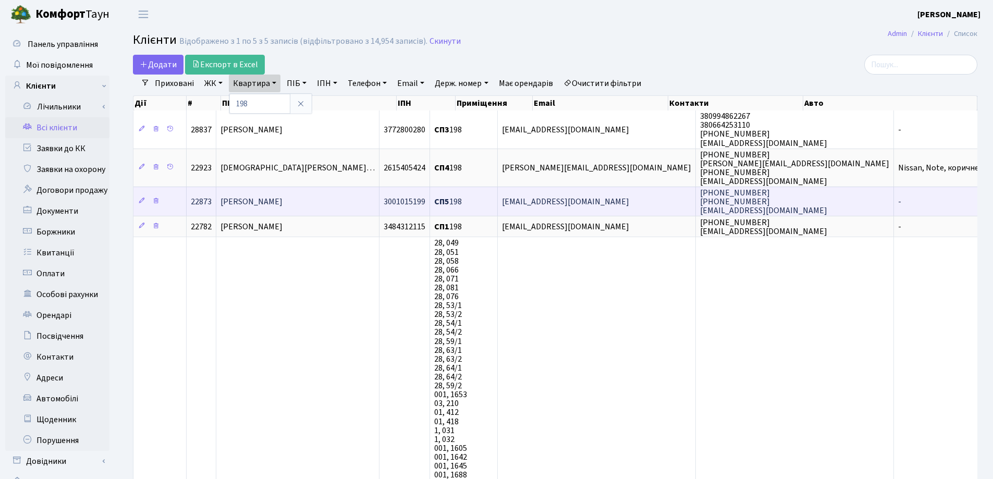
click at [357, 197] on td "Костенко Анатолій Анатолійович" at bounding box center [297, 201] width 163 height 29
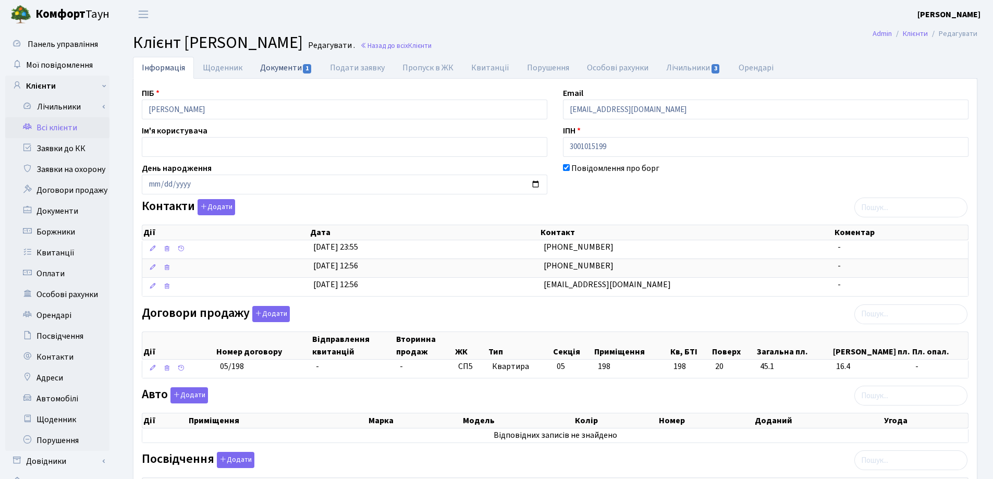
click at [278, 70] on link "Документи 1" at bounding box center [286, 67] width 70 height 21
select select "25"
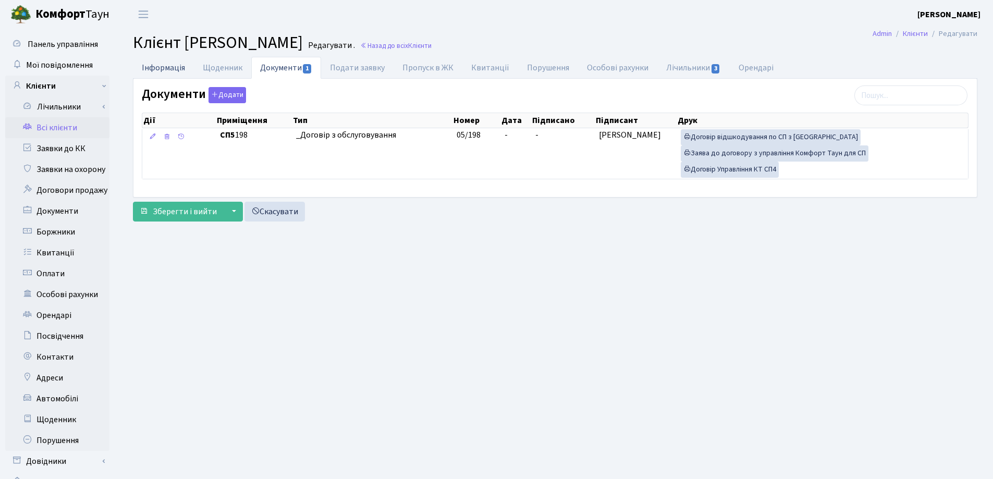
click at [167, 70] on link "Інформація" at bounding box center [163, 67] width 61 height 21
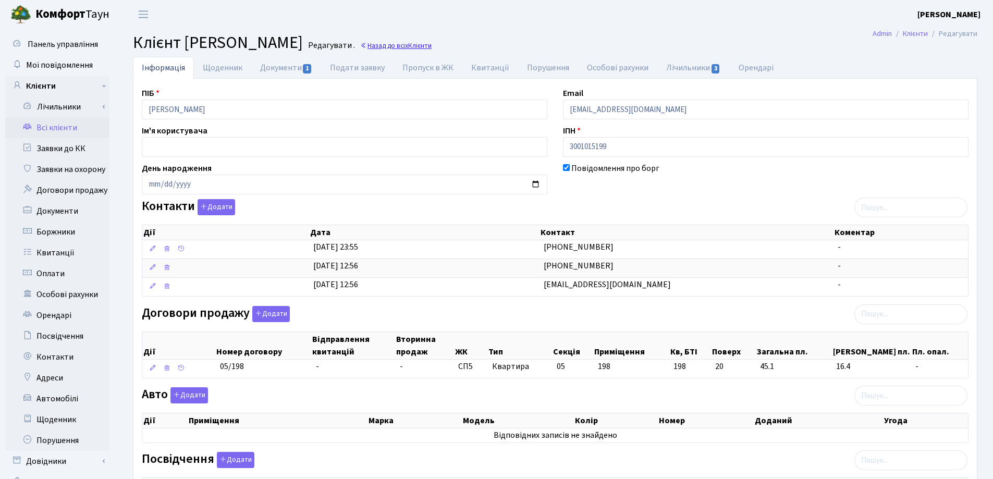
click at [432, 45] on span "Клієнти" at bounding box center [419, 46] width 23 height 10
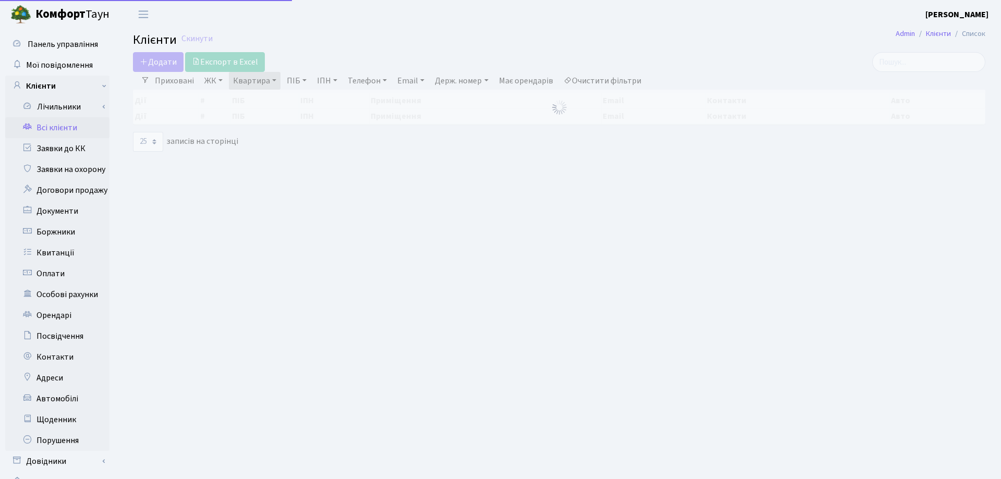
select select "25"
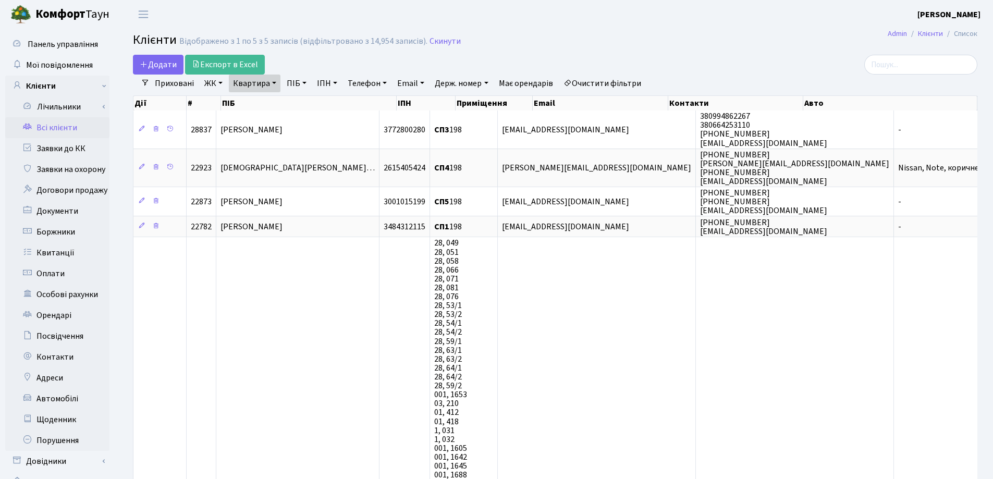
click at [274, 82] on link "Квартира" at bounding box center [255, 84] width 52 height 18
click at [277, 107] on input "198" at bounding box center [259, 104] width 61 height 20
type input "19"
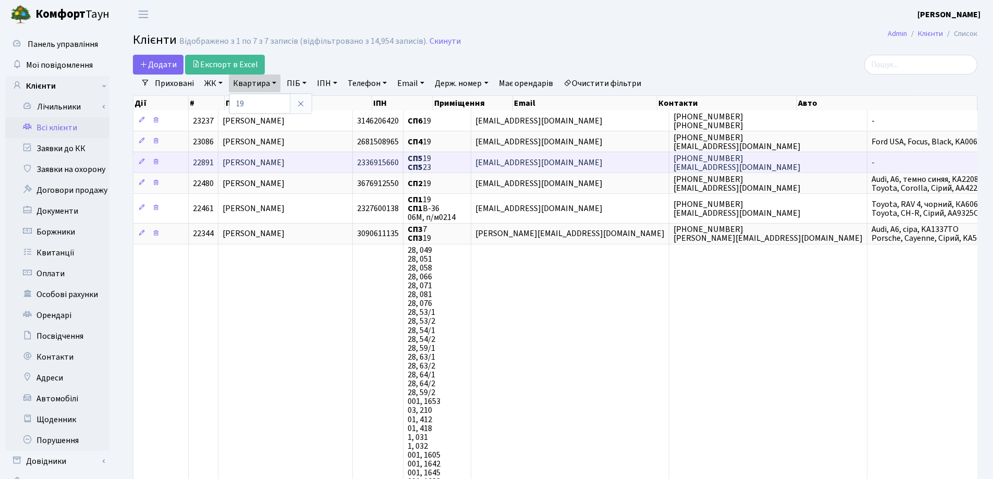
click at [285, 162] on span "[PERSON_NAME]" at bounding box center [254, 162] width 62 height 11
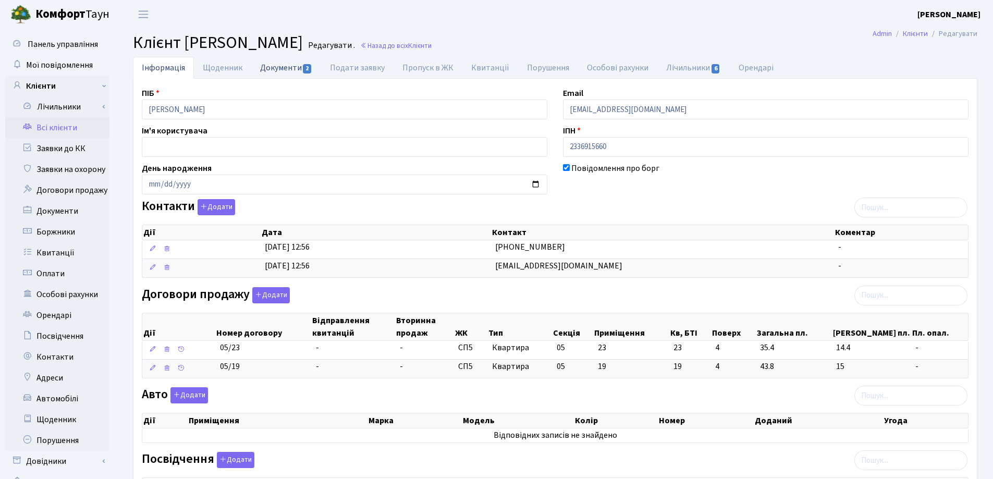
click at [269, 66] on link "Документи 2" at bounding box center [286, 67] width 70 height 21
select select "25"
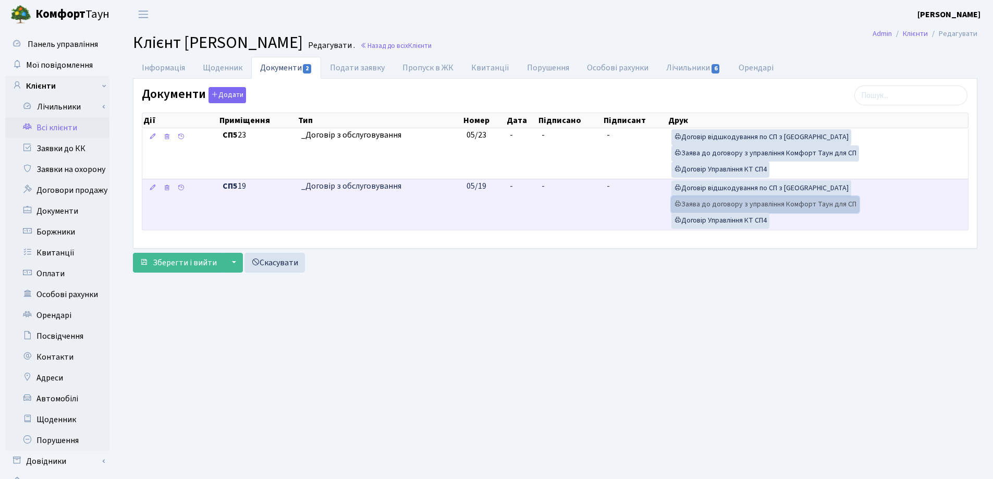
click at [770, 204] on link "Заява до договору з управління Комфорт Таун для СП" at bounding box center [766, 205] width 188 height 16
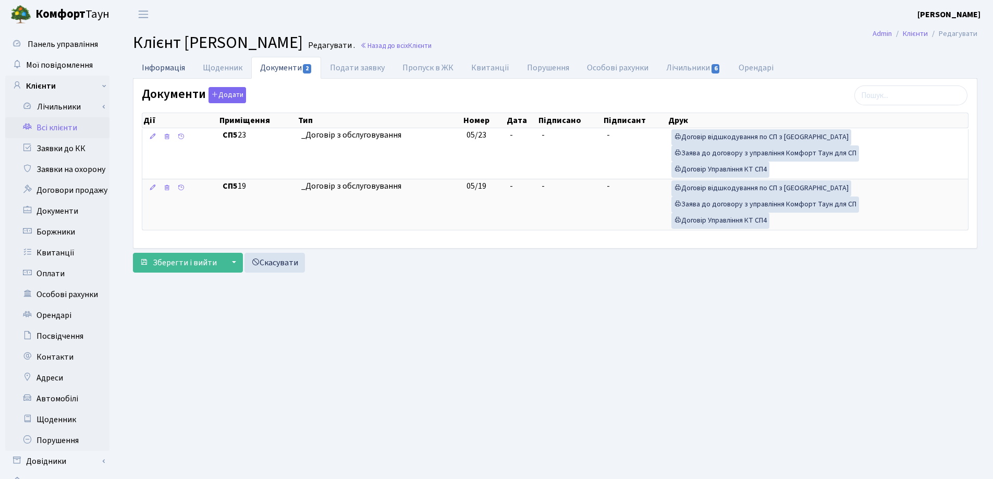
click at [155, 67] on link "Інформація" at bounding box center [163, 67] width 61 height 21
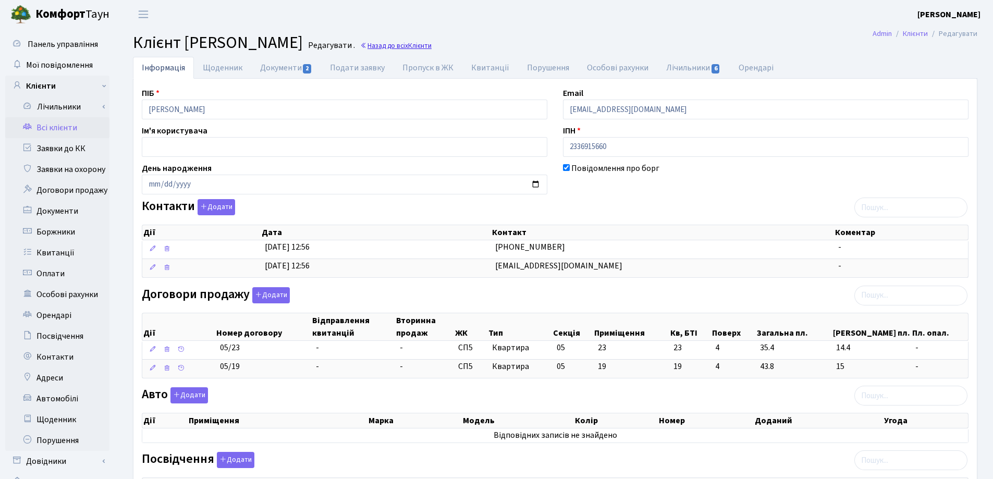
click at [432, 47] on link "Назад до всіх Клієнти" at bounding box center [395, 46] width 71 height 10
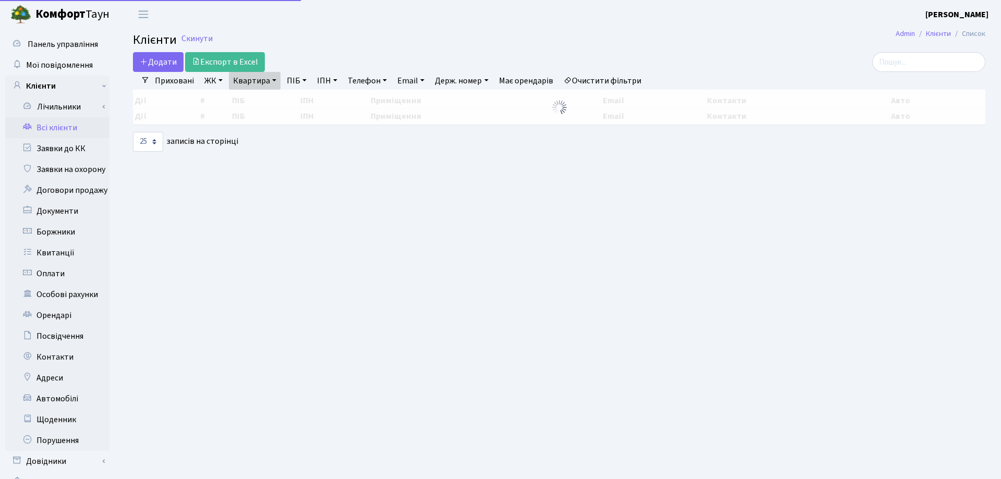
select select "25"
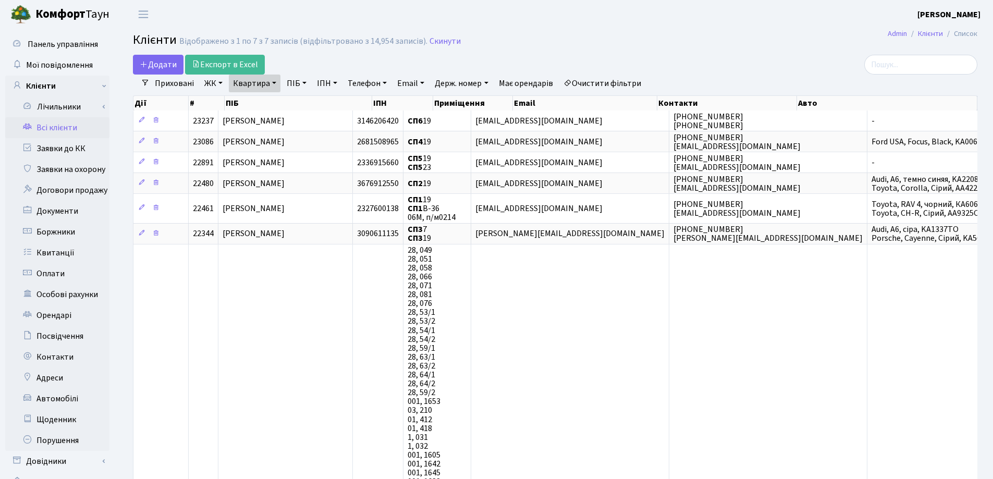
click at [274, 80] on link "Квартира" at bounding box center [255, 84] width 52 height 18
click at [272, 95] on input "19" at bounding box center [259, 104] width 61 height 20
type input "198"
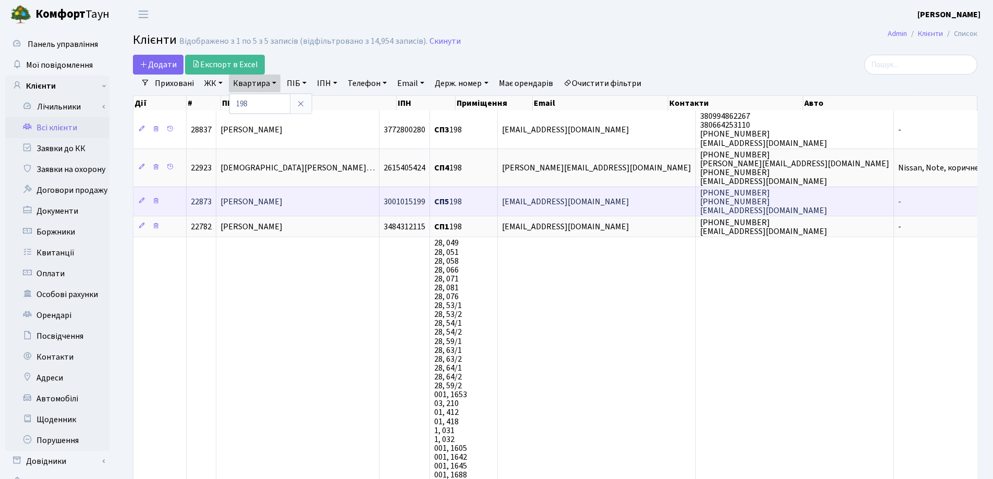
click at [283, 201] on span "[PERSON_NAME]" at bounding box center [252, 201] width 62 height 11
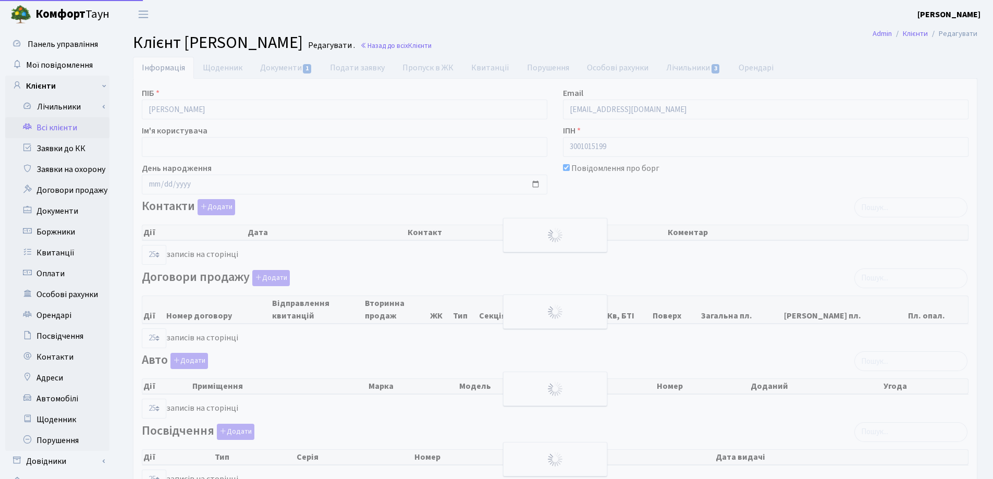
select select "25"
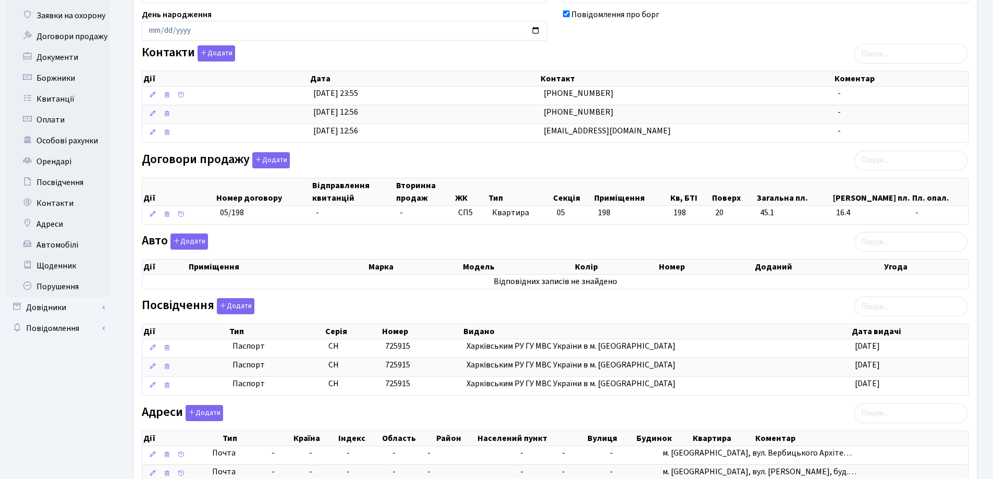
scroll to position [156, 0]
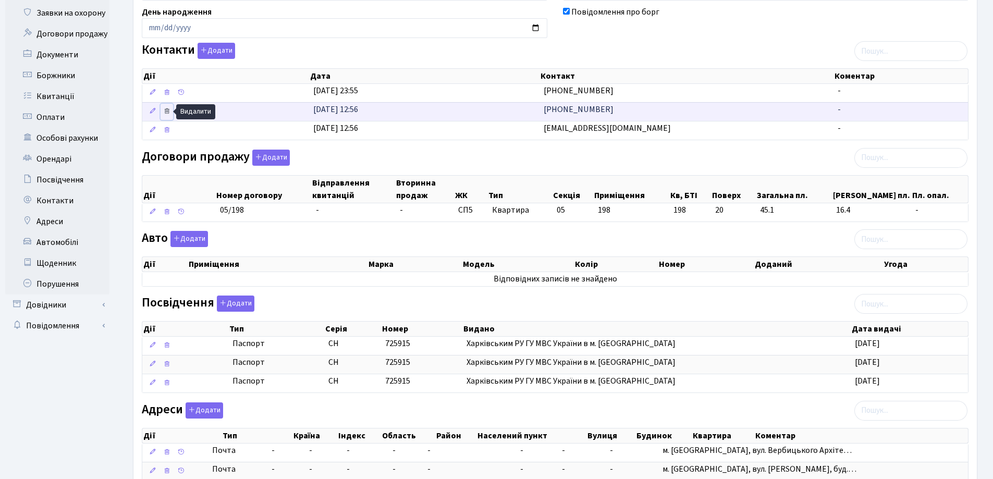
click at [168, 112] on icon at bounding box center [166, 110] width 7 height 7
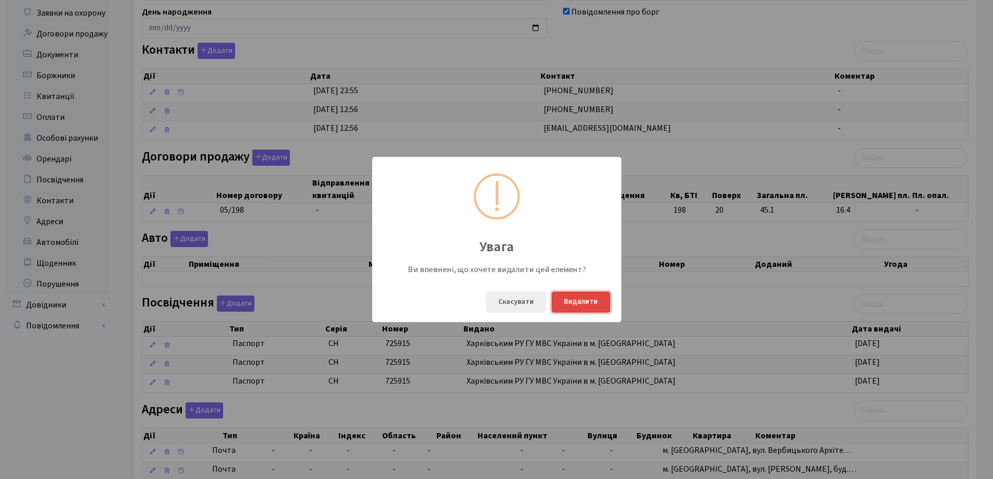
click at [575, 304] on button "Видалити" at bounding box center [581, 302] width 59 height 21
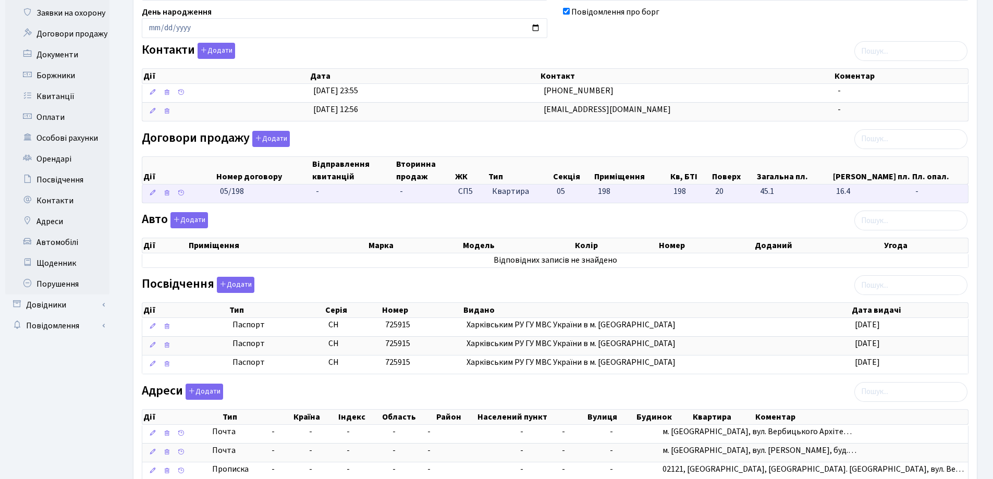
scroll to position [232, 0]
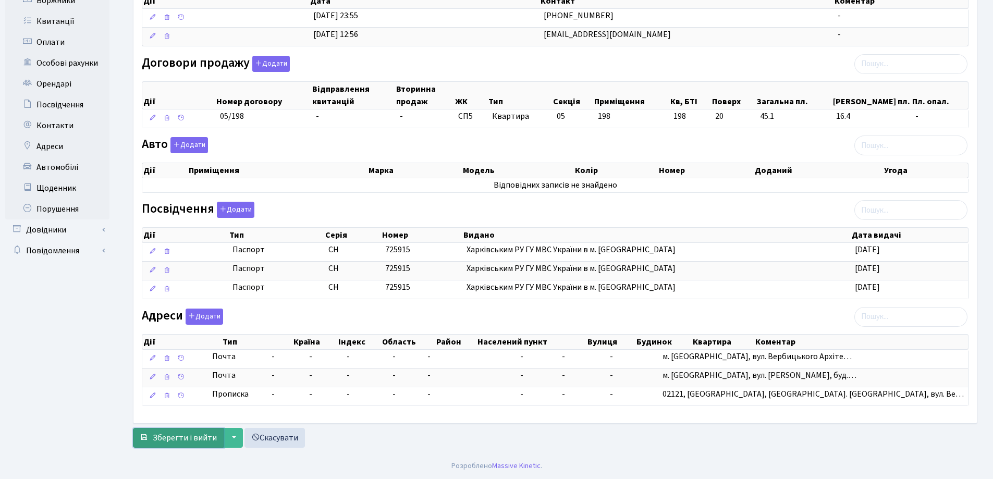
click at [169, 438] on span "Зберегти і вийти" at bounding box center [185, 437] width 64 height 11
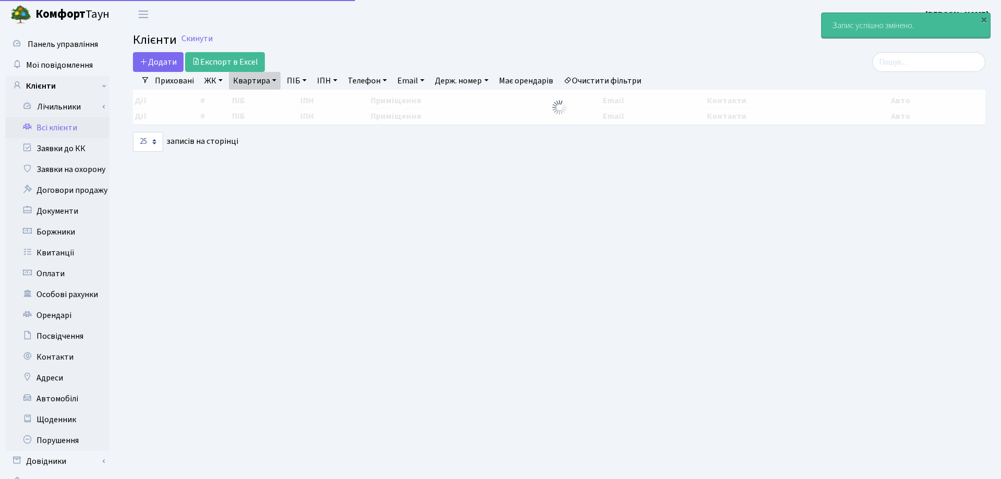
select select "25"
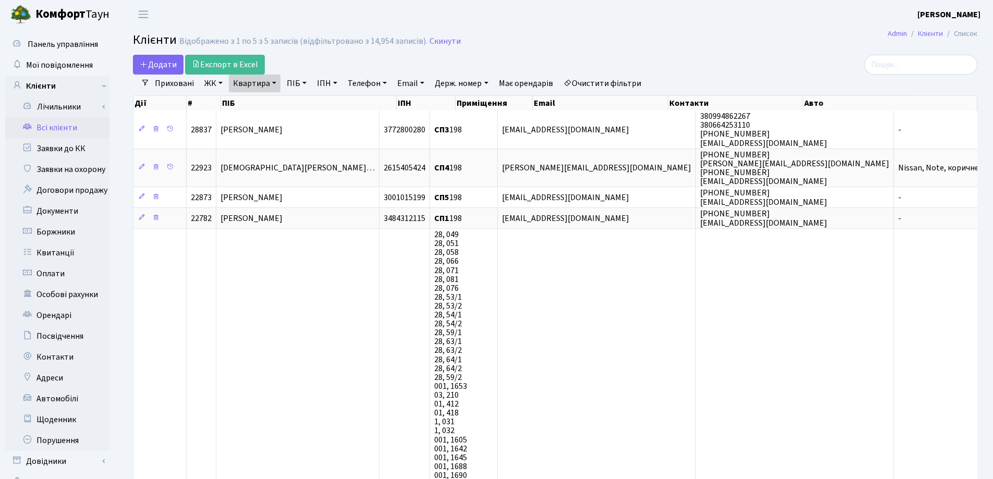
click at [272, 82] on link "Квартира" at bounding box center [255, 84] width 52 height 18
click at [272, 102] on input "198" at bounding box center [259, 104] width 61 height 20
type input "19"
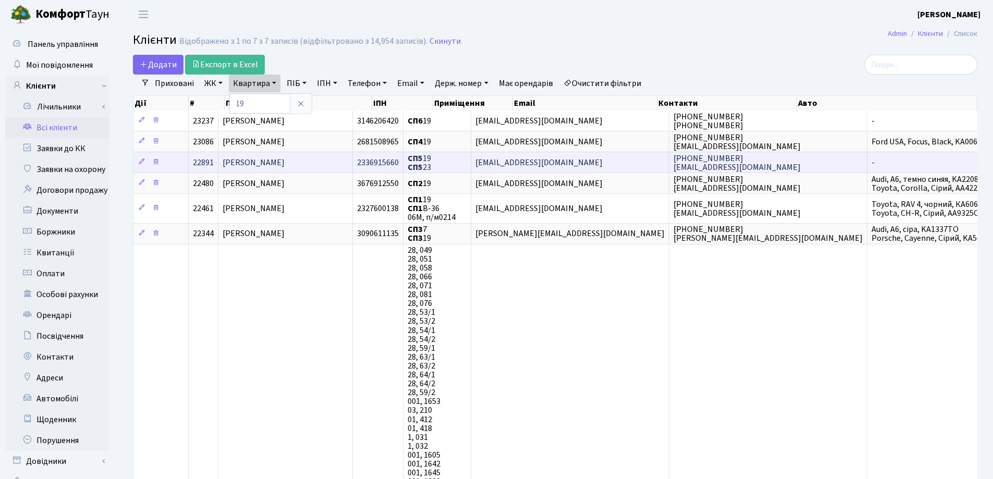
click at [285, 157] on span "[PERSON_NAME]" at bounding box center [254, 162] width 62 height 11
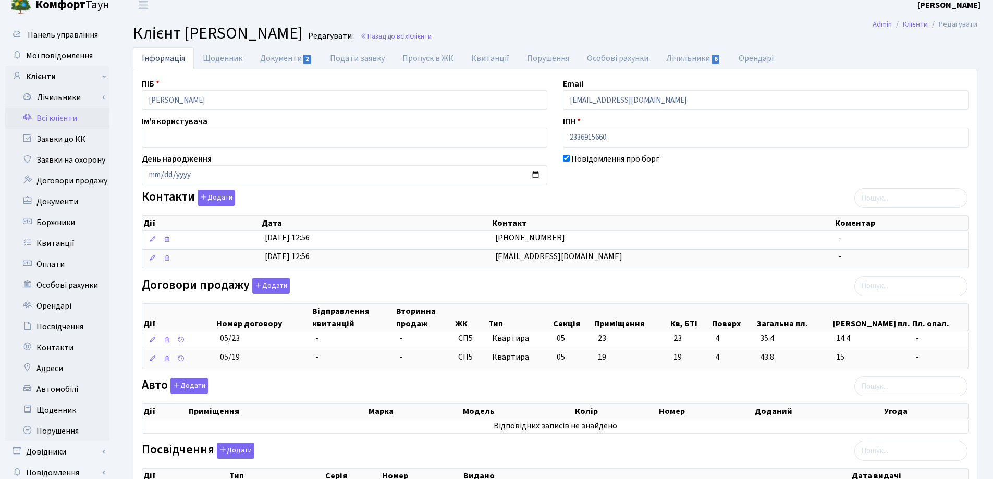
scroll to position [8, 0]
click at [668, 103] on input "Porhunnata90@gmail.com" at bounding box center [766, 101] width 406 height 20
type input "P"
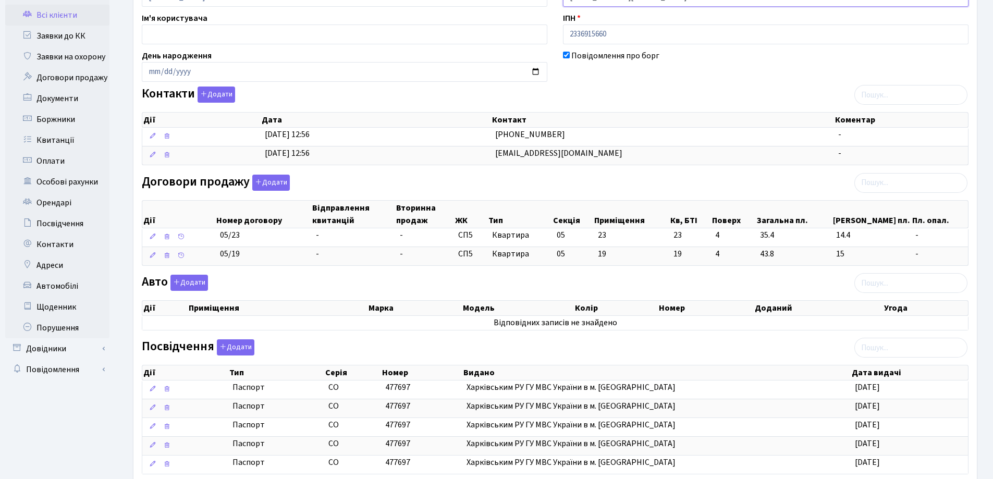
scroll to position [269, 0]
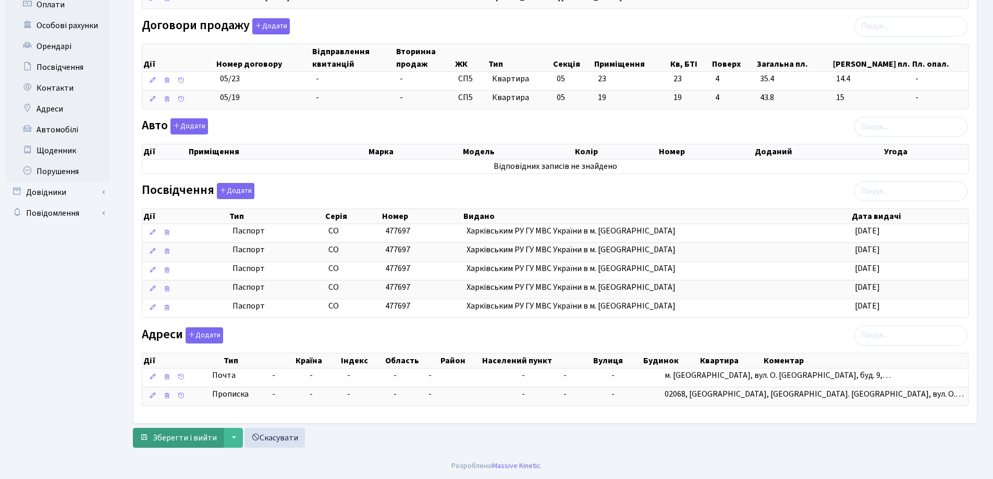
type input "helgaperl@gmail.com"
click at [170, 437] on span "Зберегти і вийти" at bounding box center [185, 437] width 64 height 11
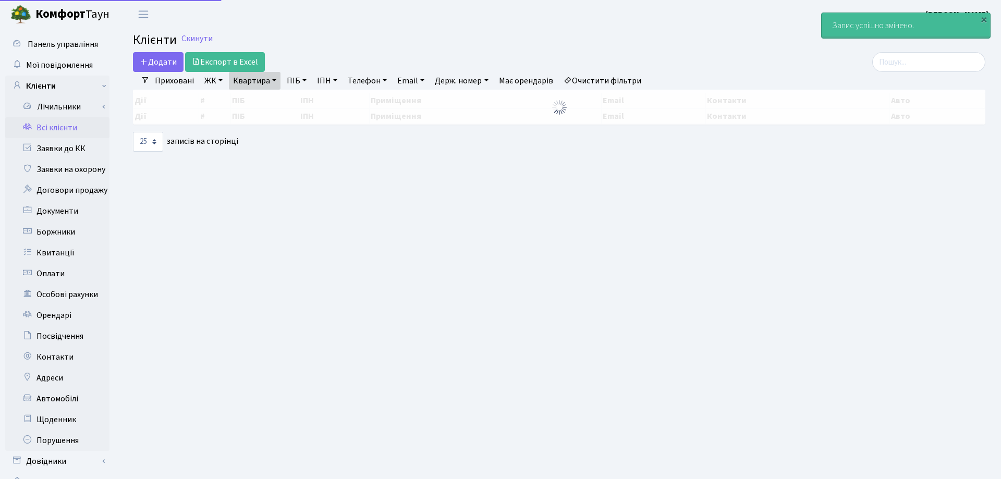
select select "25"
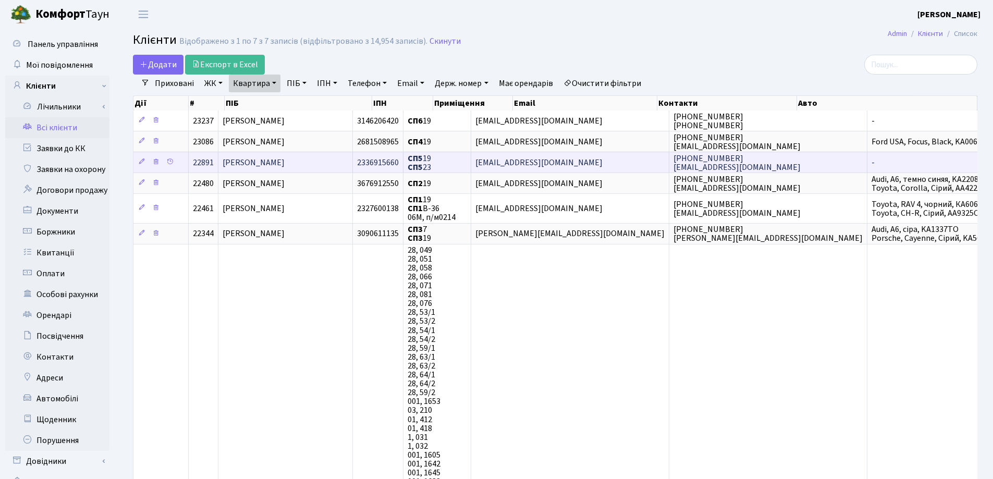
click at [285, 165] on span "[PERSON_NAME]" at bounding box center [254, 162] width 62 height 11
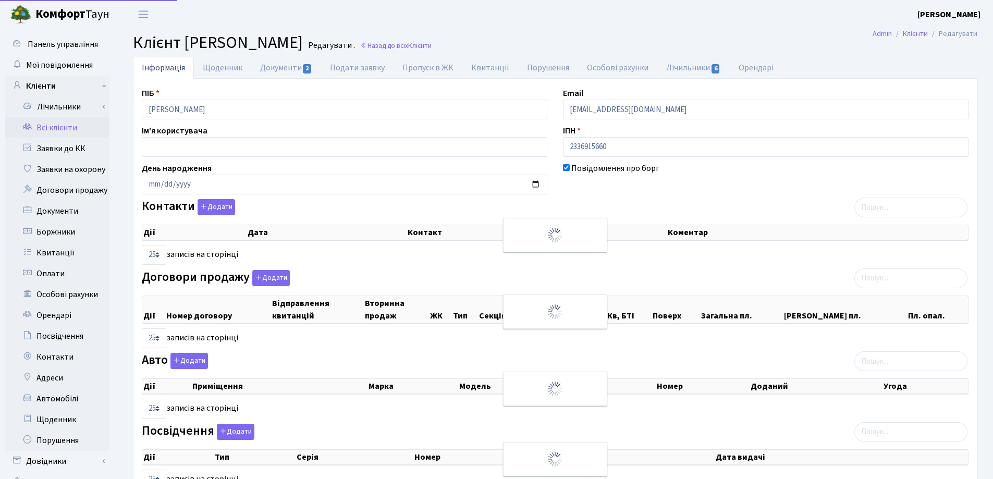
select select "25"
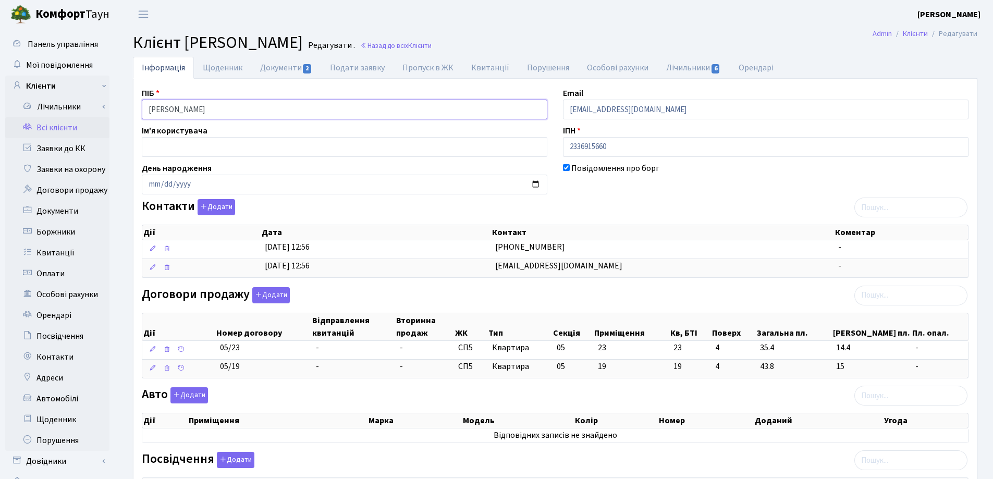
drag, startPoint x: 188, startPoint y: 110, endPoint x: 112, endPoint y: 109, distance: 76.1
click at [112, 109] on div "Панель управління Мої повідомлення Клієнти Лічильники Показання" at bounding box center [496, 376] width 993 height 694
drag, startPoint x: 275, startPoint y: 168, endPoint x: 301, endPoint y: 116, distance: 58.5
click at [280, 154] on div "ПІБ Порхун Наталія Василівна Email helgaperl@gmail.com Ім'я користувача ІПН 233…" at bounding box center [555, 385] width 843 height 597
click at [536, 28] on header "Комфорт Таун Лоскутова В. С. Мій обліковий запис Вийти" at bounding box center [496, 14] width 993 height 29
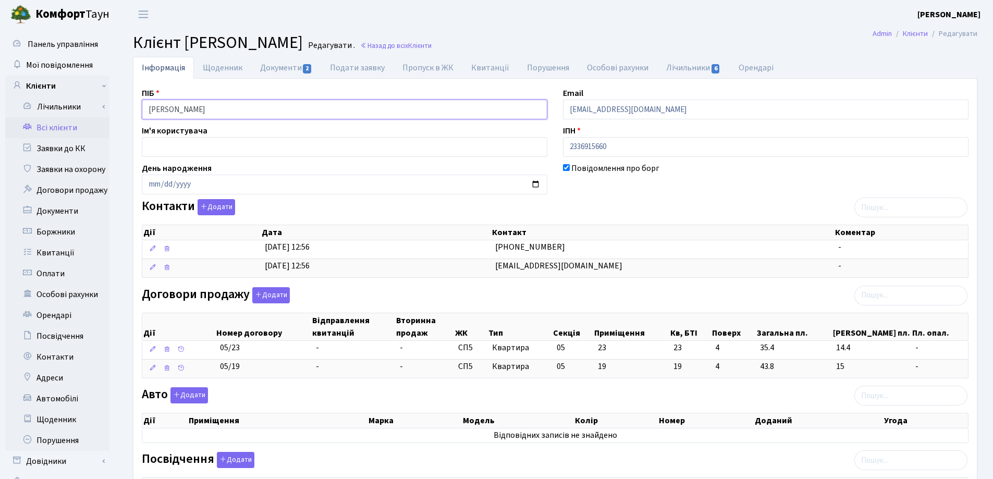
drag, startPoint x: 265, startPoint y: 110, endPoint x: 117, endPoint y: 114, distance: 148.2
click at [117, 114] on div "Інформація Щоденник Документи 2 Подати заявку Пропуск в ЖК Квитанції Порушення …" at bounding box center [555, 389] width 876 height 665
click at [588, 38] on h2 "Клієнт Порхун Наталія Василівна Редагувати . Назад до всіх Клієнти" at bounding box center [555, 43] width 845 height 20
click at [432, 45] on link "Назад до всіх Клієнти" at bounding box center [395, 46] width 71 height 10
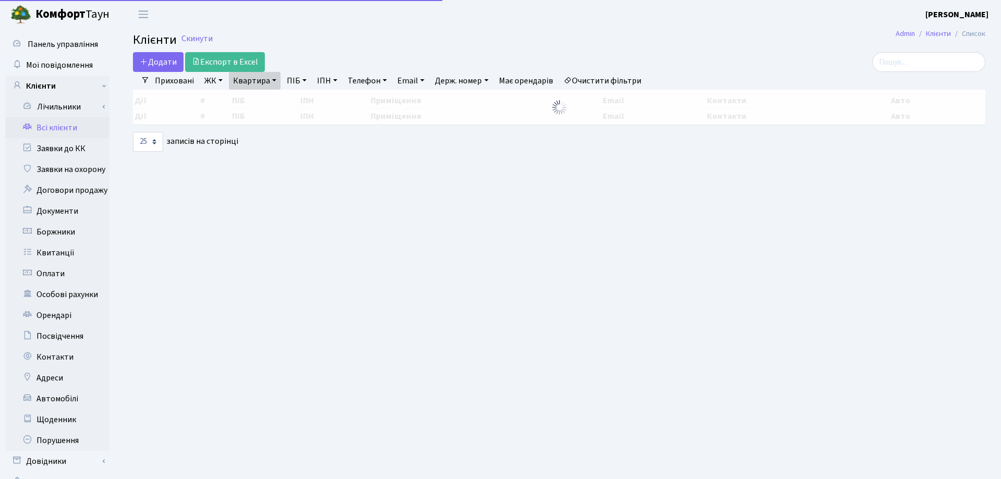
select select "25"
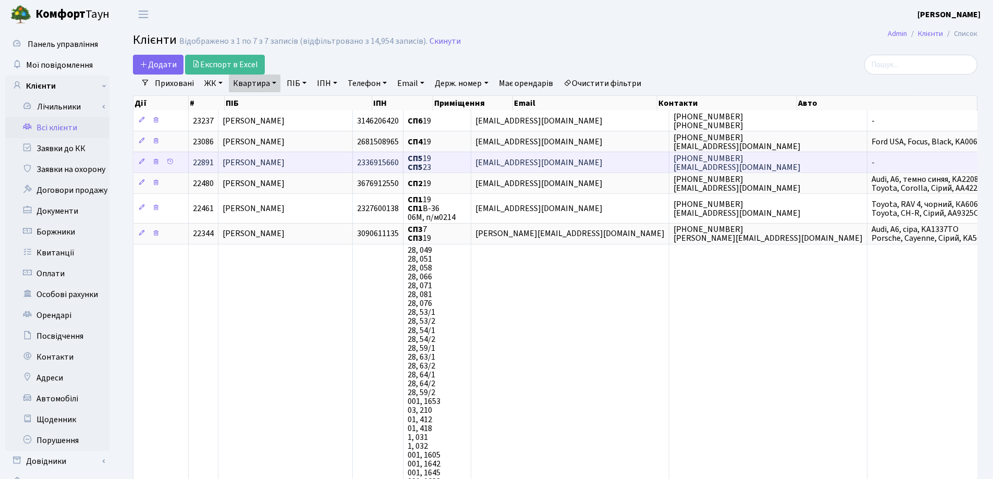
click at [337, 162] on td "[PERSON_NAME]" at bounding box center [286, 162] width 135 height 21
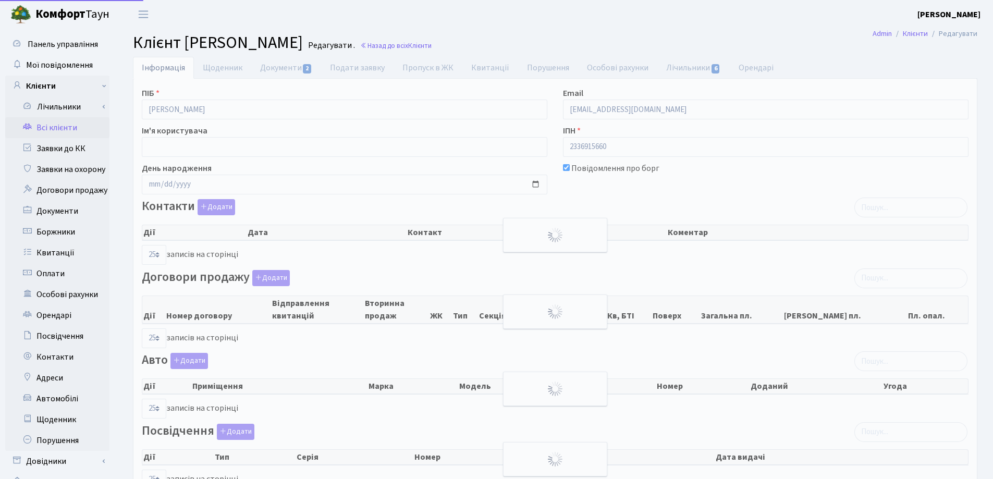
select select "25"
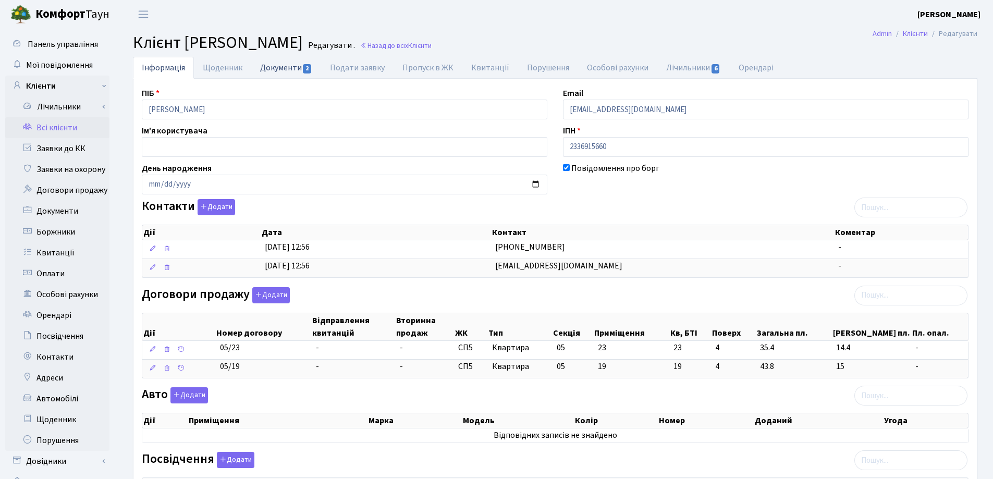
click at [274, 65] on link "Документи 2" at bounding box center [286, 67] width 70 height 21
select select "25"
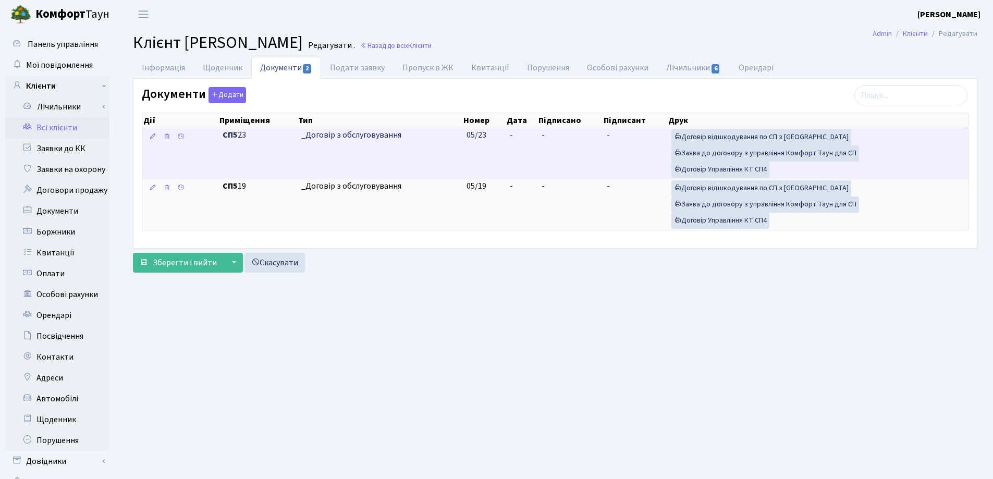
click at [529, 140] on td "-" at bounding box center [522, 153] width 32 height 51
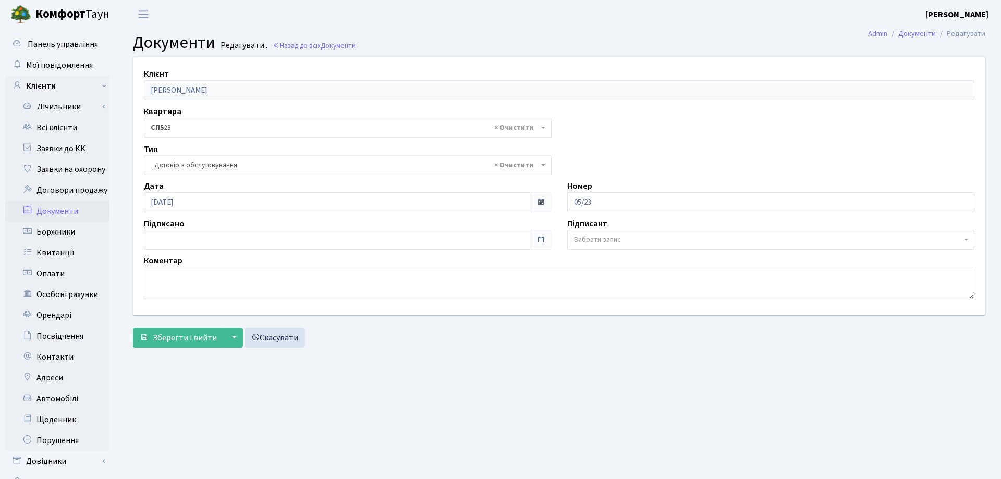
select select "289"
click at [181, 336] on span "Зберегти і вийти" at bounding box center [185, 337] width 64 height 11
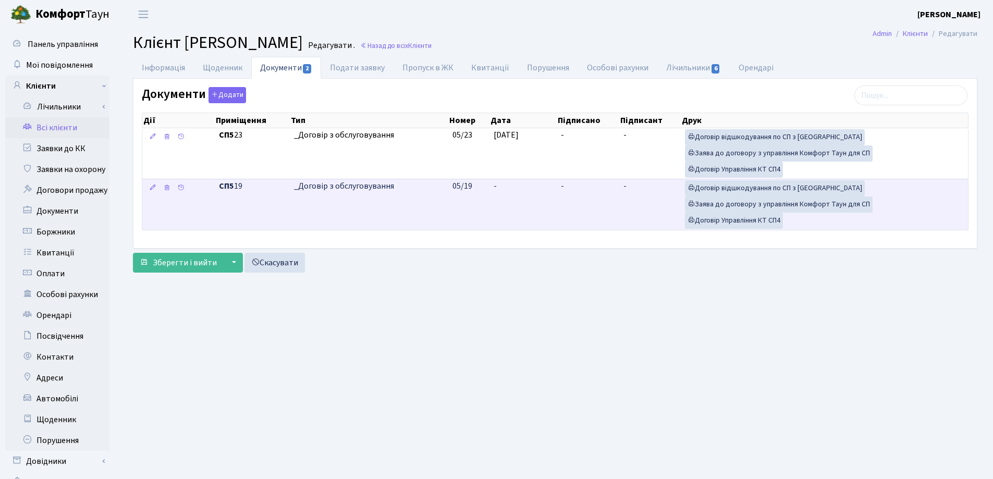
click at [511, 186] on td "-" at bounding box center [523, 204] width 67 height 51
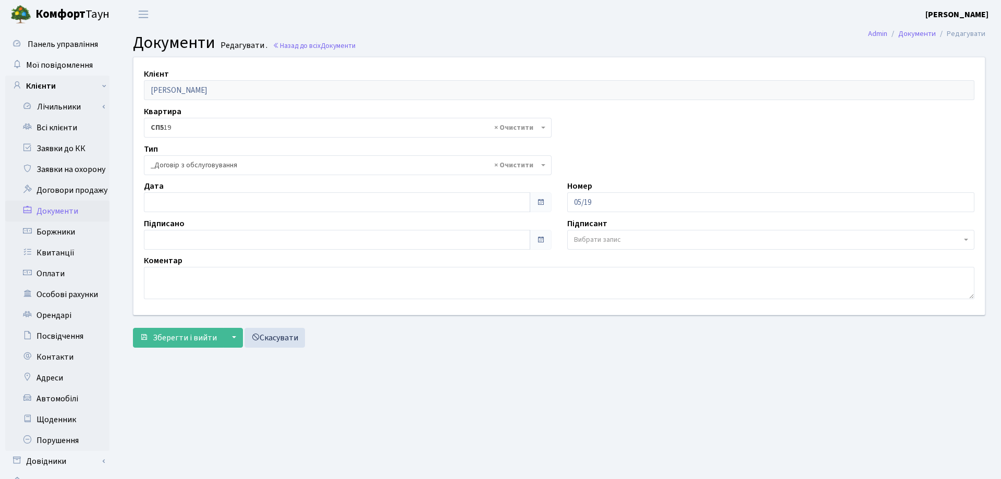
select select "289"
type input "[DATE]"
click at [266, 201] on input "[DATE]" at bounding box center [335, 202] width 382 height 20
click at [168, 338] on span "Зберегти і вийти" at bounding box center [185, 337] width 64 height 11
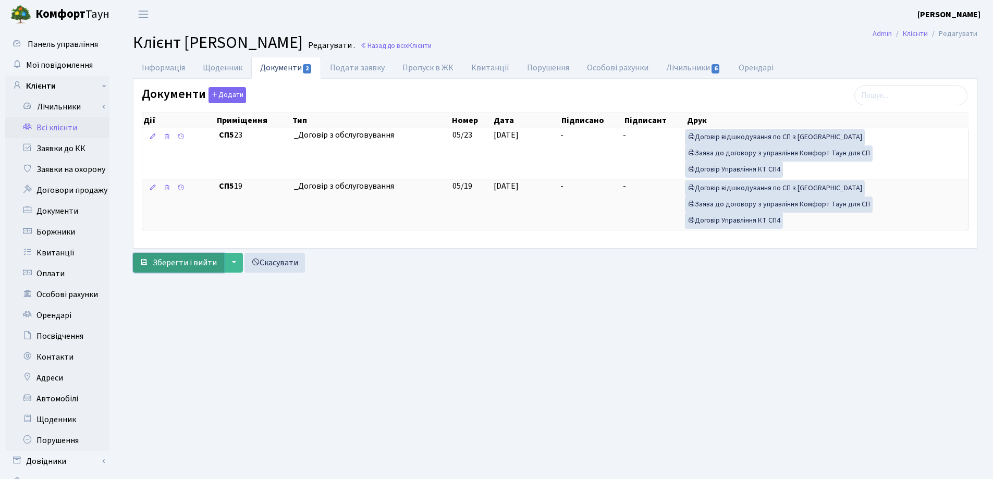
click at [173, 260] on span "Зберегти і вийти" at bounding box center [185, 262] width 64 height 11
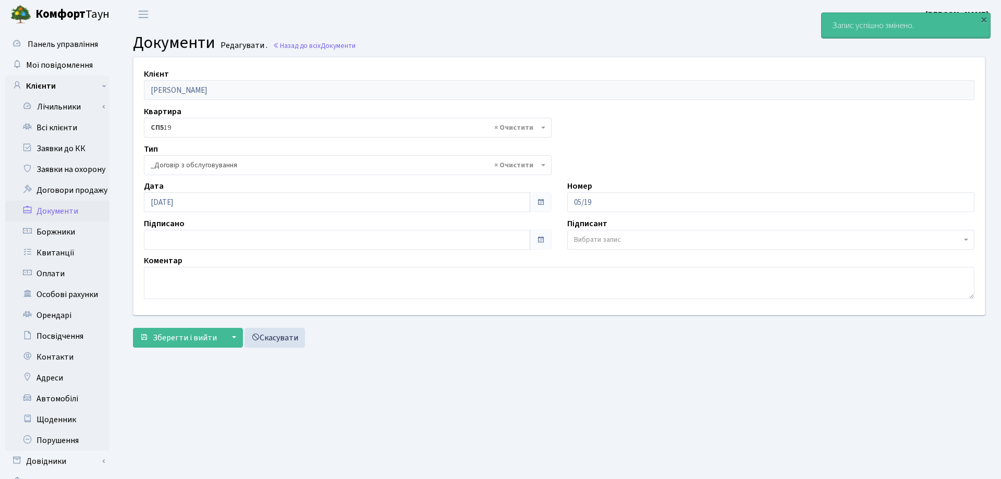
select select "289"
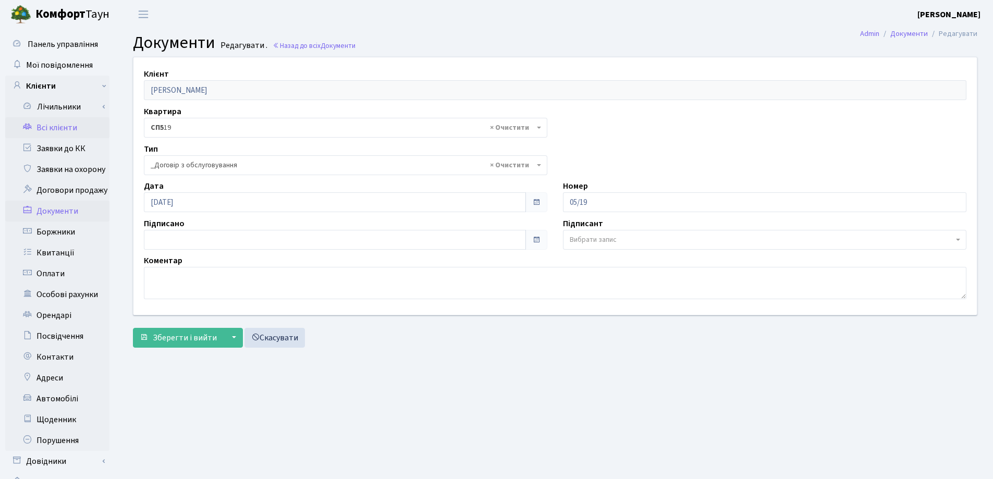
click at [39, 124] on link "Всі клієнти" at bounding box center [57, 127] width 104 height 21
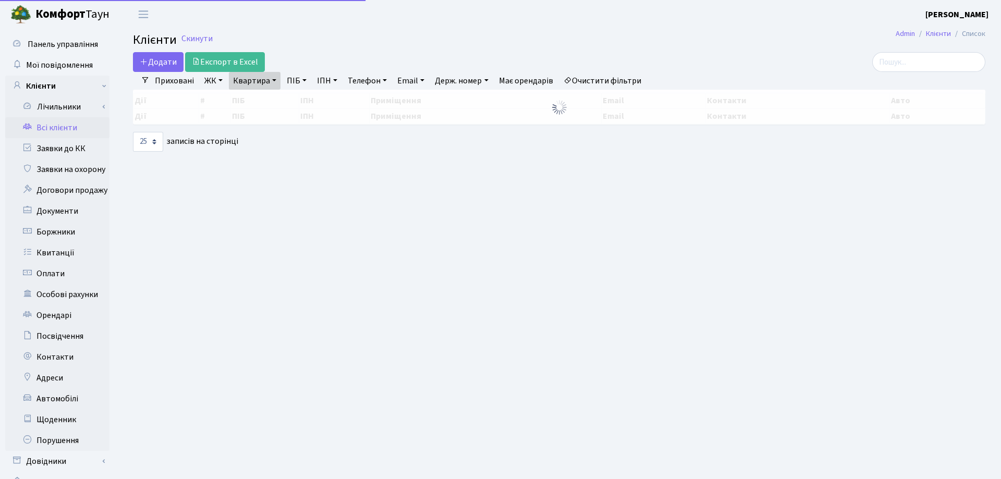
select select "25"
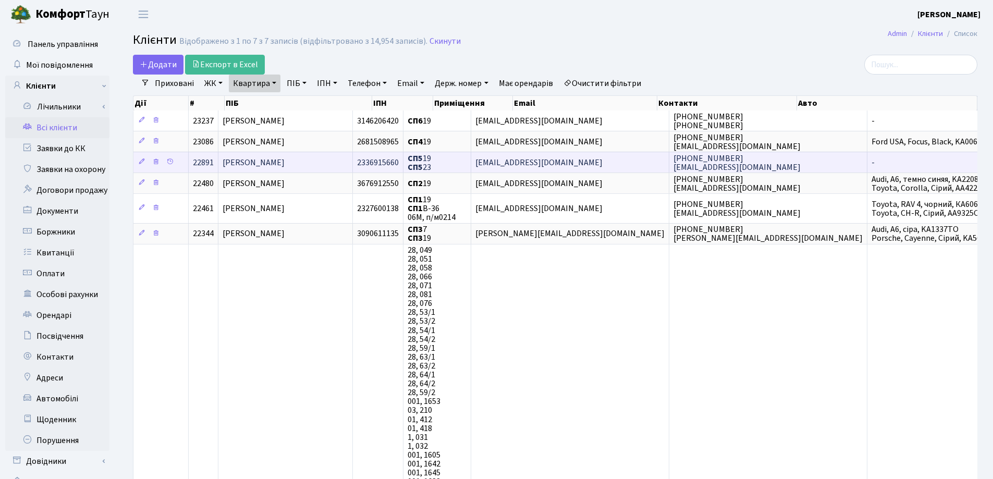
click at [285, 165] on span "[PERSON_NAME]" at bounding box center [254, 162] width 62 height 11
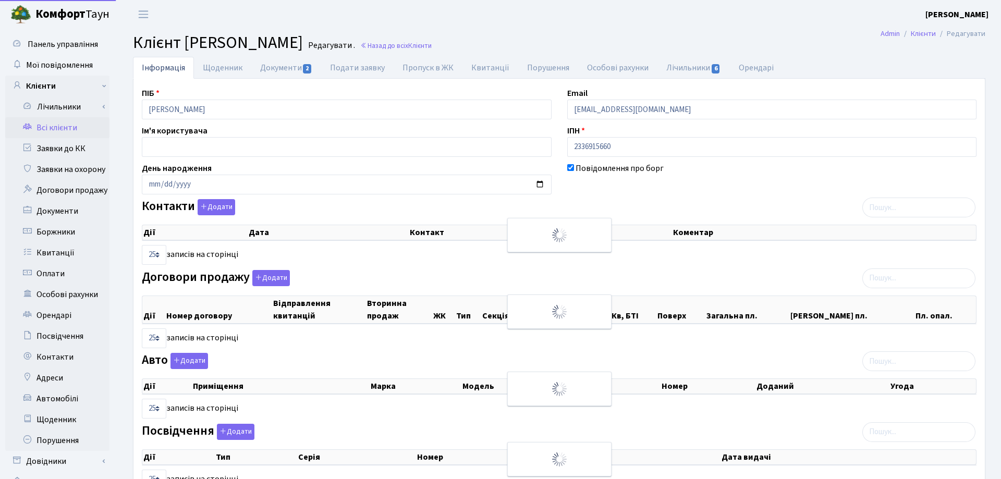
select select "25"
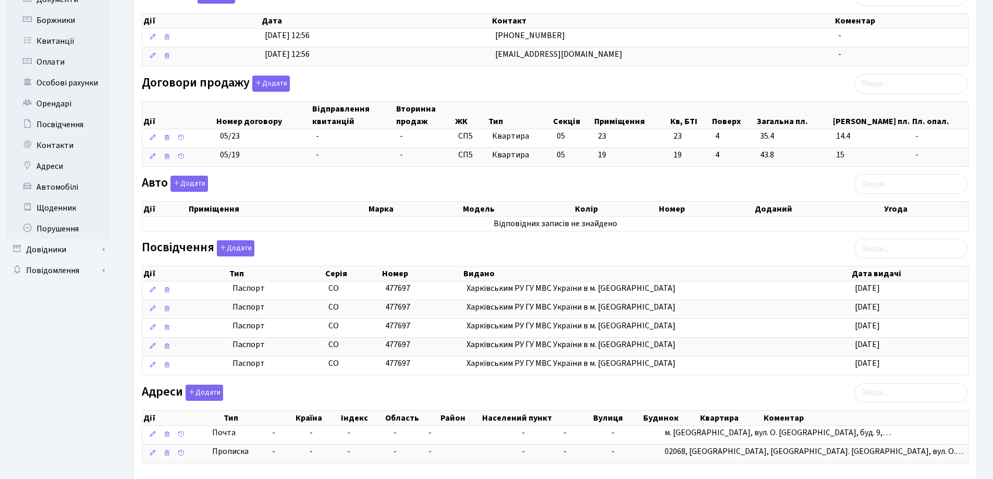
scroll to position [269, 0]
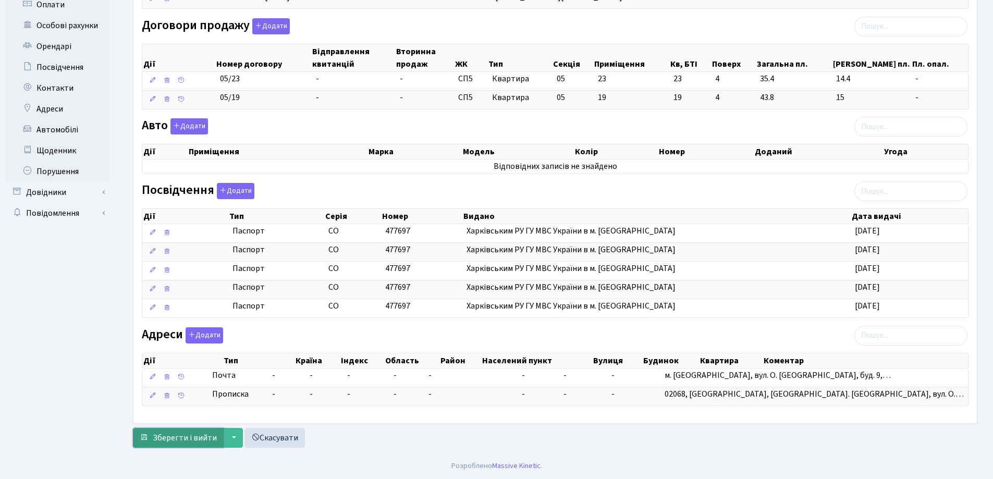
click at [186, 437] on span "Зберегти і вийти" at bounding box center [185, 437] width 64 height 11
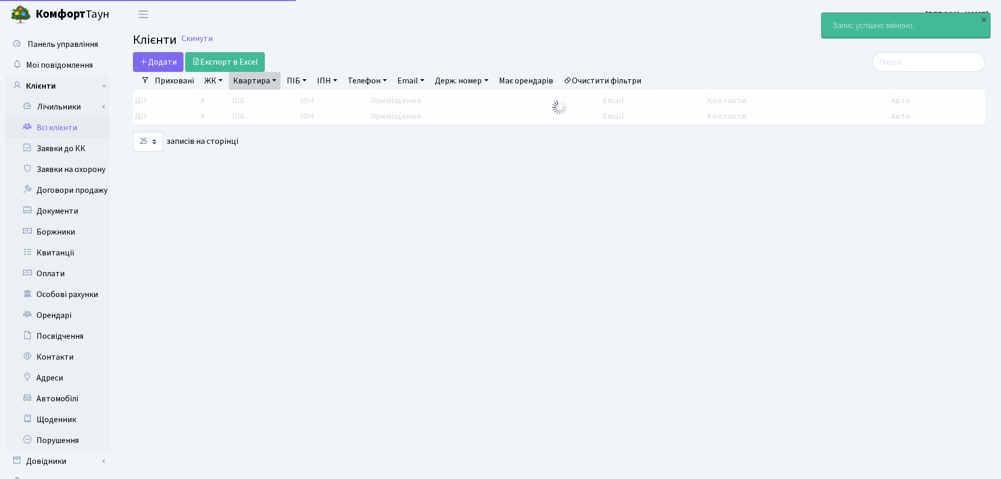
select select "25"
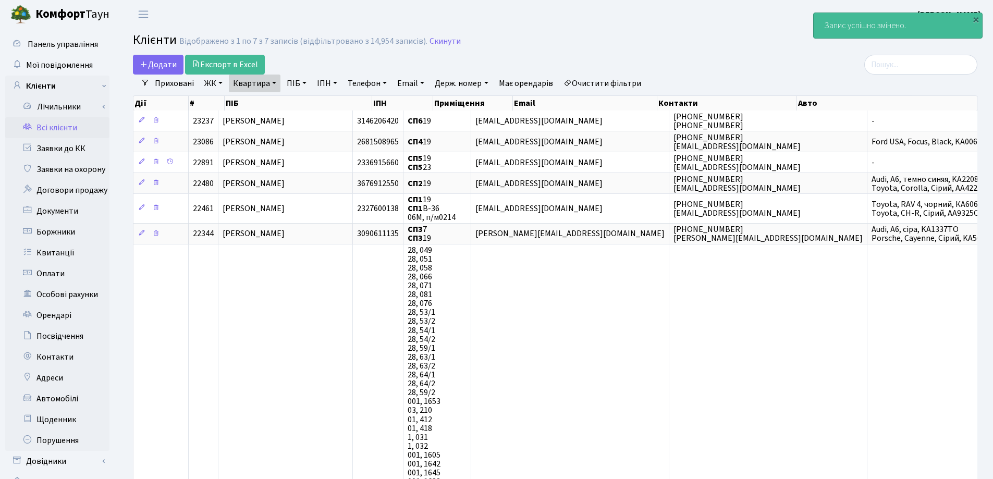
click at [275, 82] on link "Квартира" at bounding box center [255, 84] width 52 height 18
click at [275, 99] on input "19" at bounding box center [259, 104] width 61 height 20
type input "1"
type input "73"
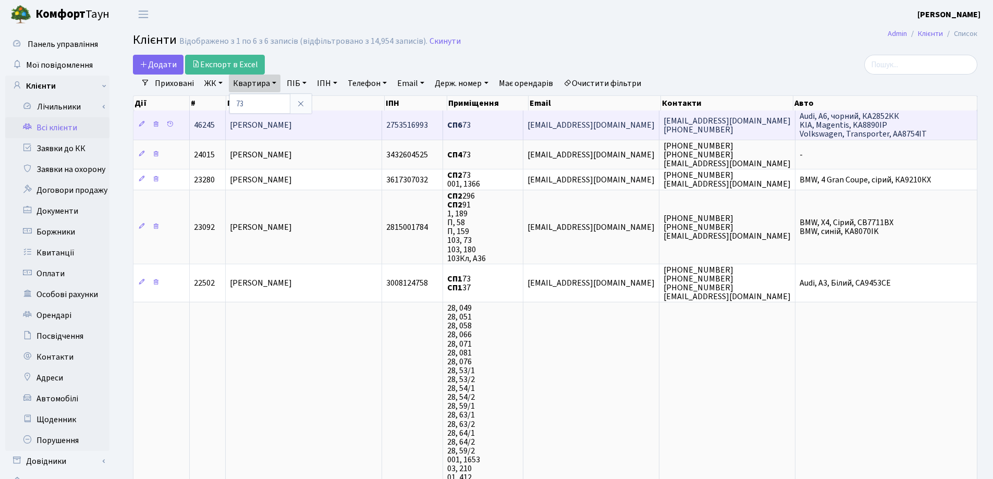
click at [292, 124] on span "Пшенишний Сергій Степанович" at bounding box center [261, 124] width 62 height 11
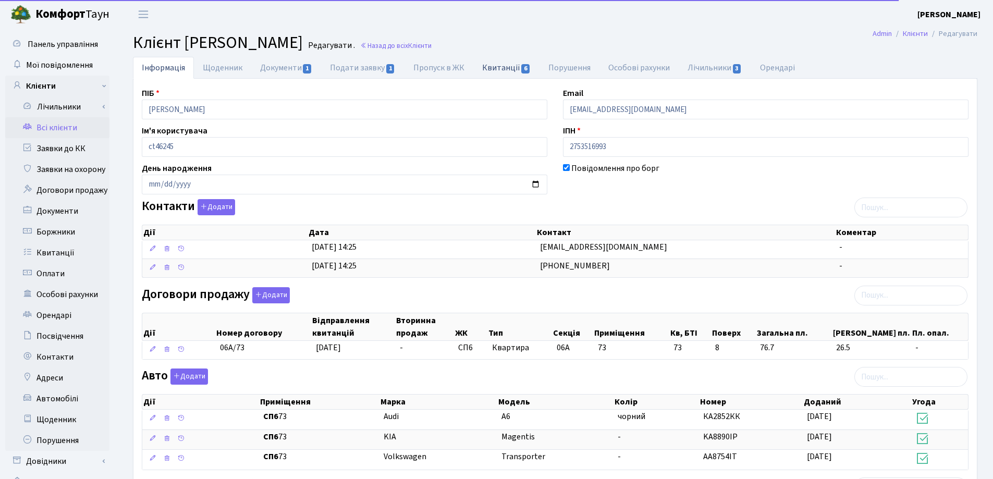
click at [501, 67] on link "Квитанції 6" at bounding box center [507, 67] width 66 height 21
select select "25"
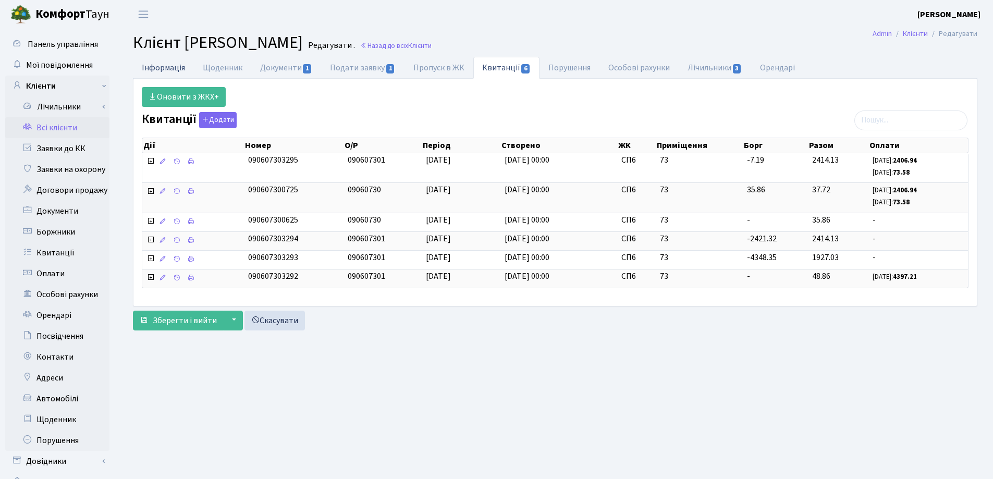
click at [154, 72] on link "Інформація" at bounding box center [163, 67] width 61 height 21
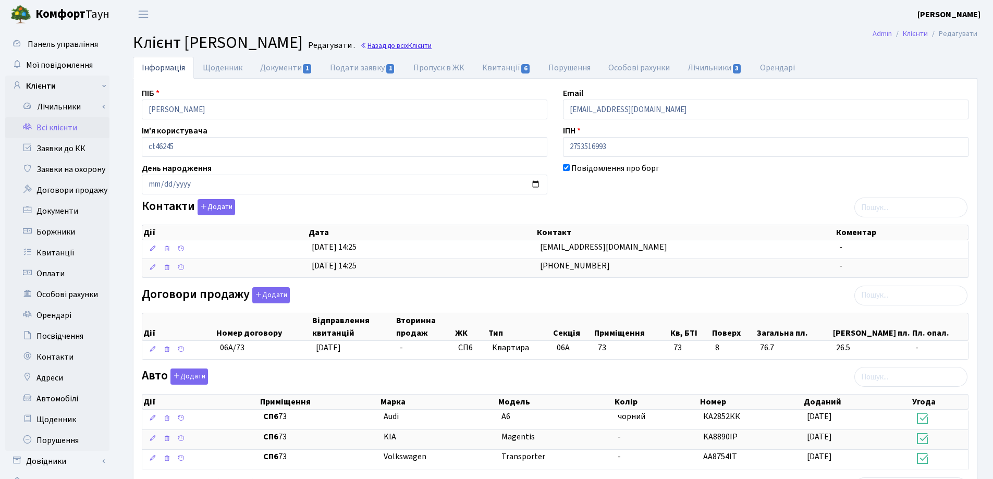
click at [432, 42] on link "Назад до всіх Клієнти" at bounding box center [395, 46] width 71 height 10
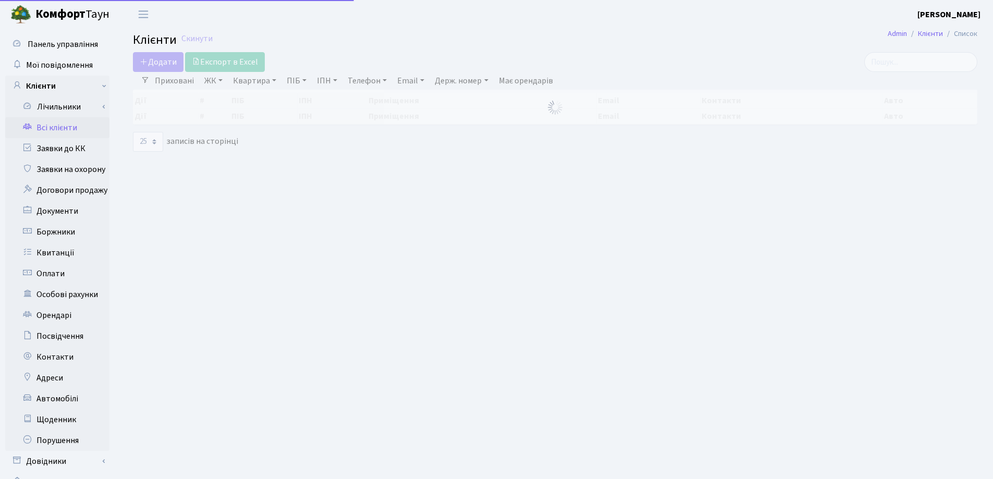
select select "25"
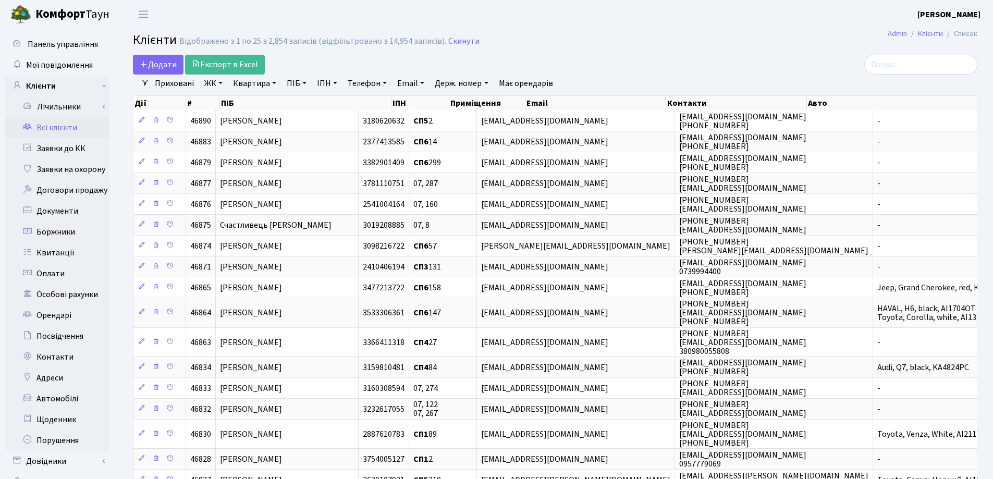
click at [274, 82] on link "Квартира" at bounding box center [255, 84] width 52 height 18
click at [278, 102] on input "text" at bounding box center [259, 104] width 61 height 20
type input "19"
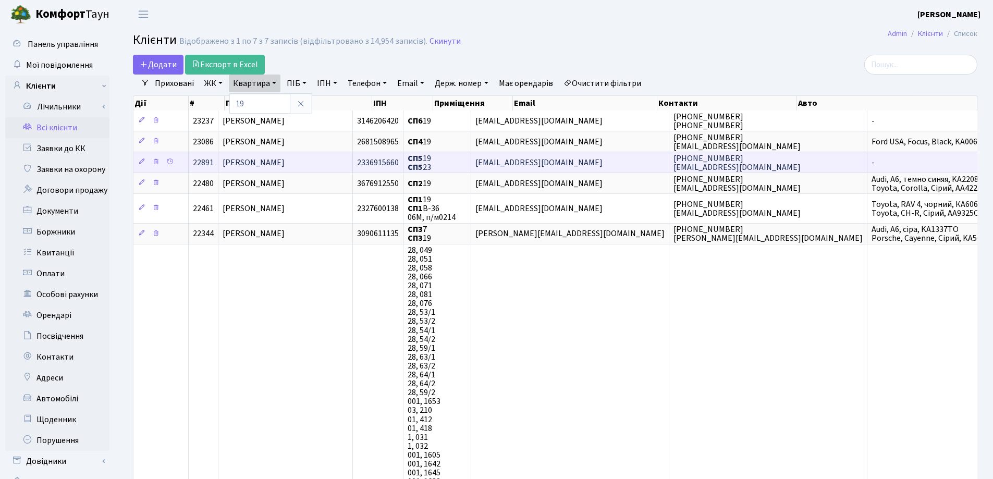
click at [324, 165] on td "[PERSON_NAME]" at bounding box center [286, 162] width 135 height 21
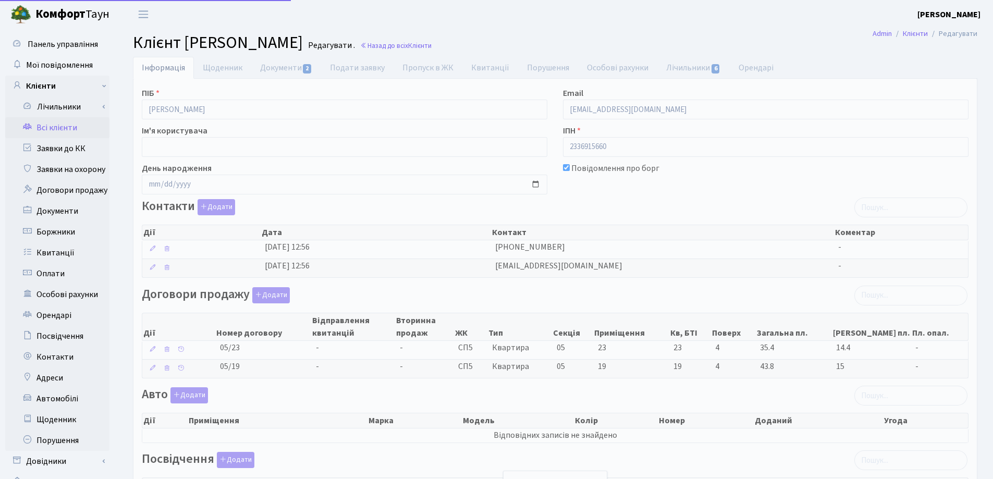
select select "25"
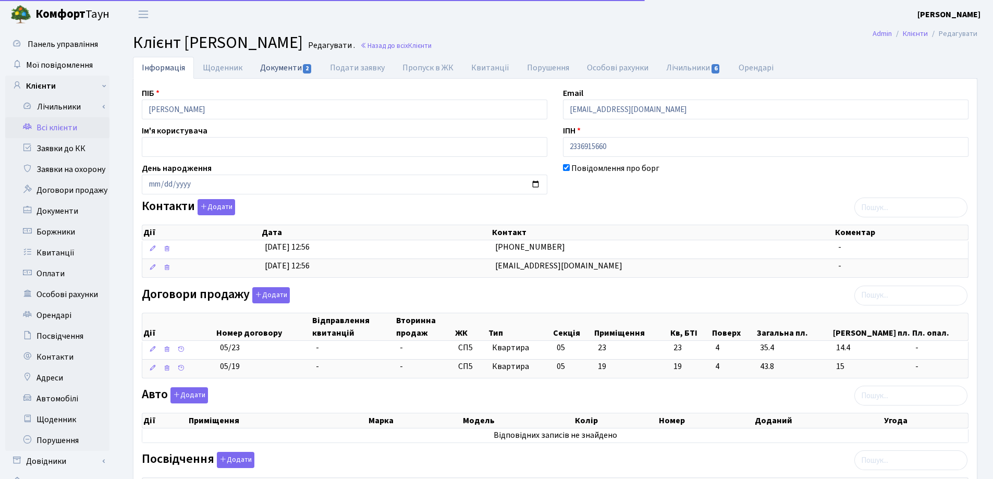
click at [267, 68] on link "Документи 2" at bounding box center [286, 67] width 70 height 21
select select "25"
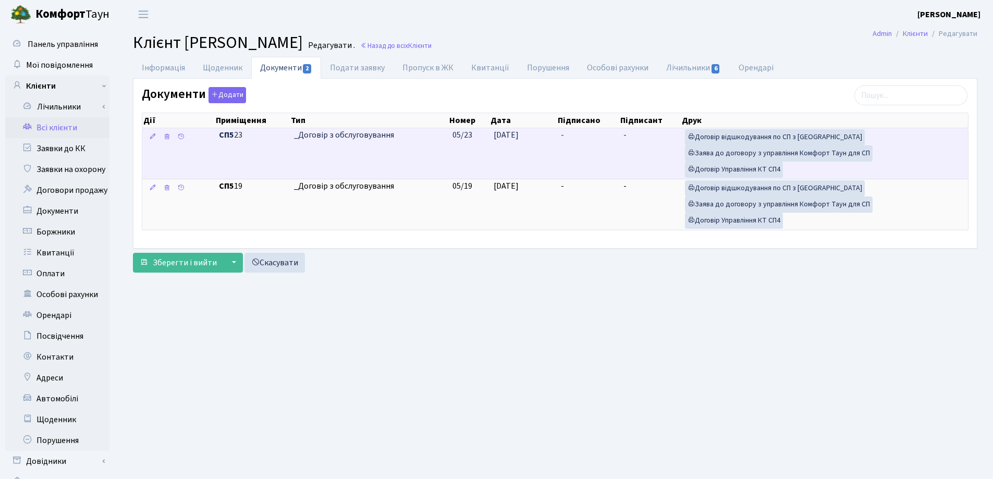
click at [569, 129] on td "-" at bounding box center [588, 153] width 63 height 51
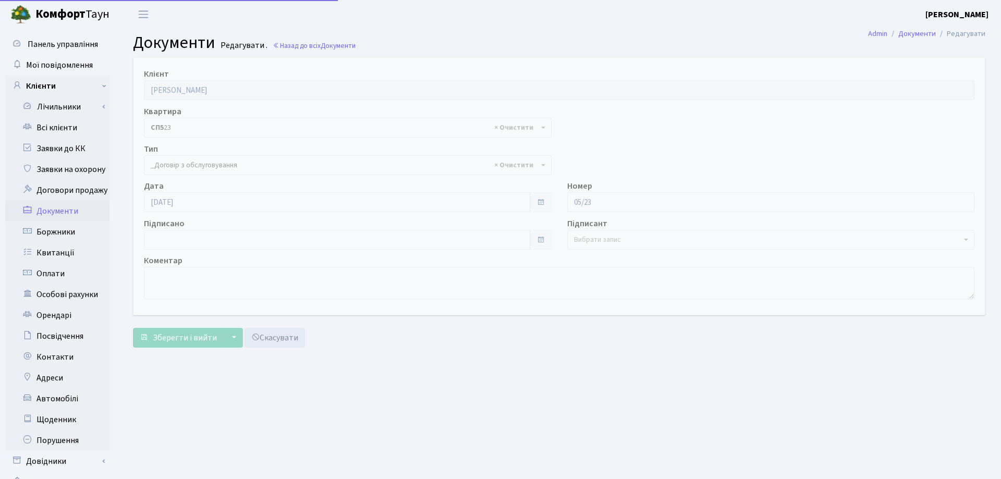
select select "289"
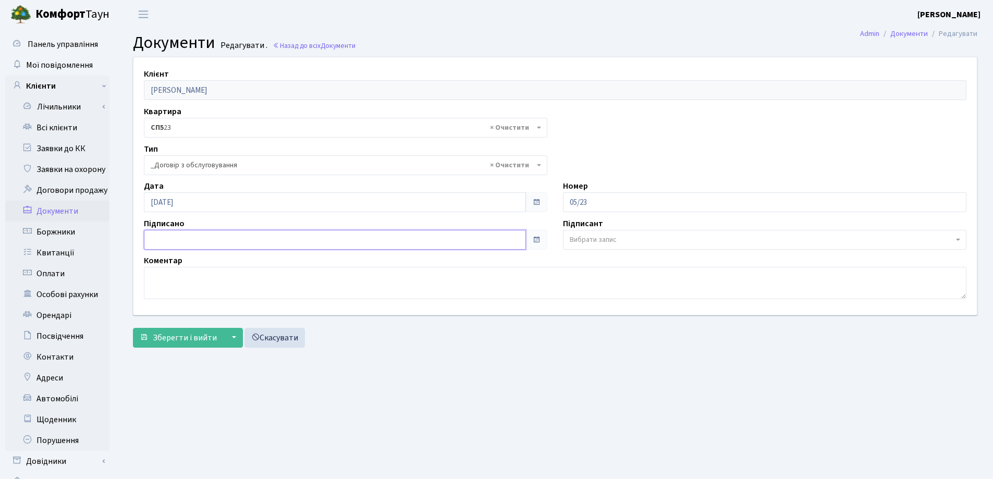
type input "[DATE]"
click at [285, 239] on input "[DATE]" at bounding box center [335, 240] width 382 height 20
click at [185, 340] on span "Зберегти і вийти" at bounding box center [185, 337] width 64 height 11
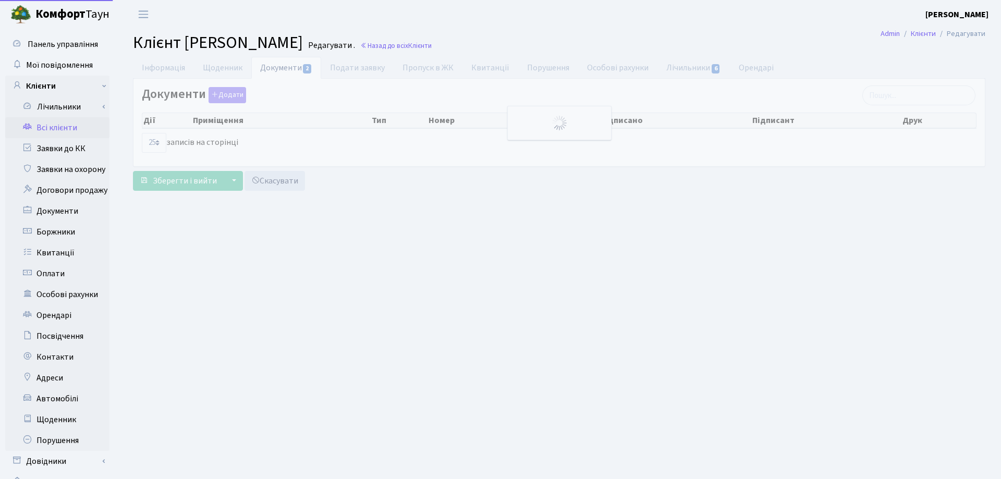
select select "25"
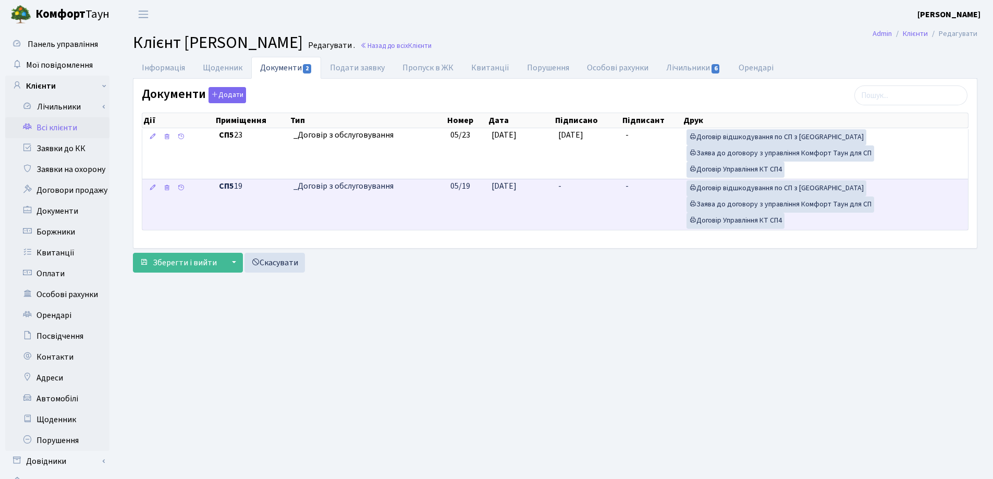
click at [574, 183] on td "-" at bounding box center [587, 204] width 67 height 51
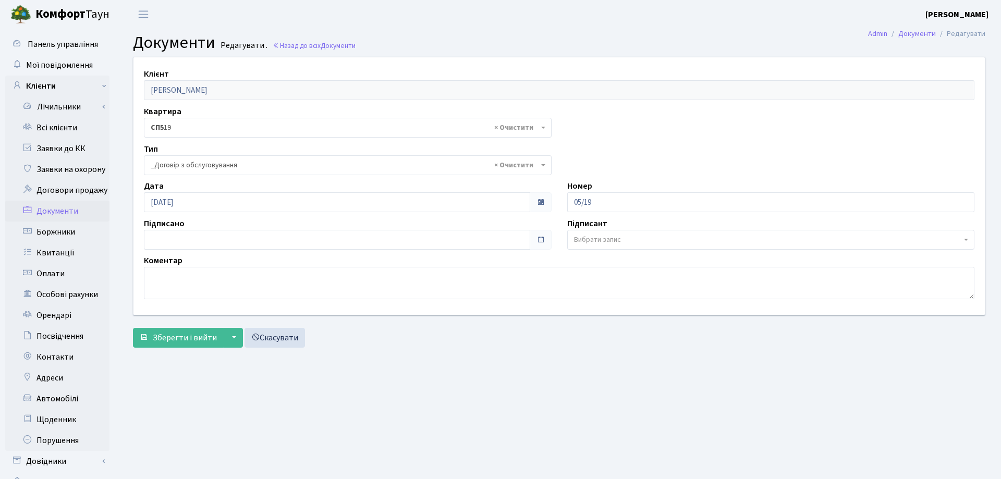
select select "289"
type input "[DATE]"
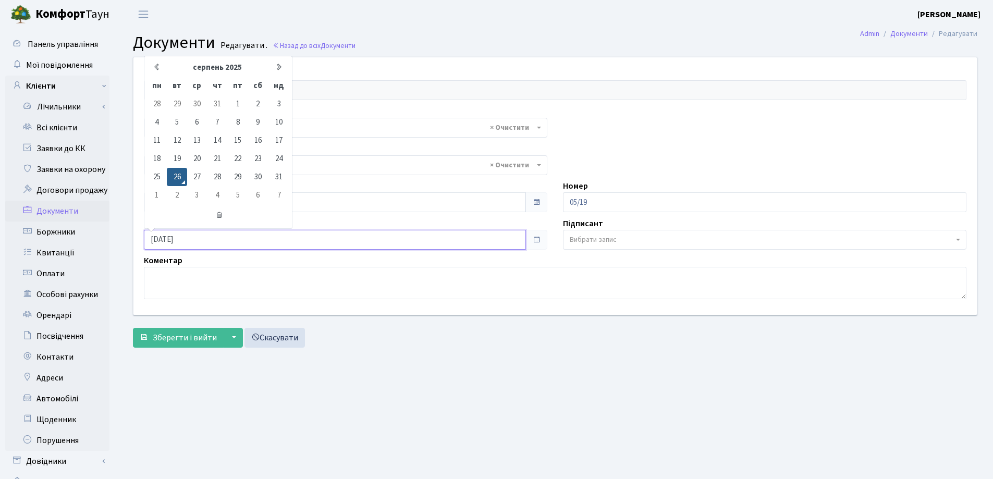
click at [288, 238] on input "[DATE]" at bounding box center [335, 240] width 382 height 20
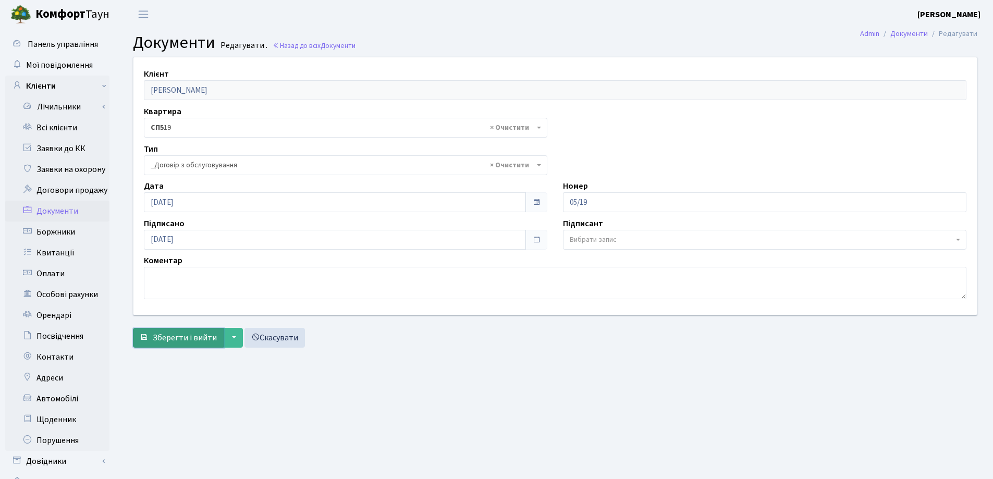
click at [172, 330] on button "Зберегти і вийти" at bounding box center [178, 338] width 91 height 20
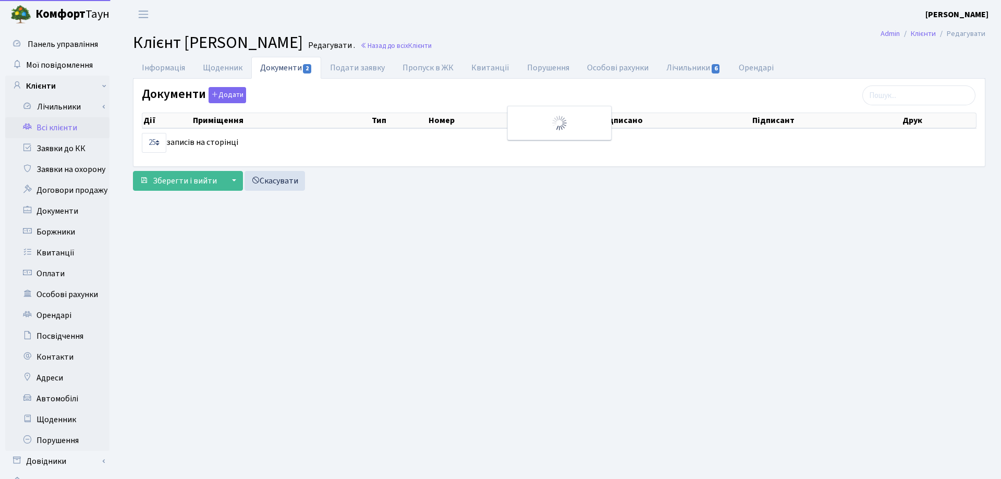
select select "25"
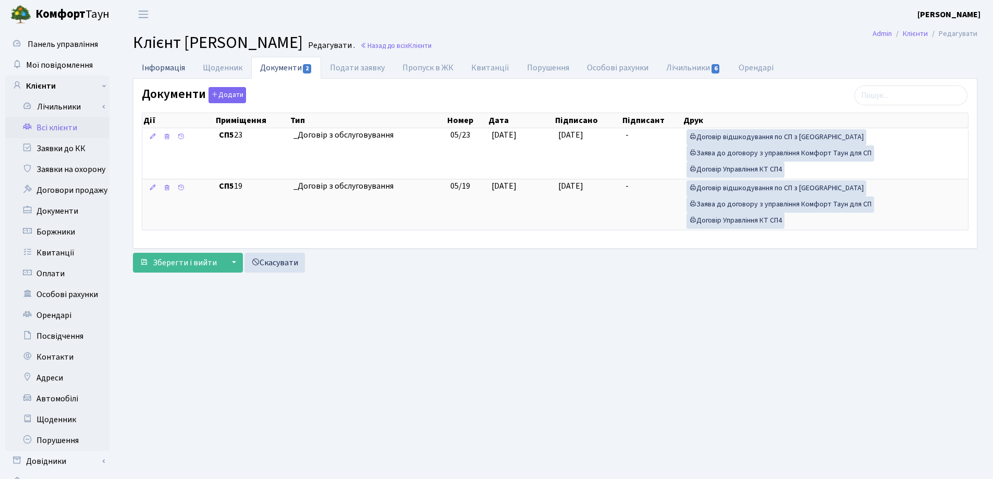
click at [157, 69] on link "Інформація" at bounding box center [163, 67] width 61 height 21
select select "25"
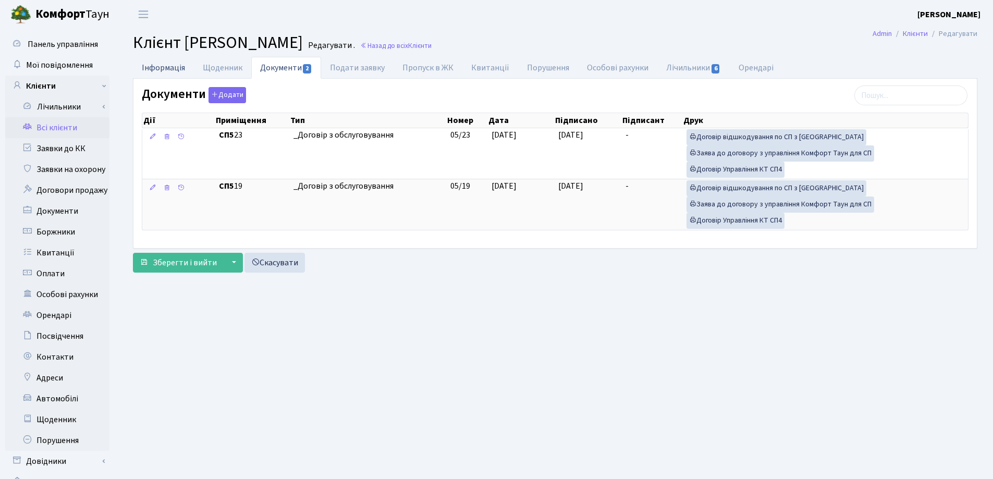
select select "25"
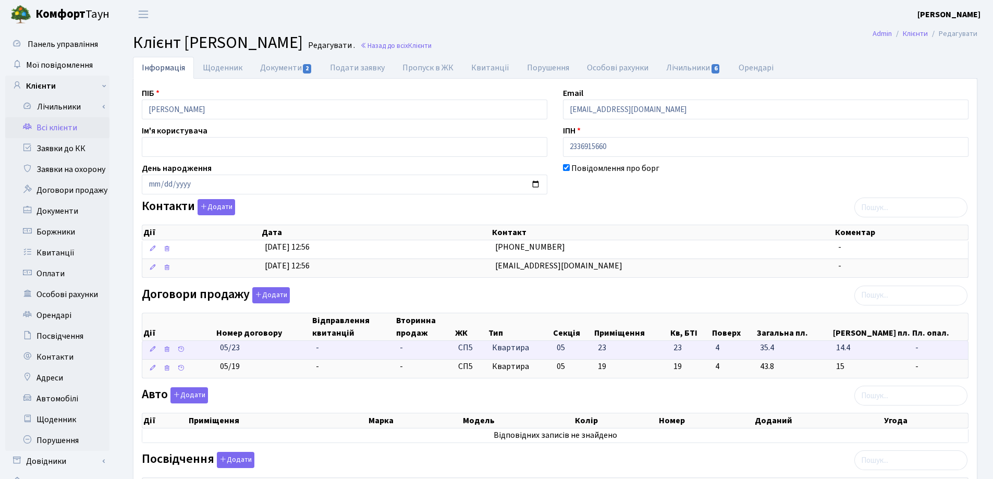
click at [335, 343] on td "-" at bounding box center [354, 350] width 84 height 18
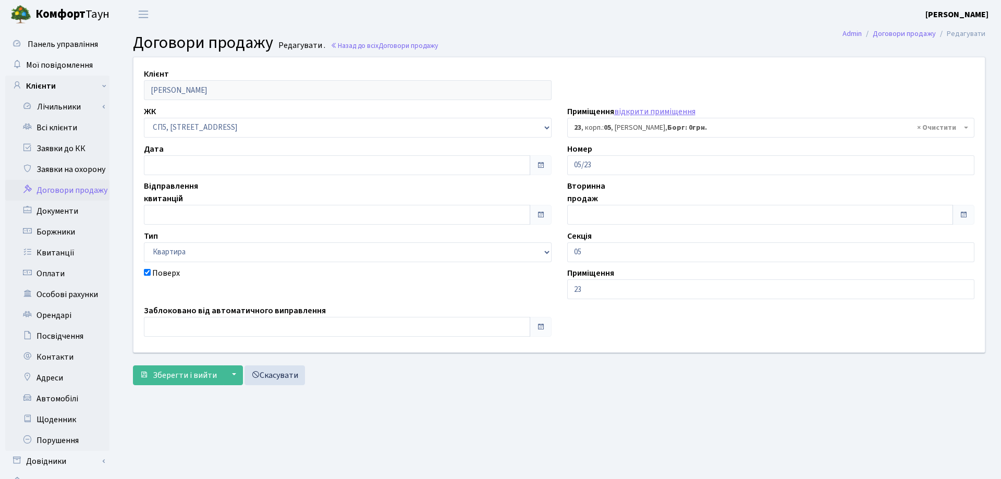
select select "21432"
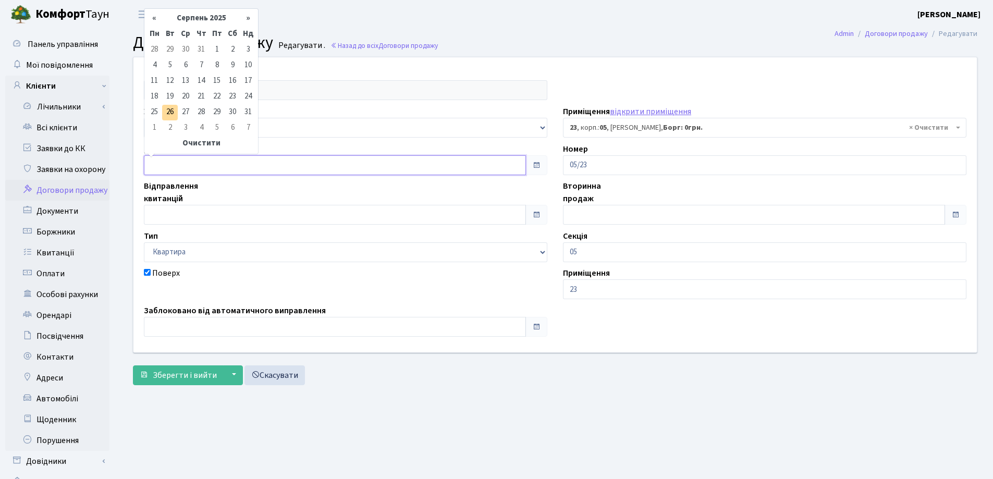
click at [234, 163] on input "text" at bounding box center [335, 165] width 382 height 20
type input "[DATE]"
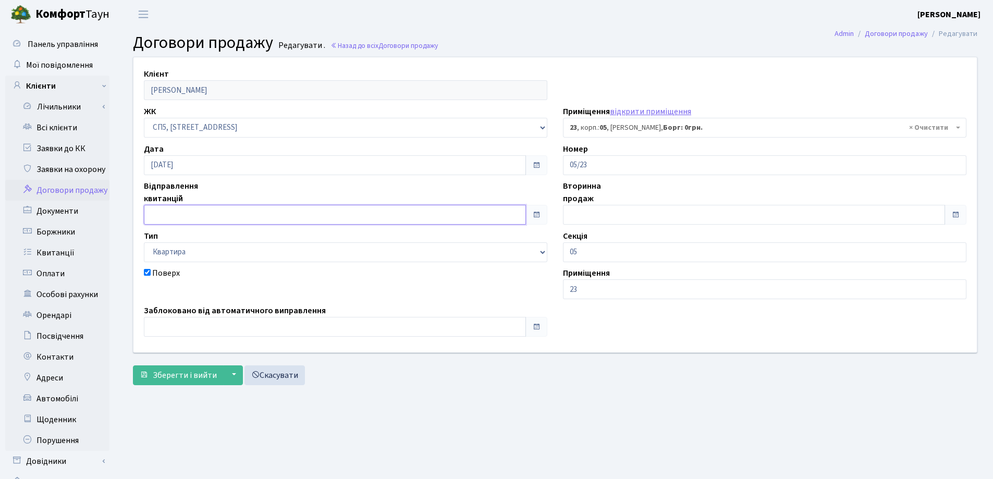
type input "[DATE]"
click at [229, 217] on input "[DATE]" at bounding box center [335, 215] width 382 height 20
click at [232, 330] on input "text" at bounding box center [335, 327] width 382 height 20
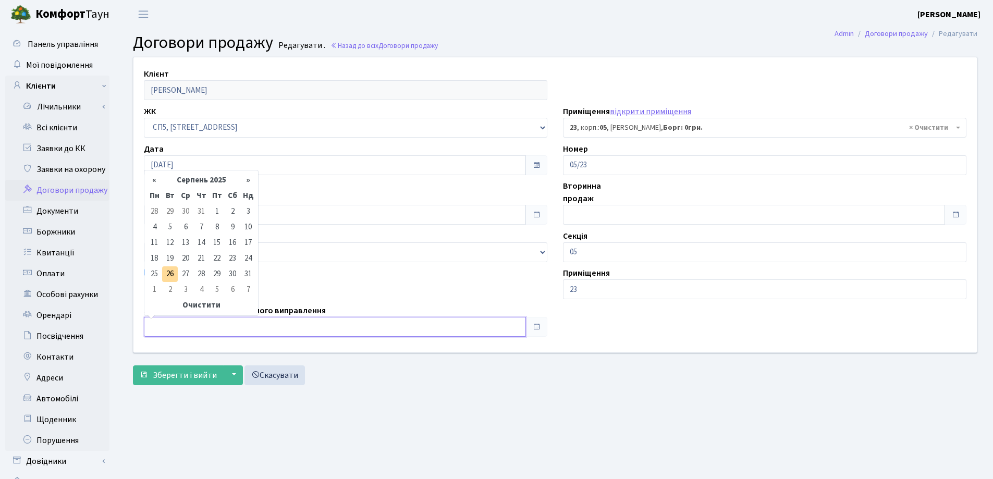
type input "[DATE]"
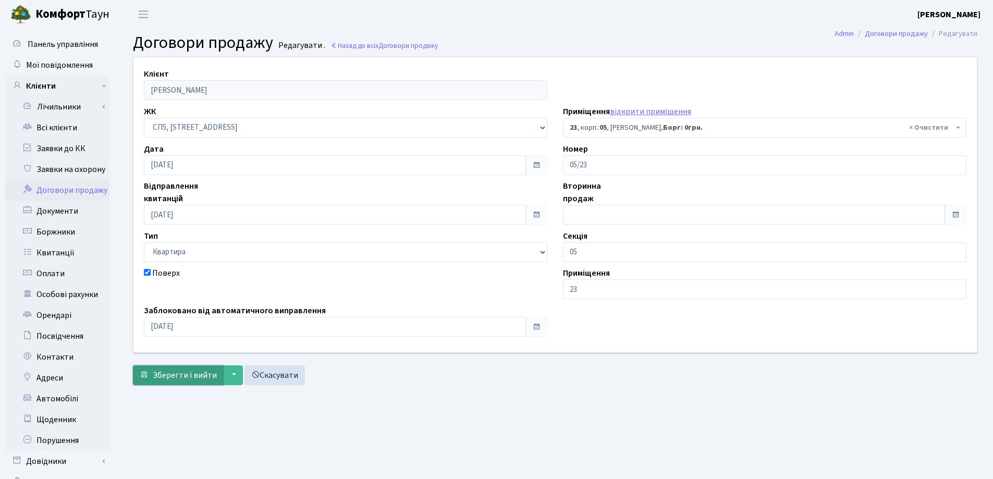
click at [204, 378] on span "Зберегти і вийти" at bounding box center [185, 375] width 64 height 11
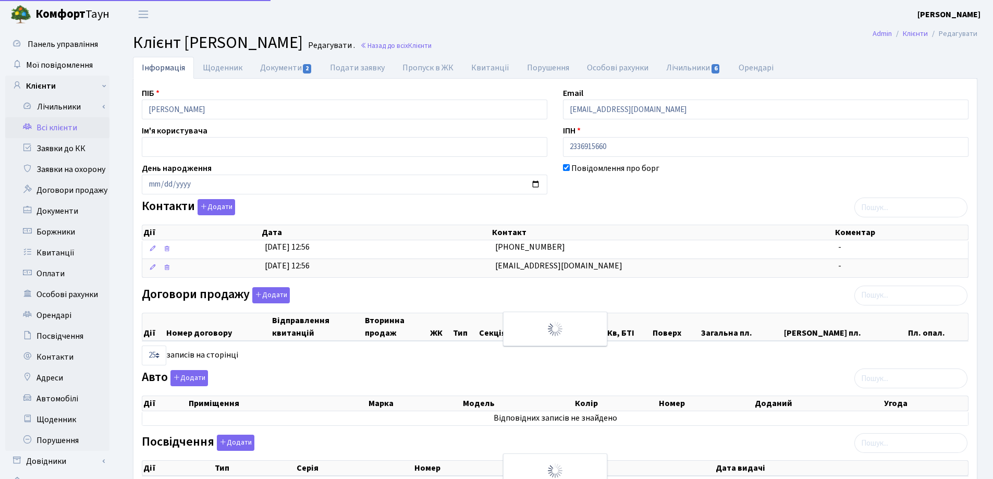
select select "25"
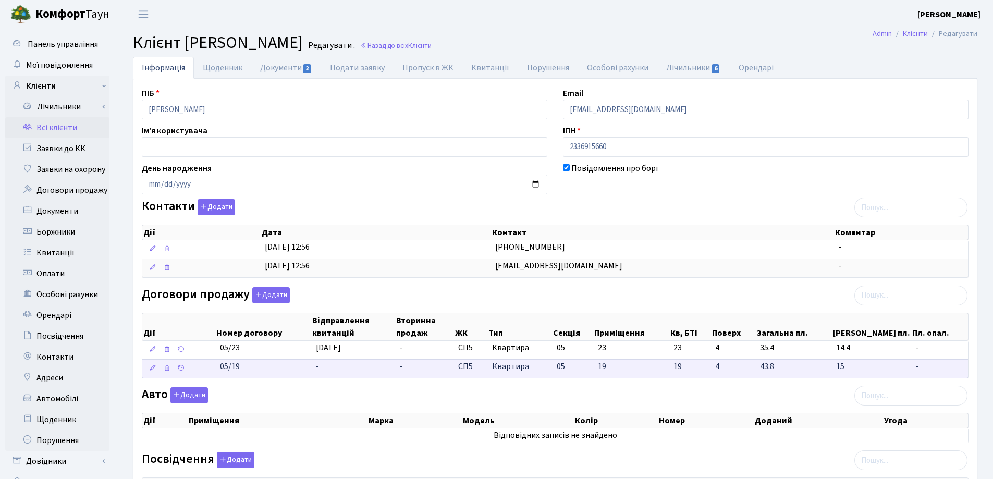
click at [327, 366] on td "-" at bounding box center [354, 368] width 84 height 19
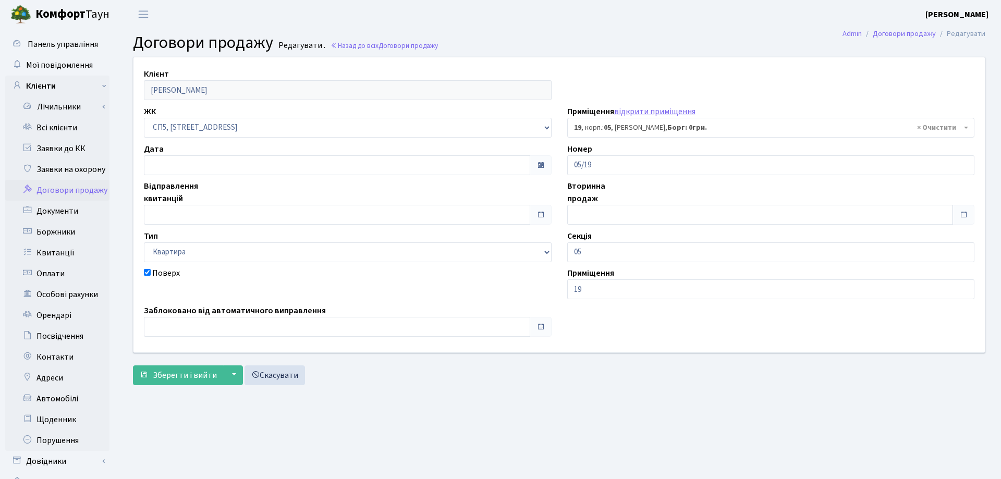
select select "21428"
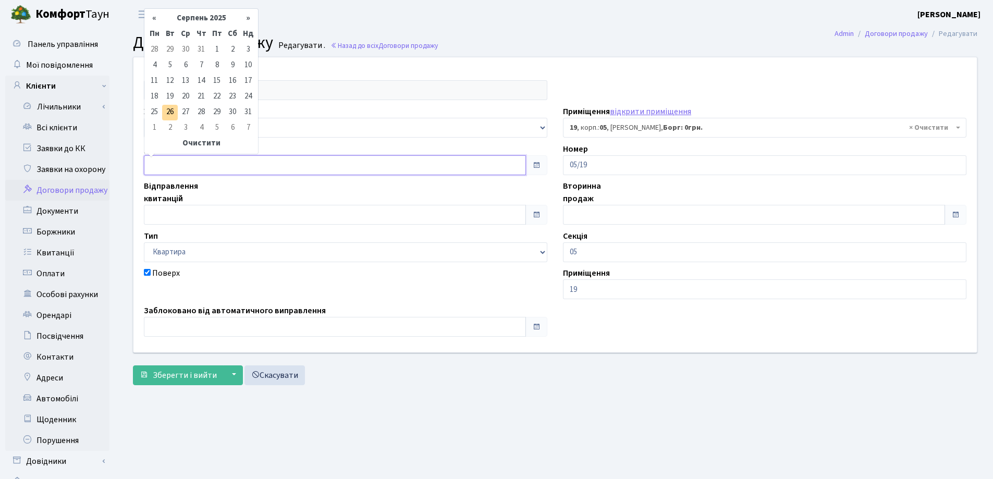
click at [263, 163] on input "text" at bounding box center [335, 165] width 382 height 20
type input "[DATE]"
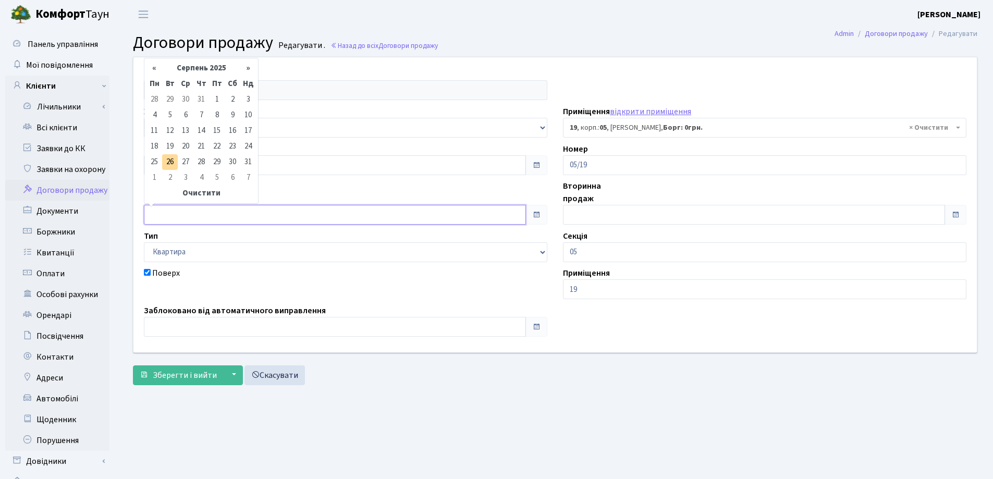
click at [269, 209] on input "text" at bounding box center [335, 215] width 382 height 20
type input "[DATE]"
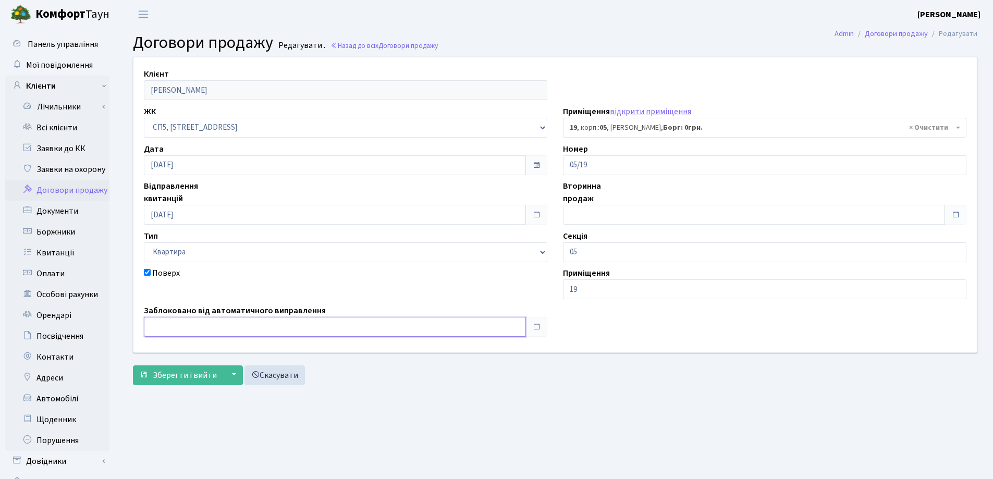
click at [283, 318] on input "text" at bounding box center [335, 327] width 382 height 20
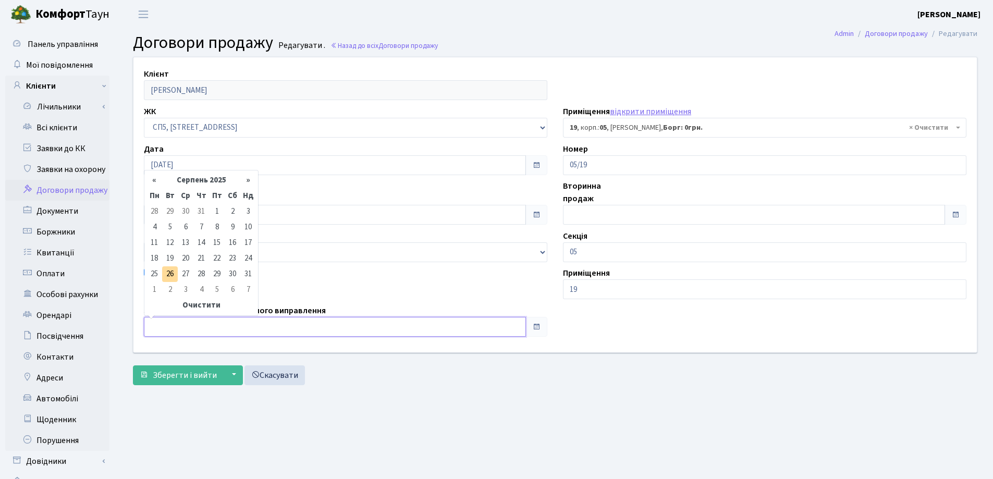
type input "[DATE]"
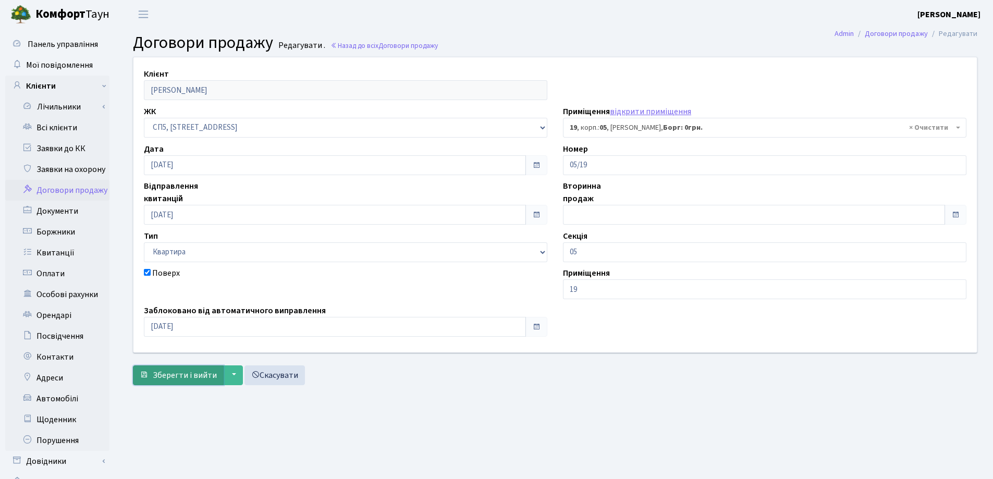
click at [195, 372] on span "Зберегти і вийти" at bounding box center [185, 375] width 64 height 11
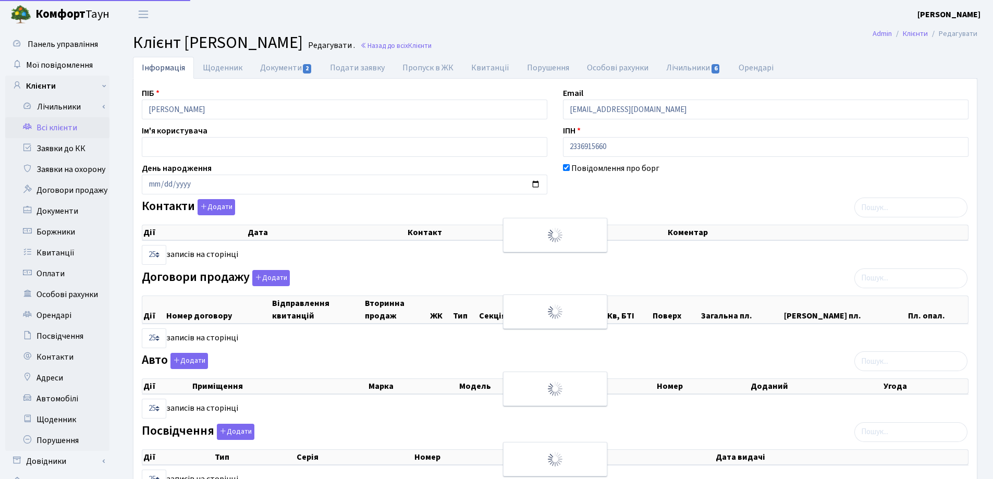
select select "25"
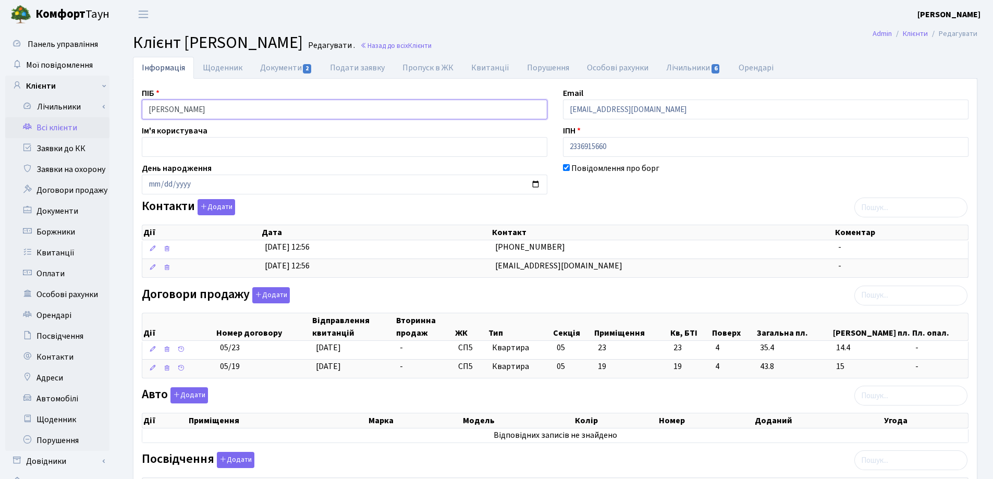
drag, startPoint x: 300, startPoint y: 107, endPoint x: 106, endPoint y: 131, distance: 195.5
click at [106, 131] on div "Панель управління Мої повідомлення Клієнти Лічильники Показання" at bounding box center [496, 376] width 993 height 694
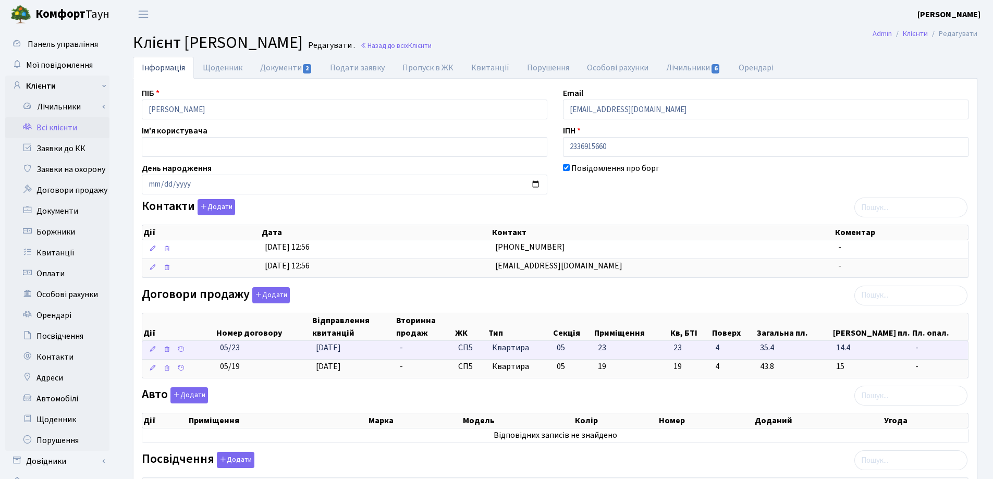
drag, startPoint x: 213, startPoint y: 346, endPoint x: 243, endPoint y: 352, distance: 30.3
click at [243, 352] on \<\/span\>\a "05/23 26.08.2025 - СП5 Квартира 05 23 23 -" at bounding box center [555, 350] width 826 height 18
copy span "05/23"
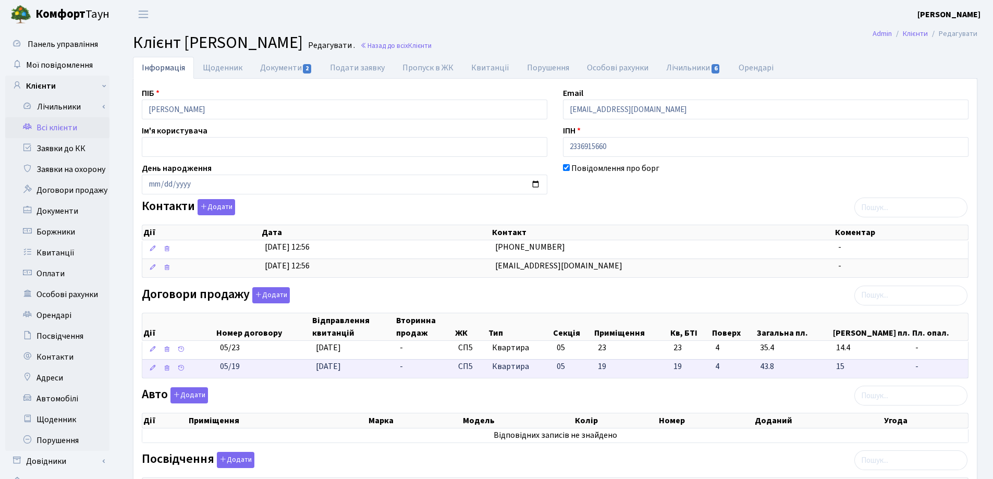
drag, startPoint x: 213, startPoint y: 347, endPoint x: 241, endPoint y: 376, distance: 40.6
click at [241, 376] on tbody "05/23 26.08.2025 - СП5 Квартира 05 23 23 -" at bounding box center [555, 359] width 826 height 37
click at [258, 389] on div "Авто Додати Дії Приміщення Марка Модель Колір Номер Доданий Угода Дії" at bounding box center [555, 417] width 843 height 60
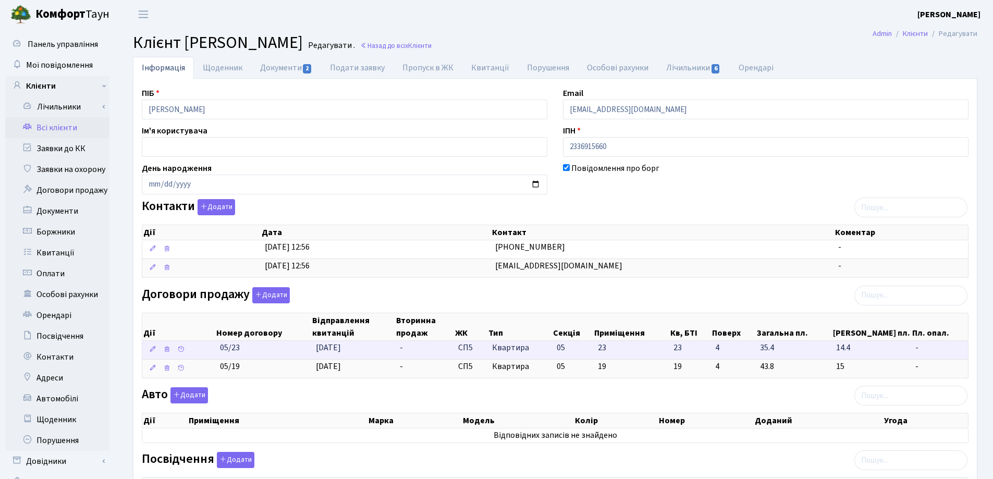
click at [220, 349] on span "05/23" at bounding box center [230, 347] width 20 height 11
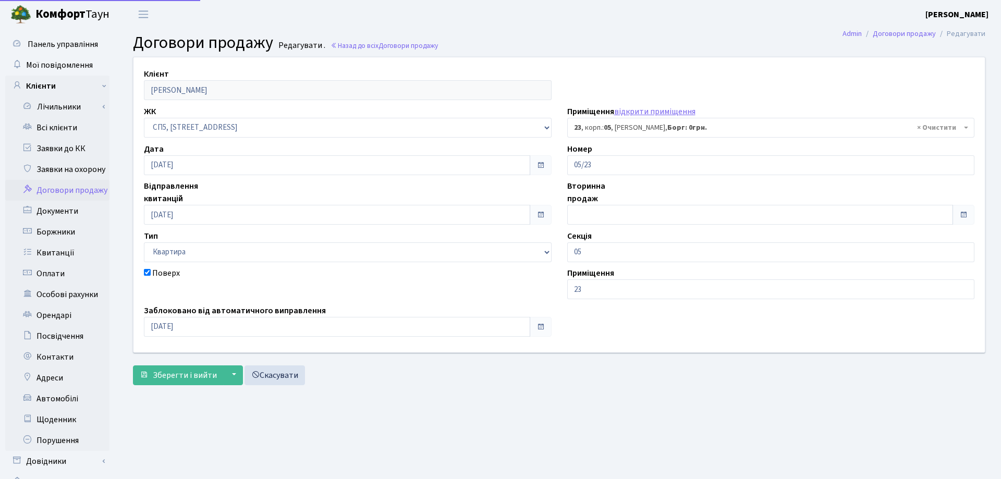
select select "21432"
click at [34, 129] on link "Всі клієнти" at bounding box center [57, 127] width 104 height 21
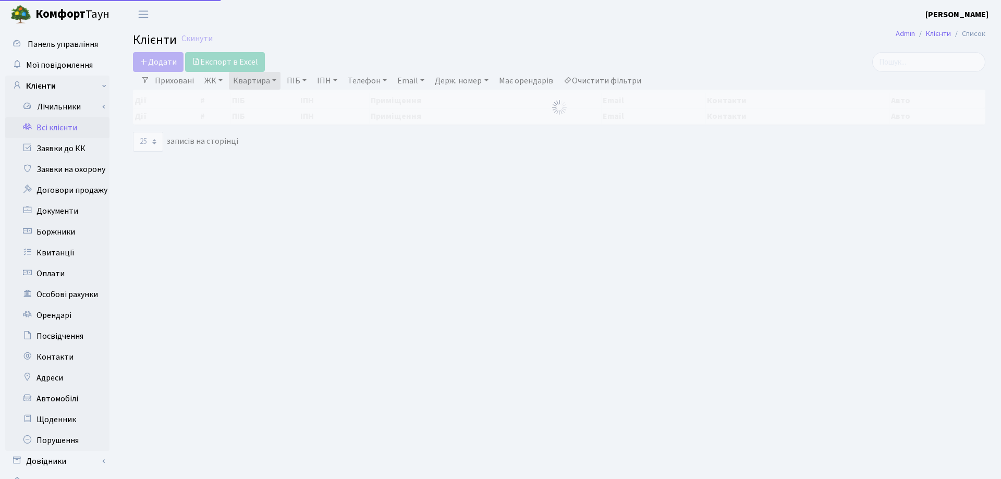
select select "25"
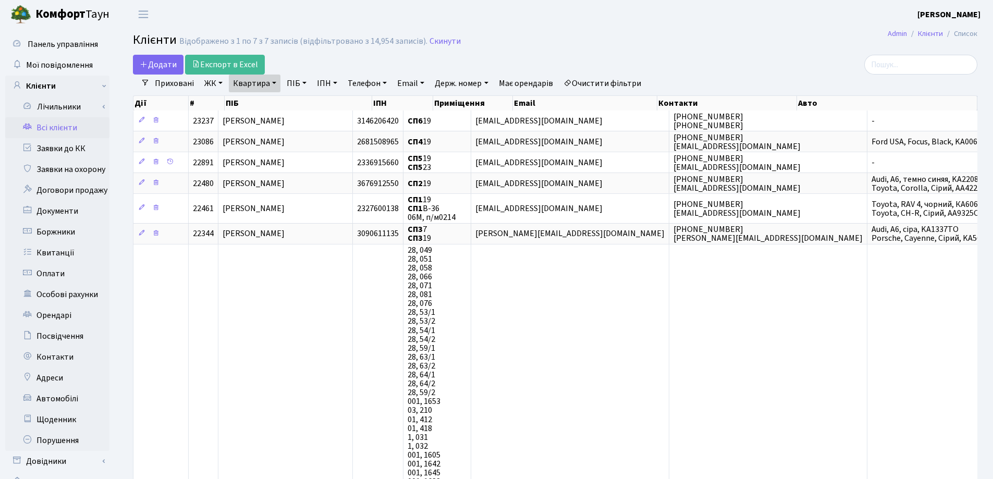
click at [271, 82] on link "Квартира" at bounding box center [255, 84] width 52 height 18
click at [297, 109] on link at bounding box center [301, 104] width 22 height 20
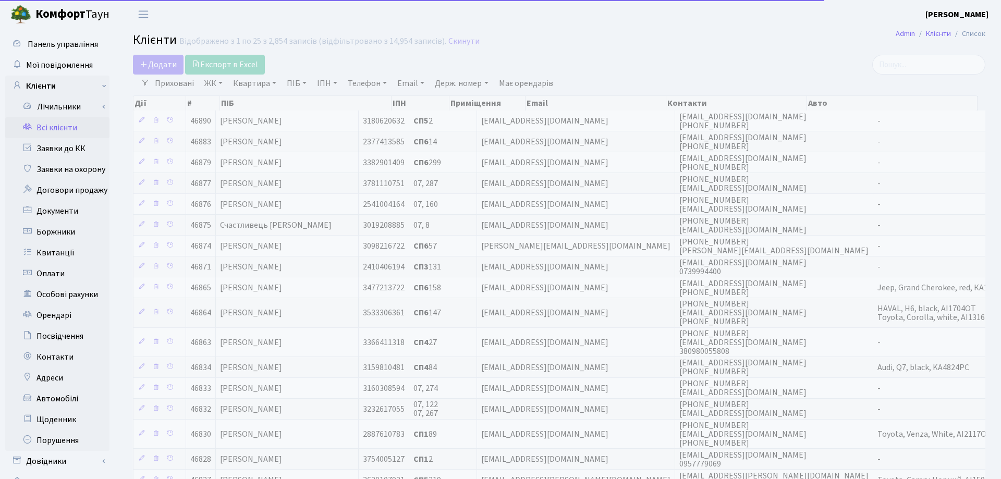
select select "25"
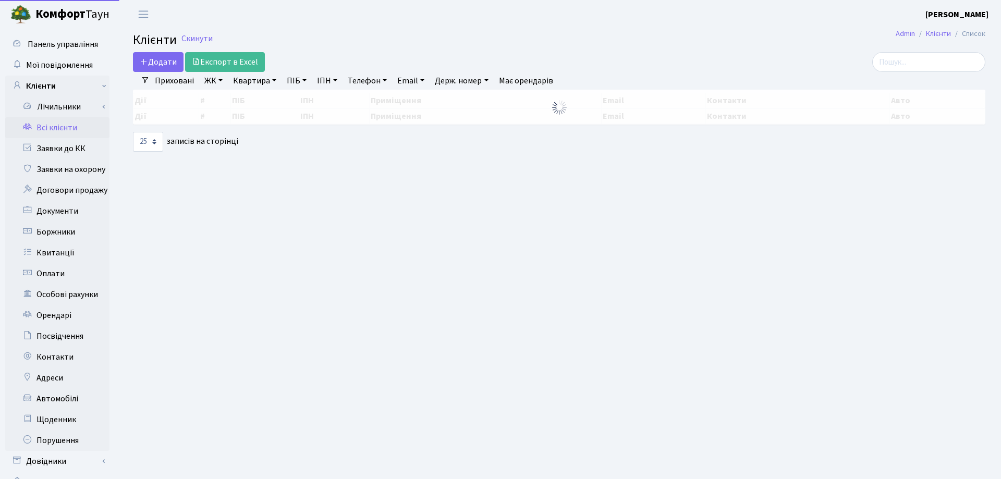
select select "25"
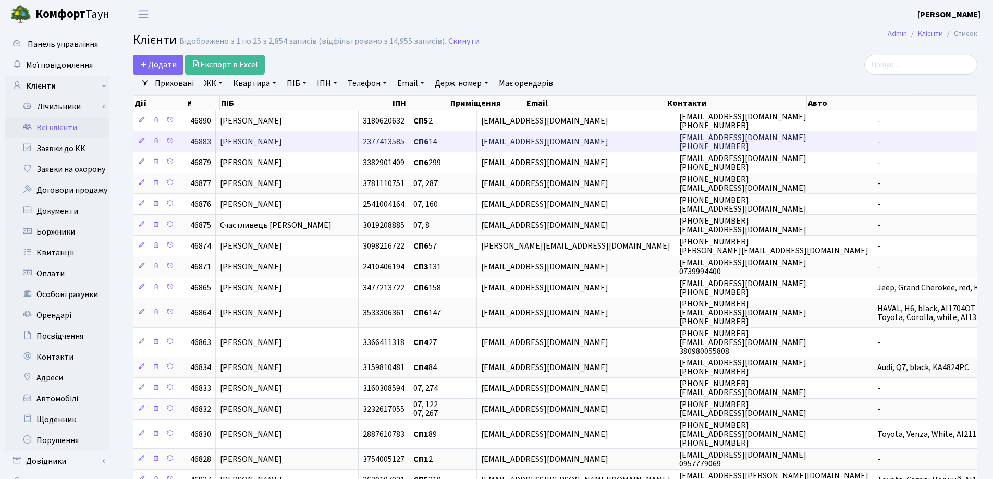
click at [282, 140] on span "[PERSON_NAME]" at bounding box center [251, 141] width 62 height 11
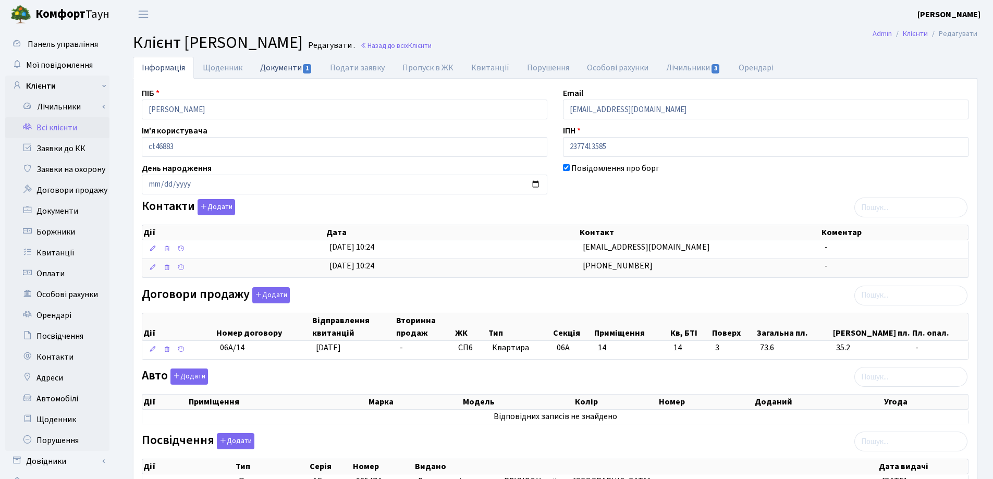
click at [272, 63] on link "Документи 1" at bounding box center [286, 67] width 70 height 21
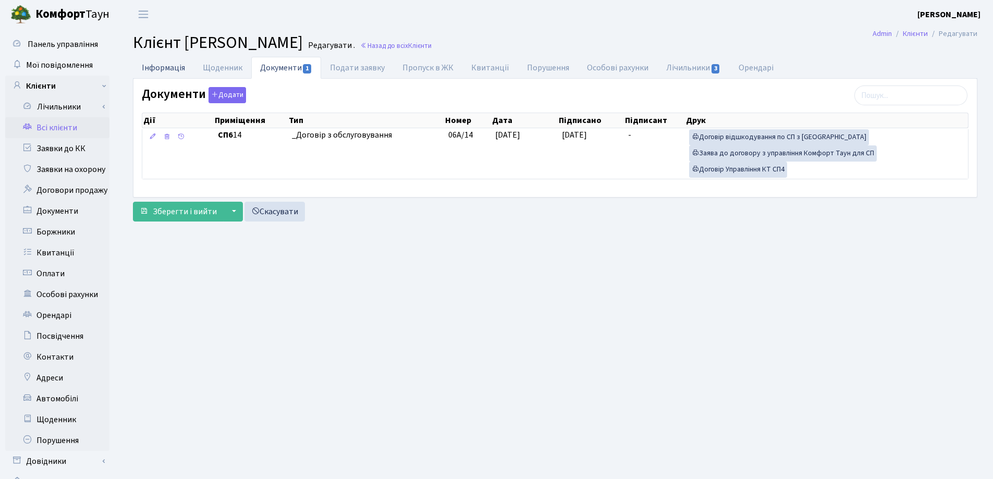
click at [146, 70] on link "Інформація" at bounding box center [163, 67] width 61 height 21
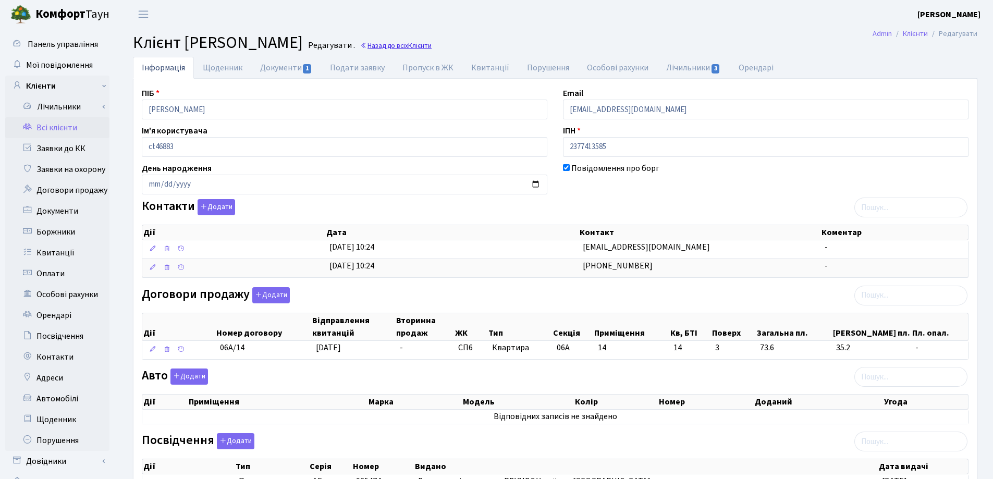
click at [432, 47] on link "Назад до всіх Клієнти" at bounding box center [395, 46] width 71 height 10
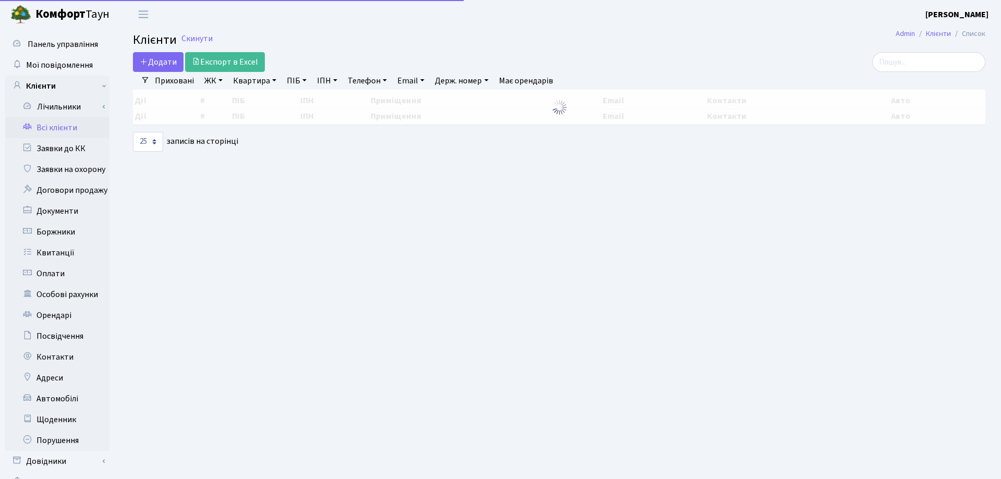
select select "25"
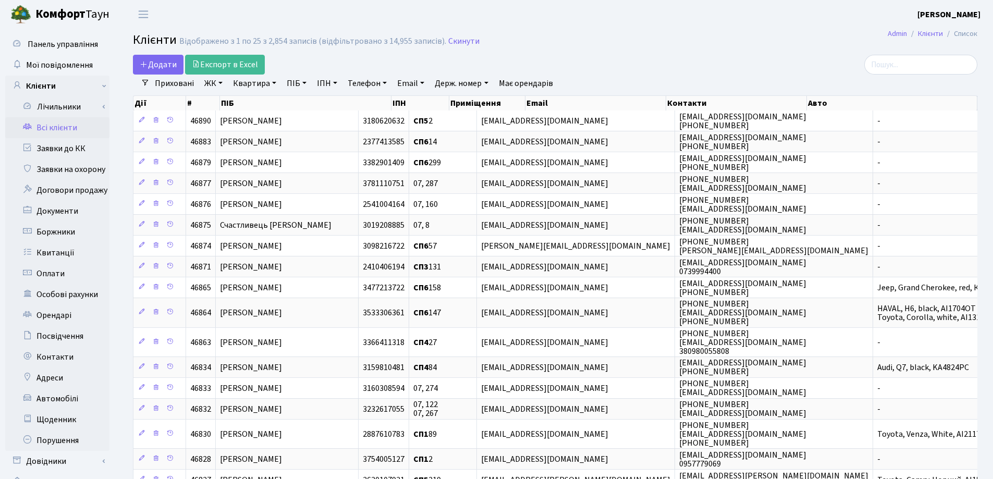
click at [276, 81] on link "Квартира" at bounding box center [255, 84] width 52 height 18
type input "198"
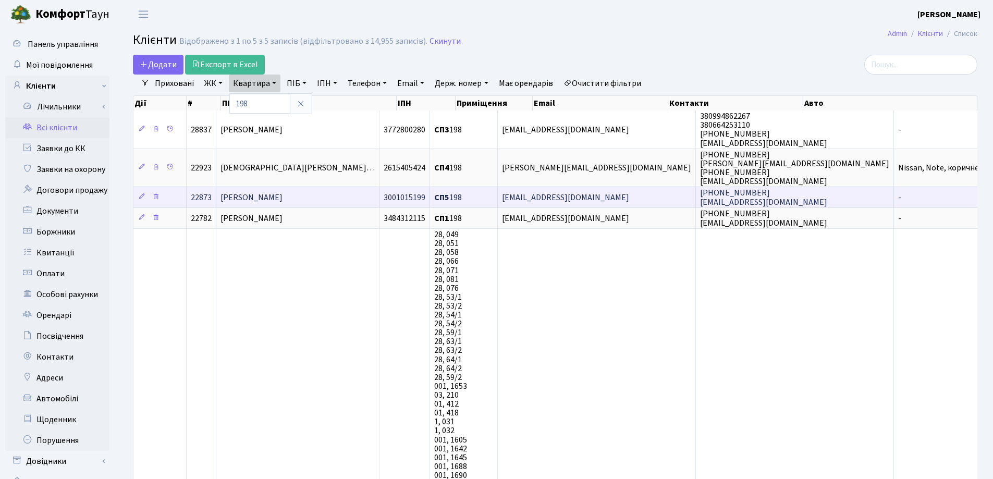
click at [283, 192] on span "[PERSON_NAME]" at bounding box center [252, 197] width 62 height 11
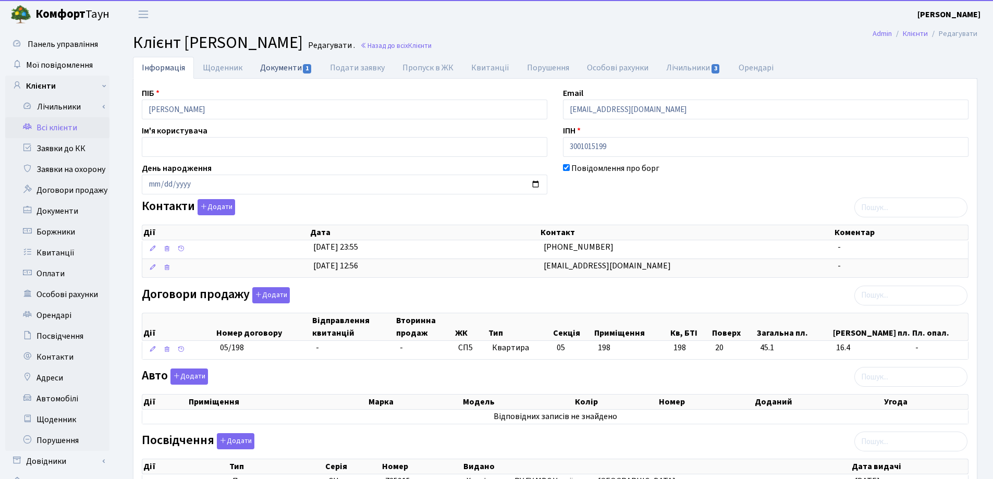
click at [277, 69] on link "Документи 1" at bounding box center [286, 67] width 70 height 21
select select "25"
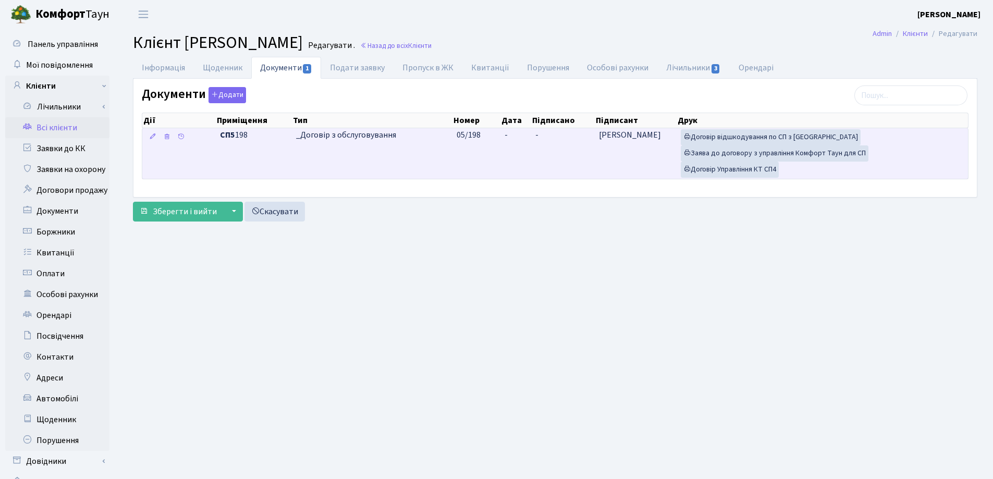
click at [515, 136] on td "-" at bounding box center [516, 153] width 31 height 51
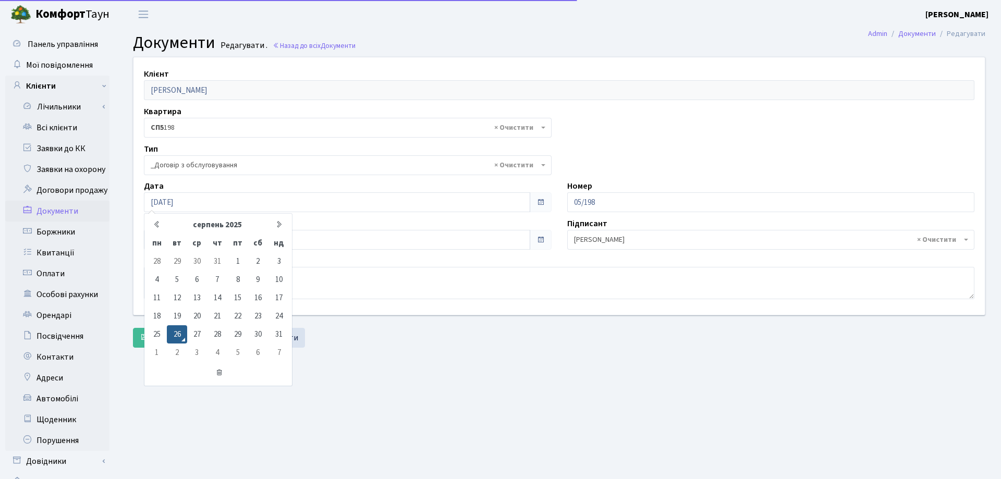
select select "289"
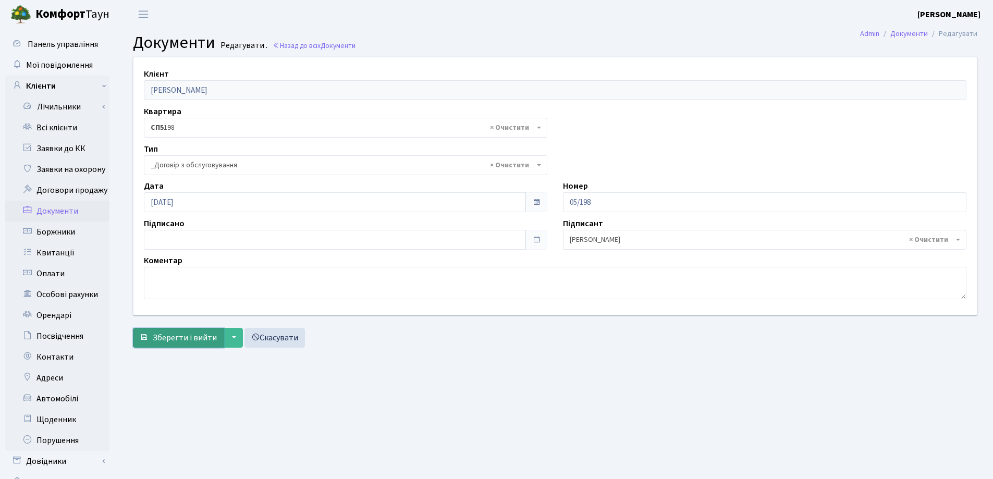
click at [181, 334] on span "Зберегти і вийти" at bounding box center [185, 337] width 64 height 11
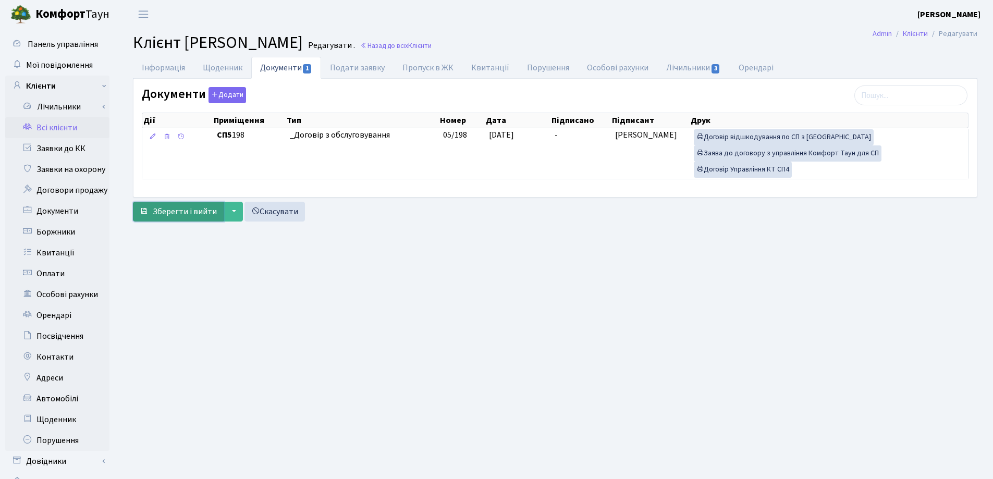
click at [186, 208] on span "Зберегти і вийти" at bounding box center [185, 211] width 64 height 11
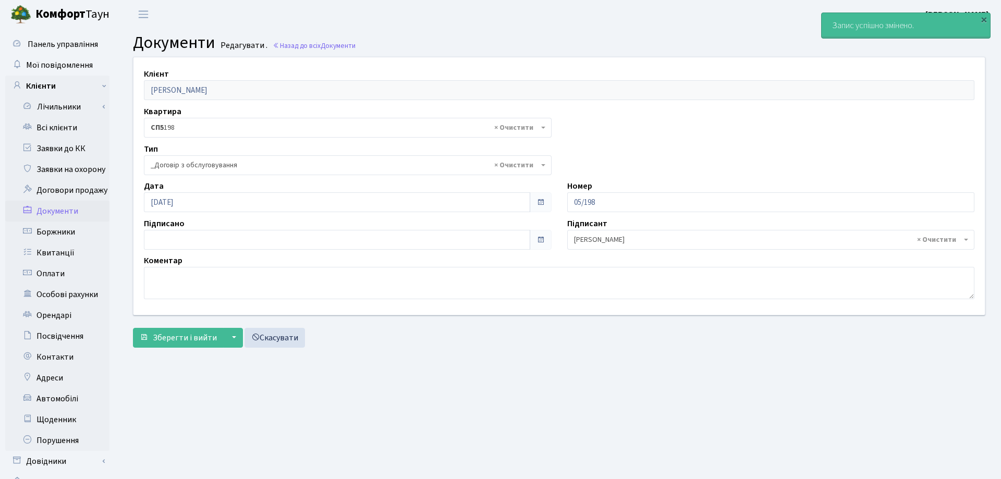
select select "289"
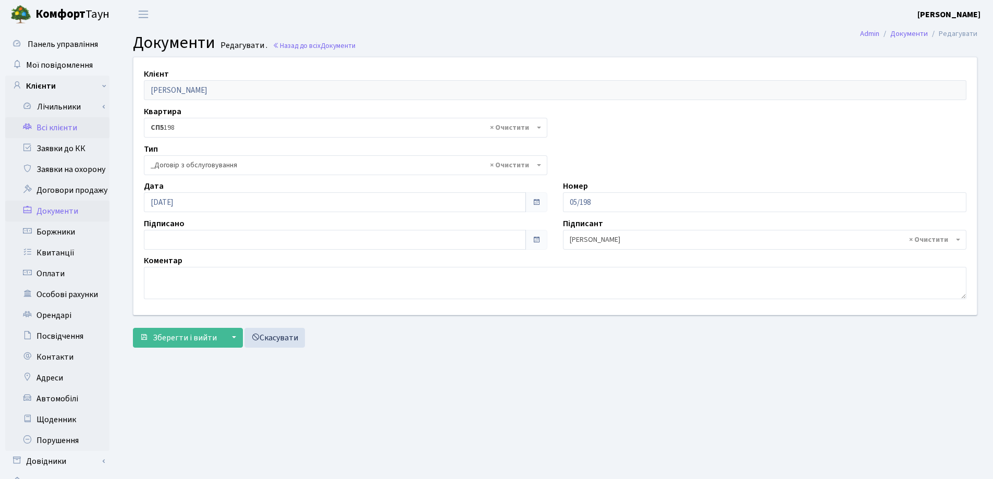
click at [55, 131] on link "Всі клієнти" at bounding box center [57, 127] width 104 height 21
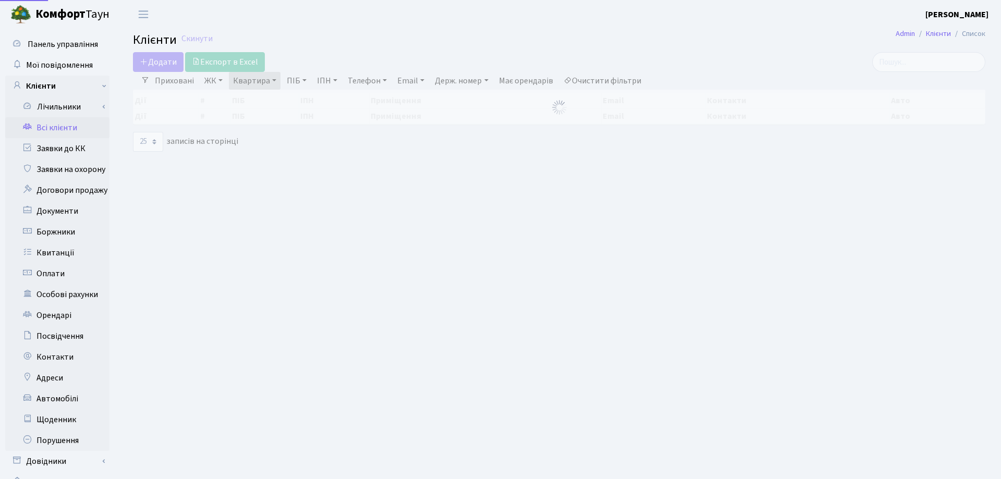
select select "25"
